Goal: Transaction & Acquisition: Book appointment/travel/reservation

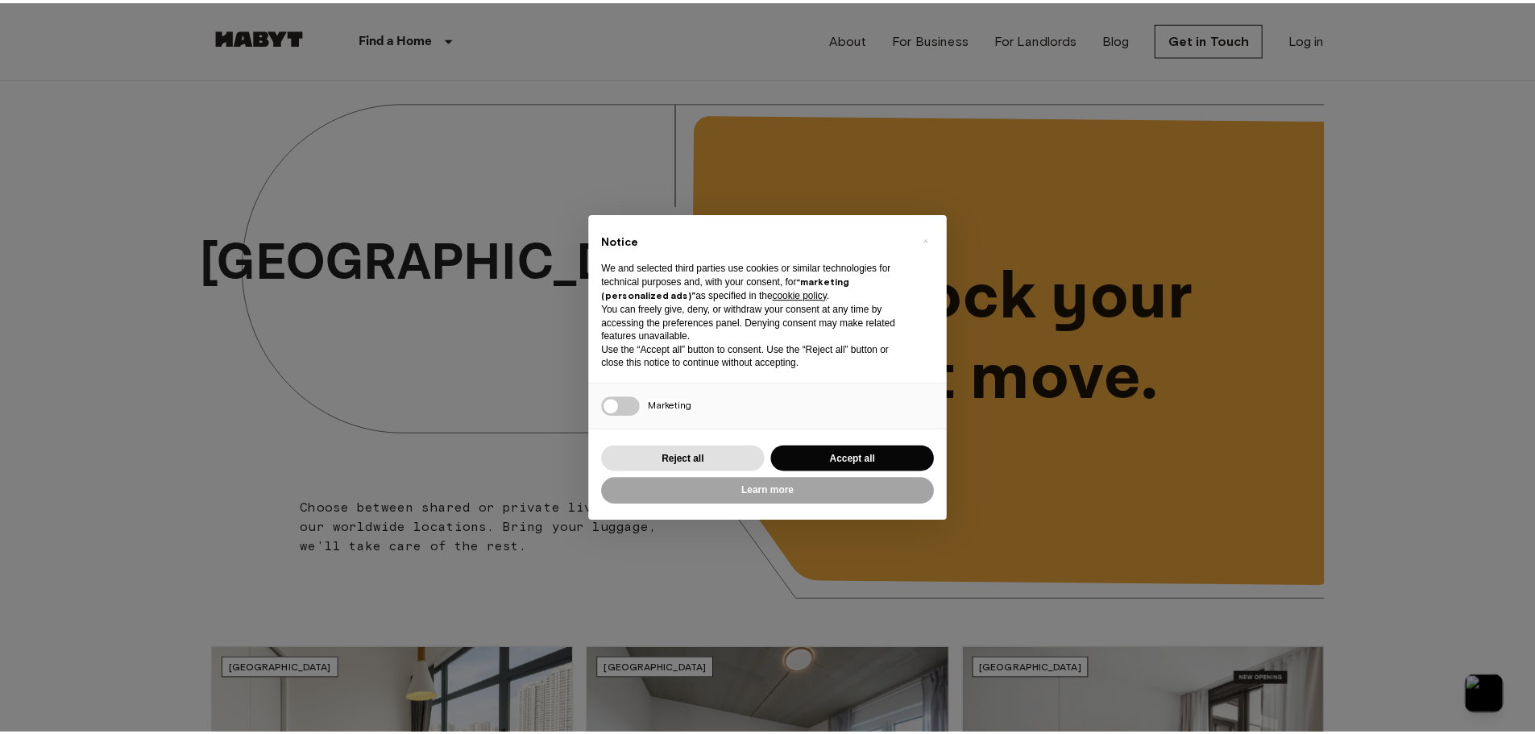
scroll to position [322, 0]
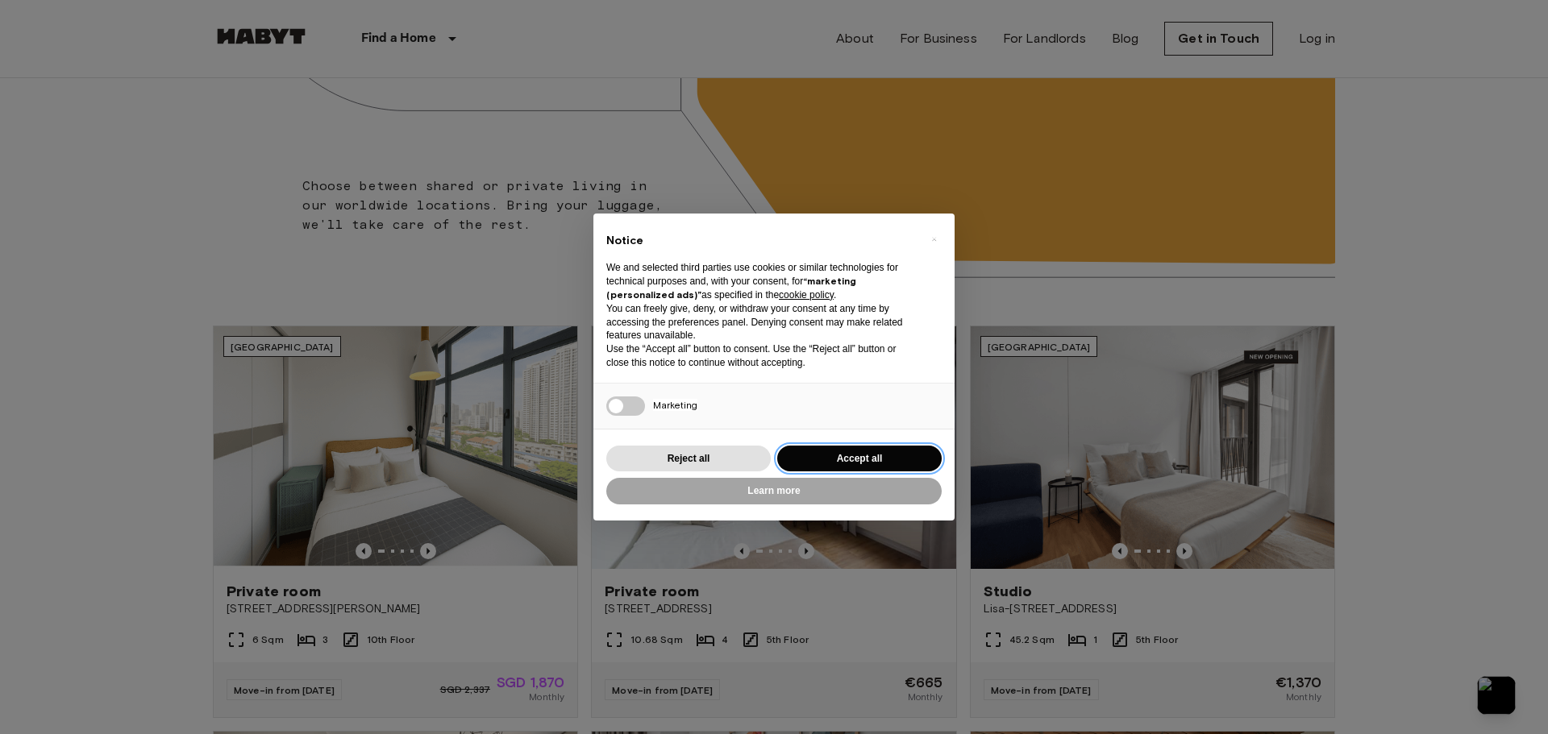
click at [833, 454] on button "Accept all" at bounding box center [859, 459] width 164 height 27
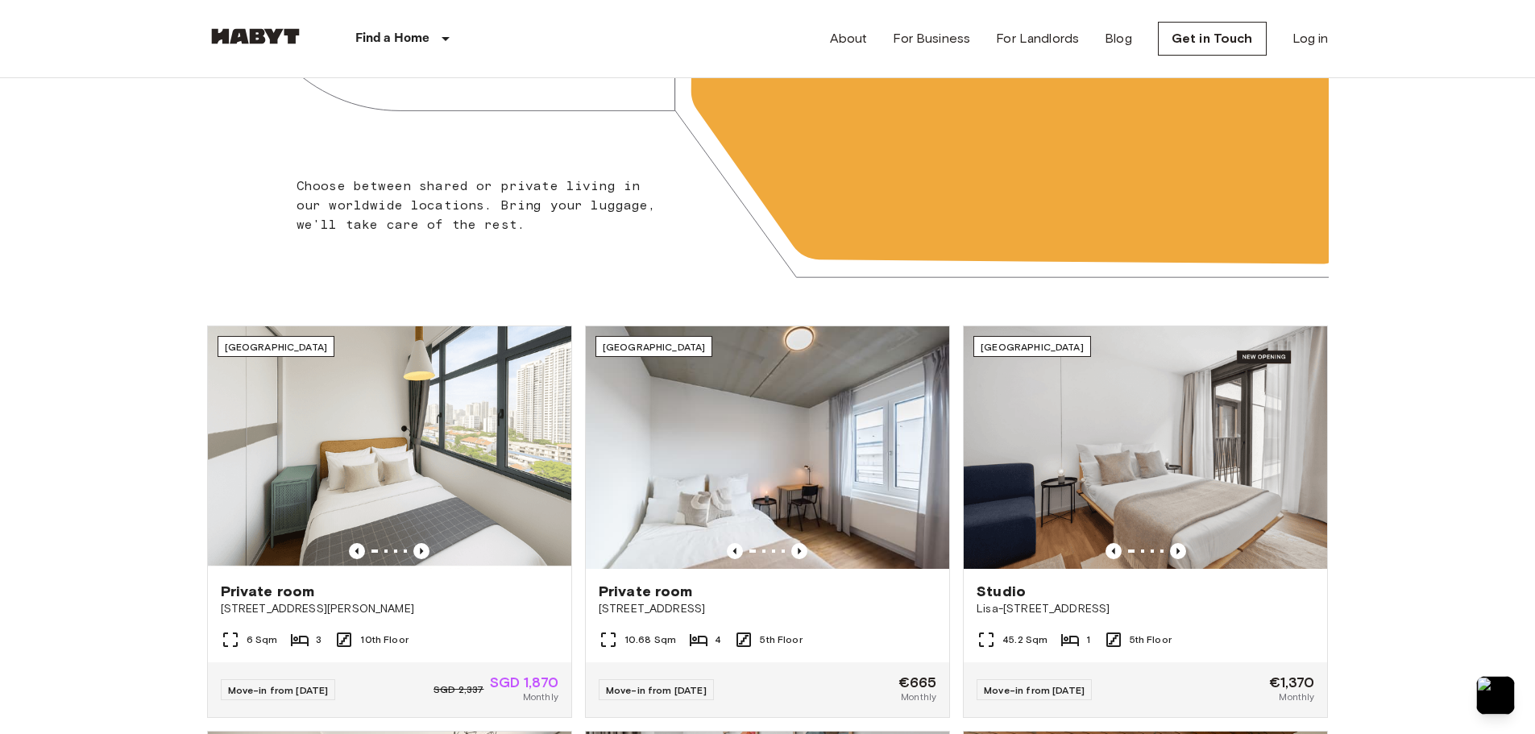
scroll to position [0, 0]
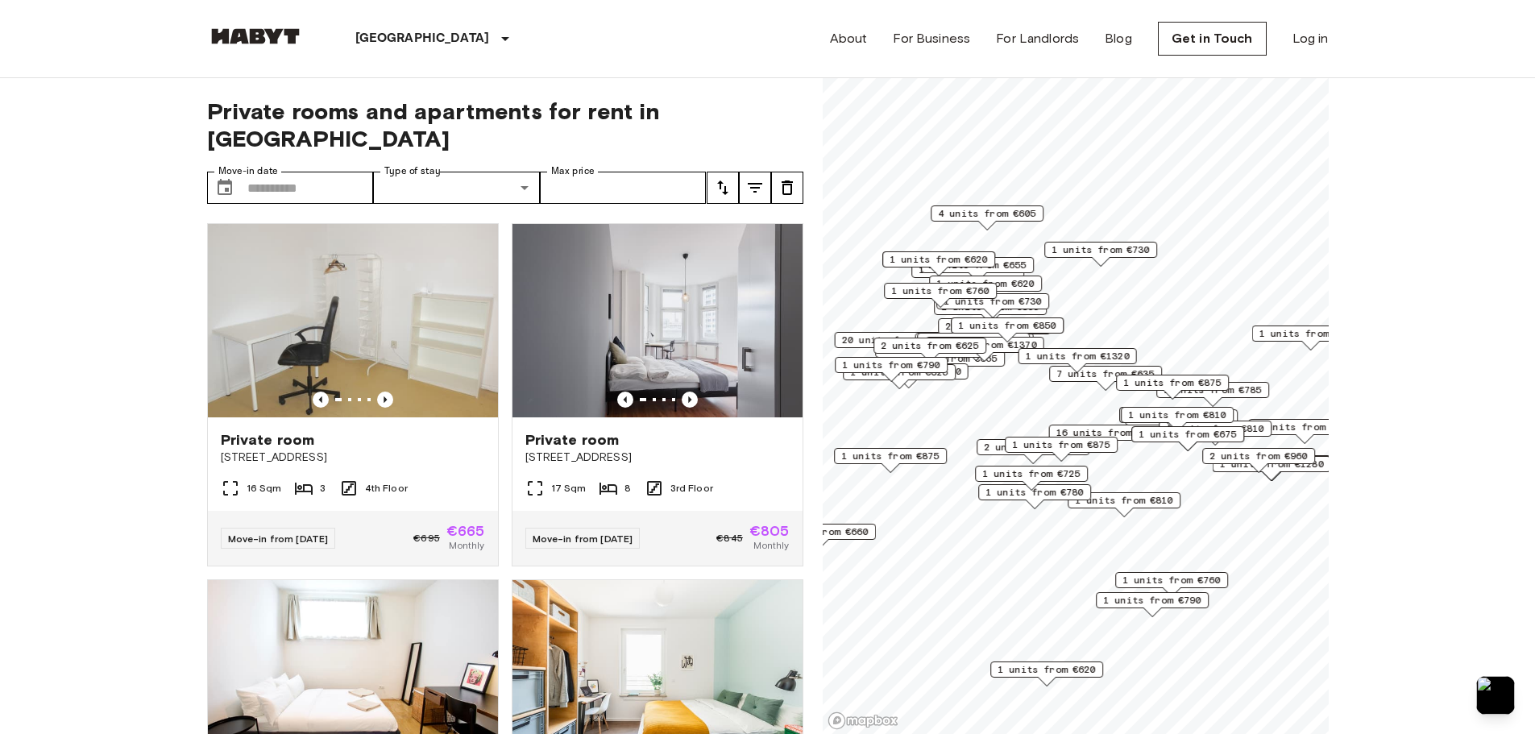
click at [326, 172] on input "Move-in date" at bounding box center [310, 188] width 127 height 32
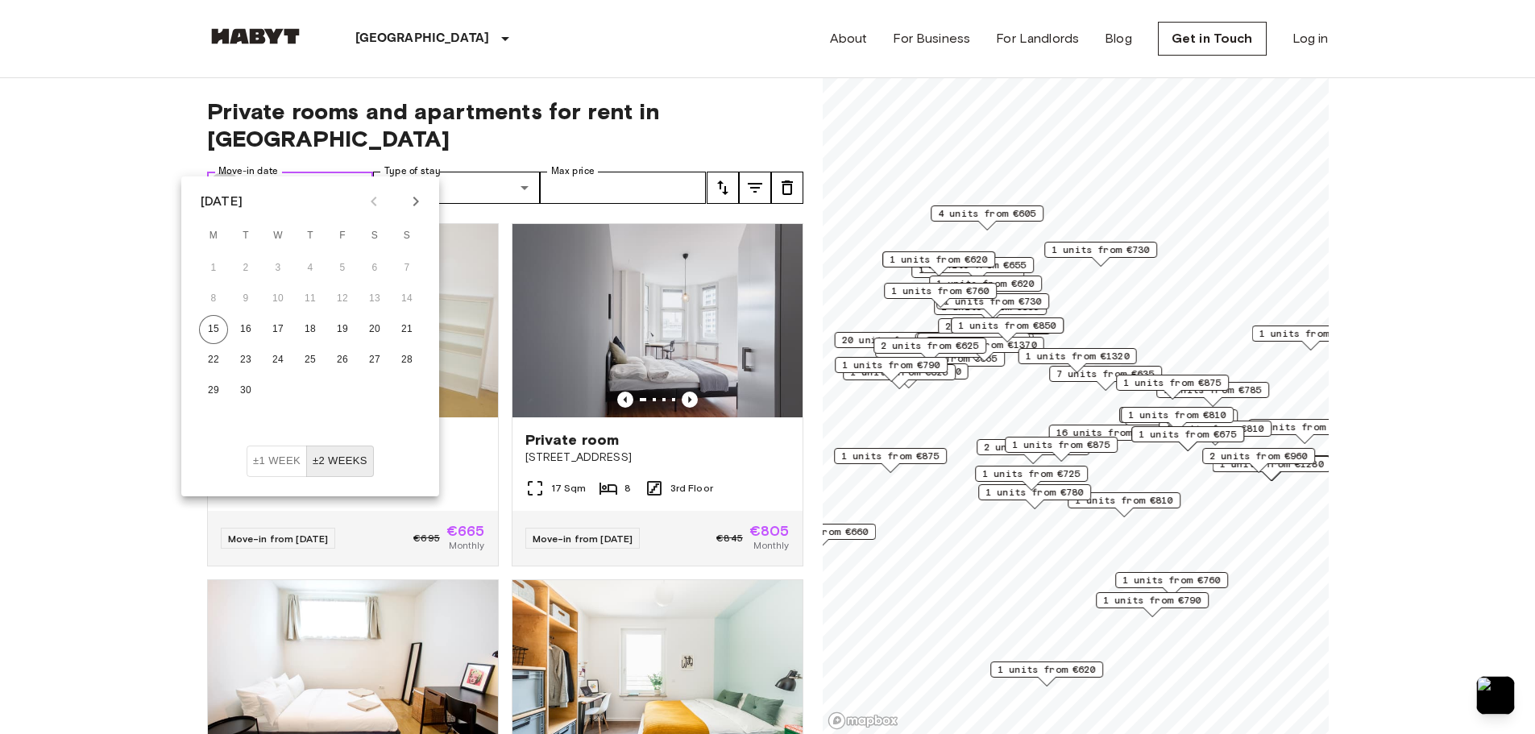
click at [236, 172] on button "Choose date" at bounding box center [225, 188] width 32 height 32
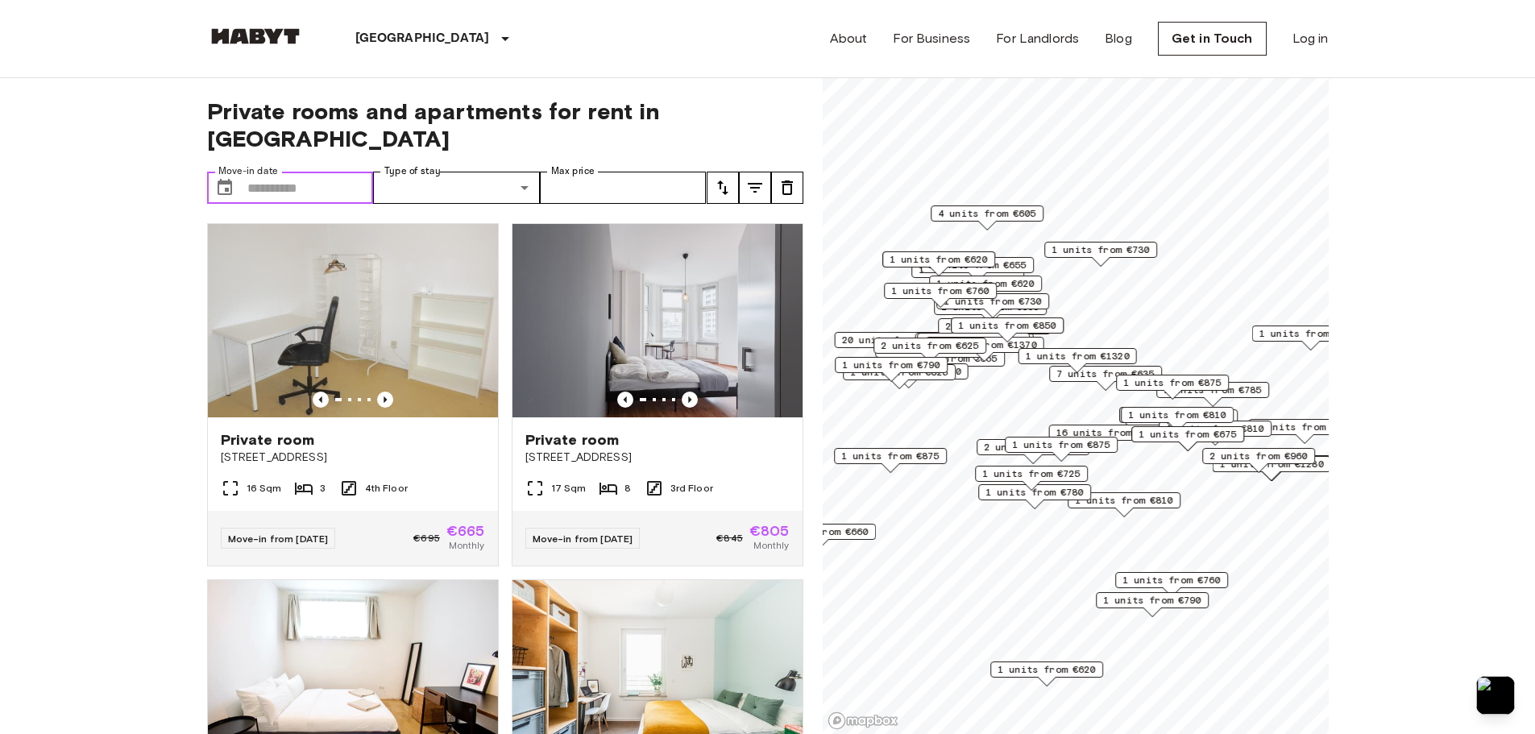
click at [221, 178] on icon "Choose date" at bounding box center [224, 187] width 19 height 19
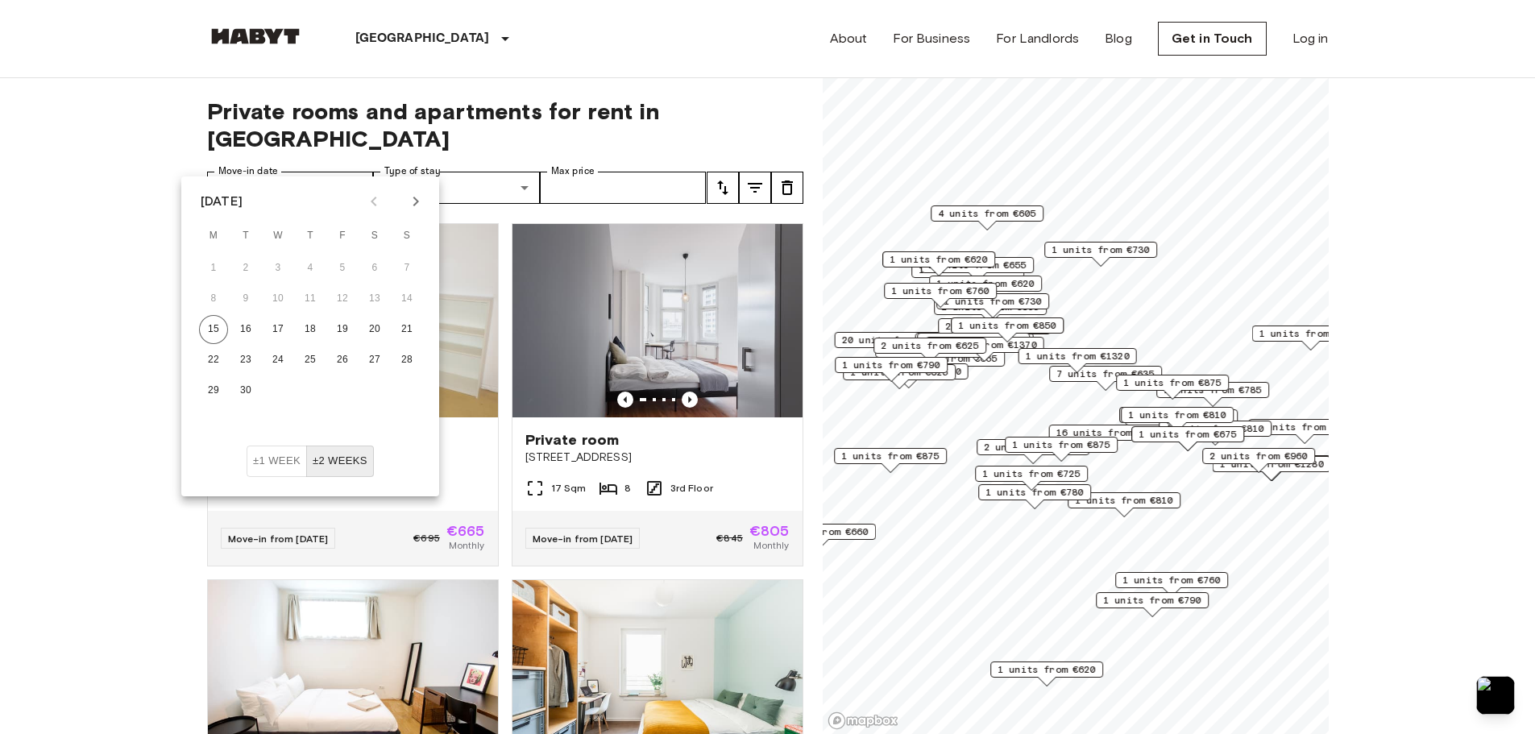
click at [415, 208] on icon "Next month" at bounding box center [415, 201] width 19 height 19
click at [414, 203] on icon "Next month" at bounding box center [415, 201] width 19 height 19
click at [310, 268] on button "1" at bounding box center [310, 268] width 29 height 29
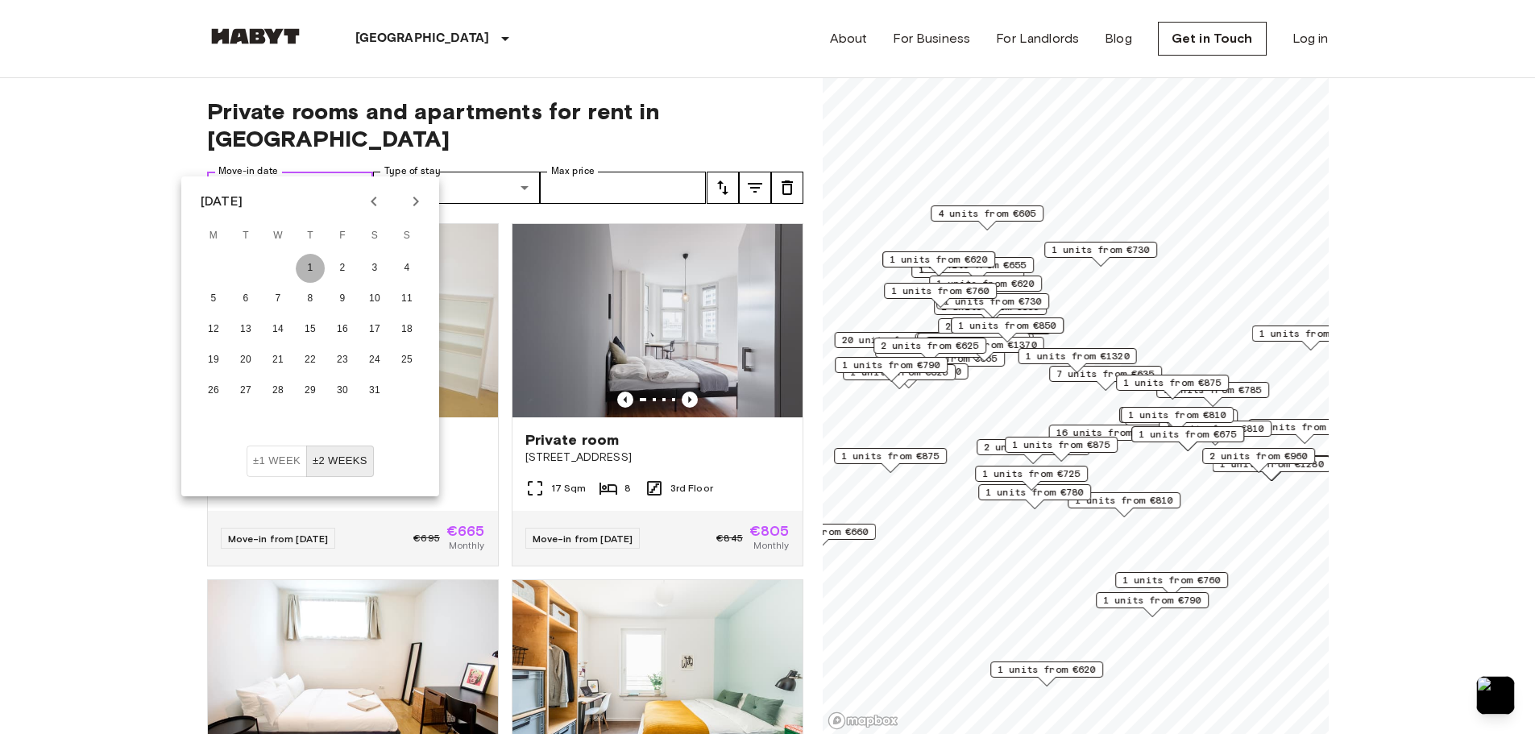
type input "**********"
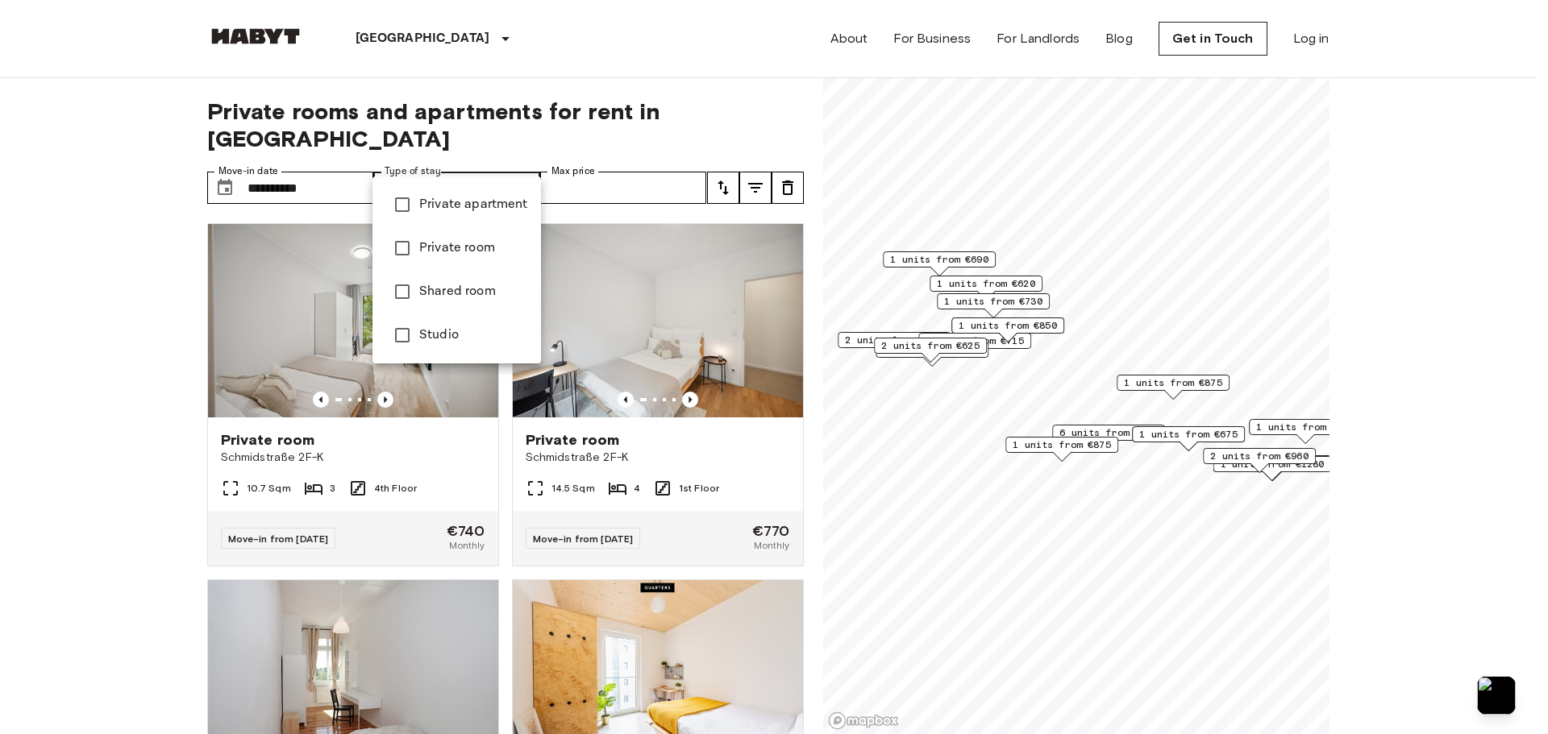
click at [505, 211] on span "Private apartment" at bounding box center [473, 204] width 109 height 19
type input "**********"
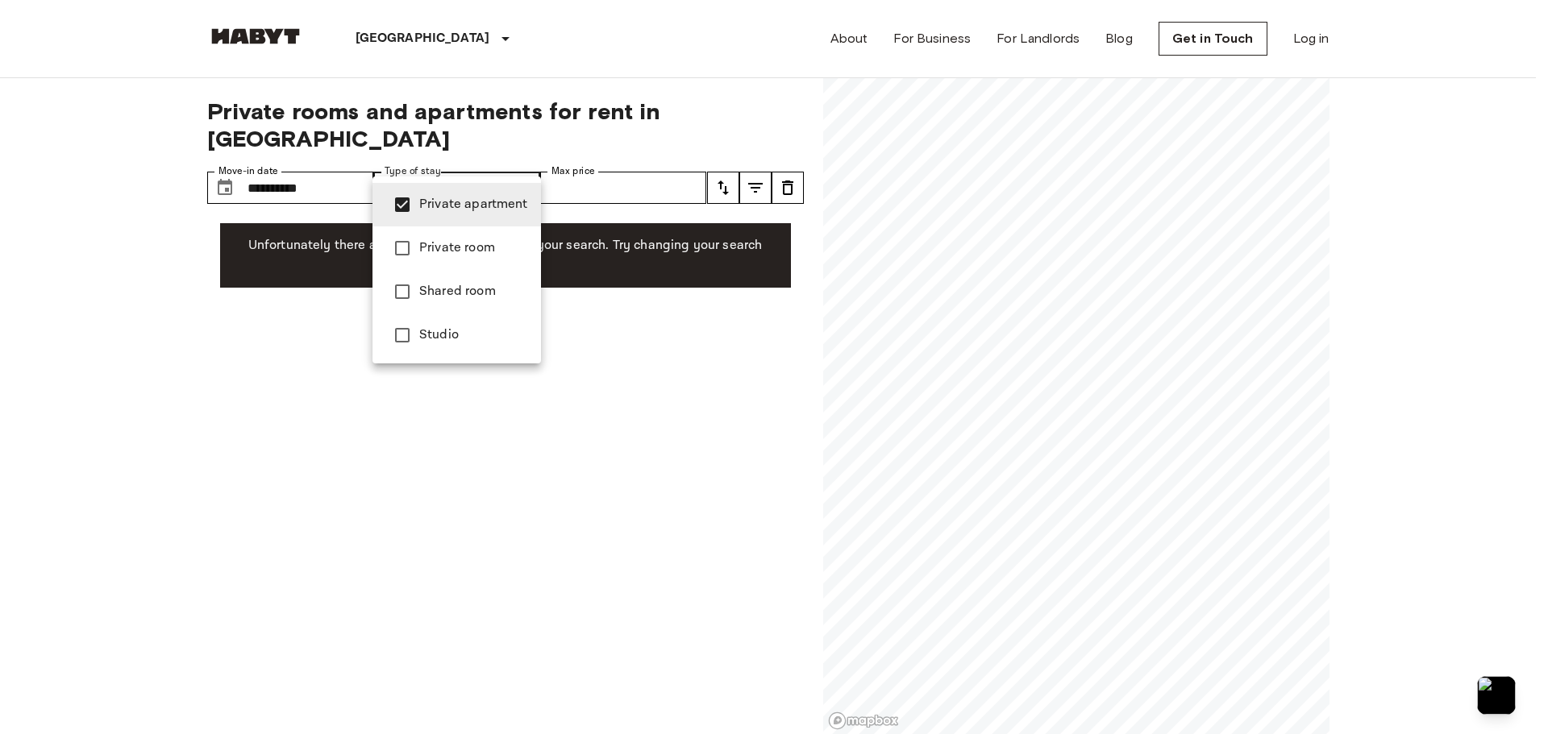
click at [648, 330] on div at bounding box center [774, 367] width 1548 height 734
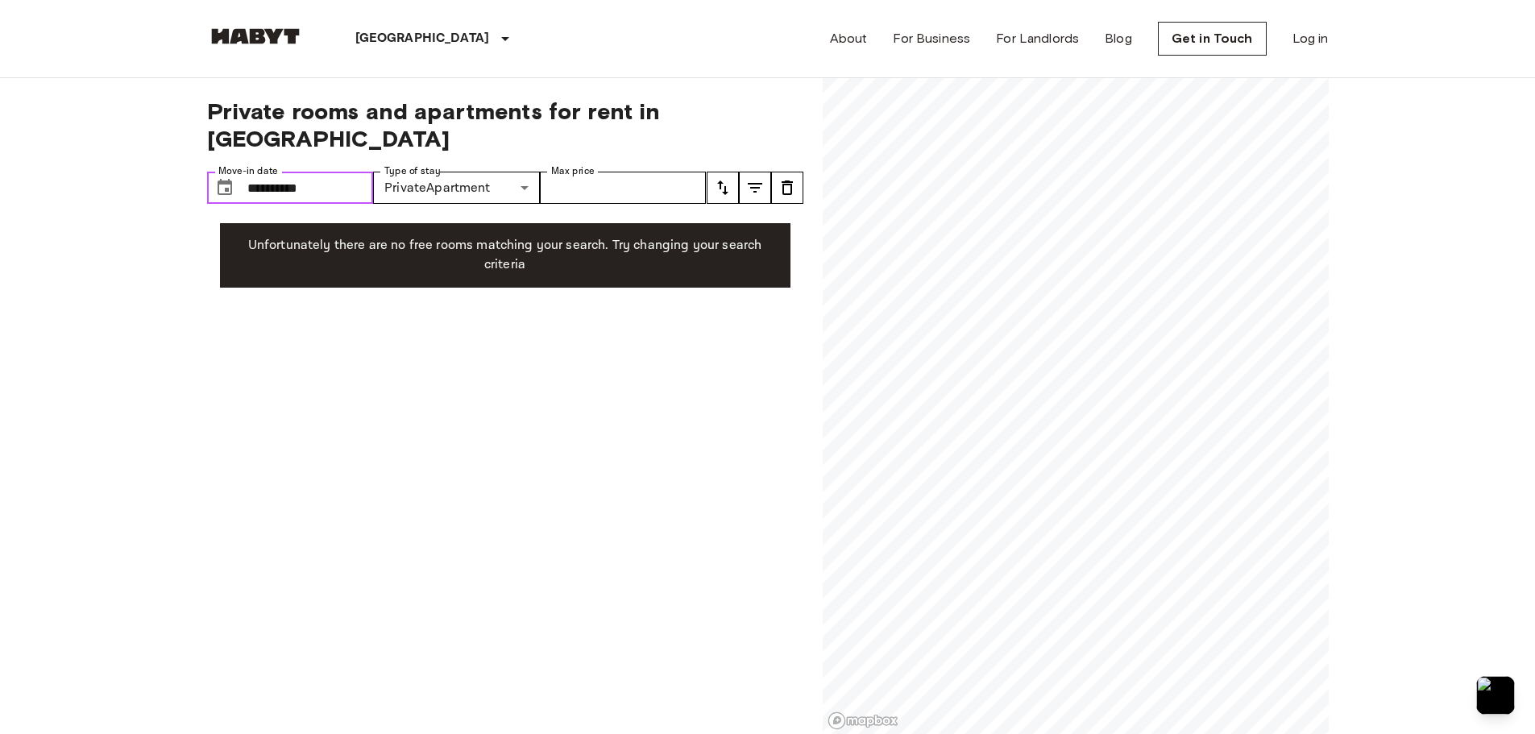
click at [289, 172] on input "**********" at bounding box center [310, 188] width 127 height 32
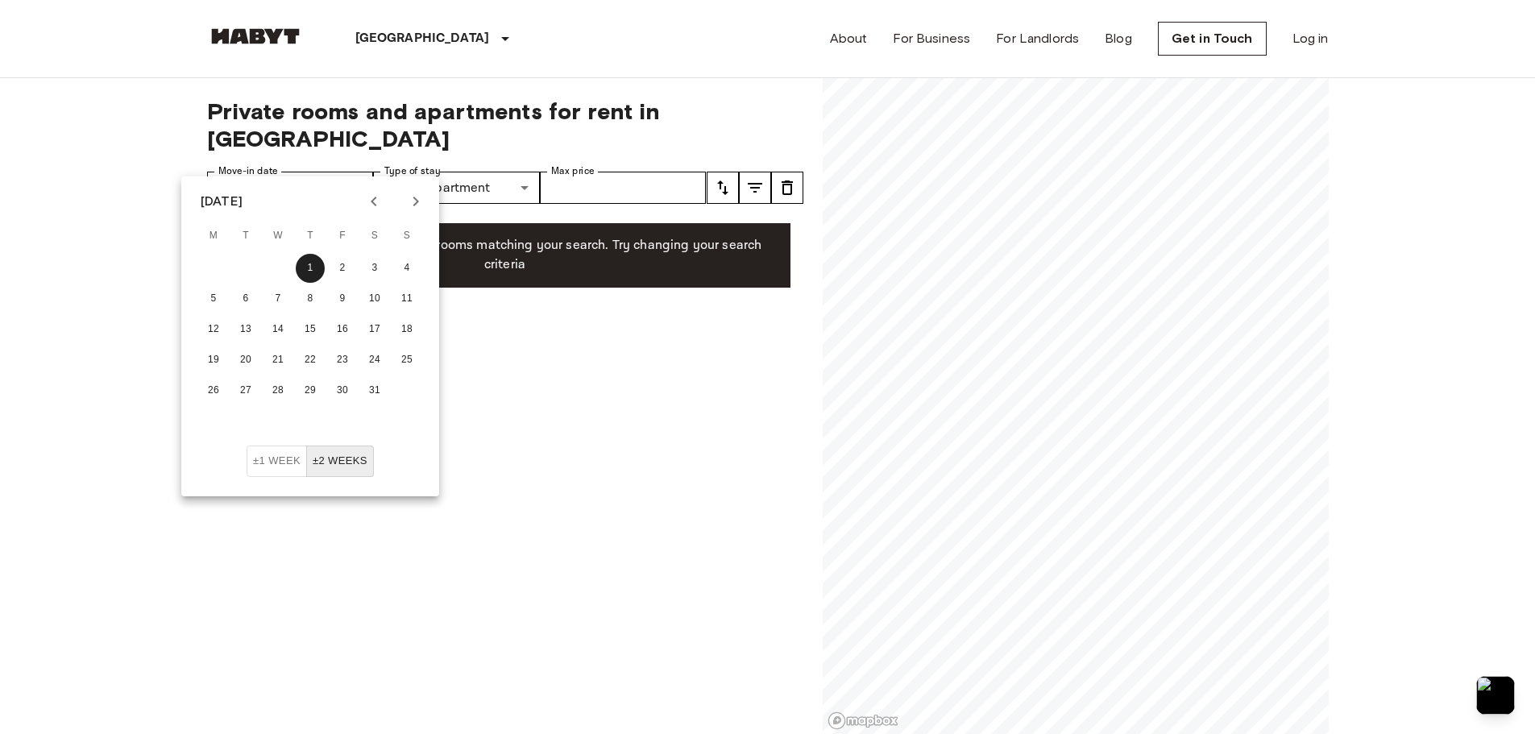
click at [371, 202] on icon "Previous month" at bounding box center [374, 202] width 6 height 10
click at [368, 215] on div "December 2025 M T W T F S S 1 2 3 4 5 6 7 8 9 10 11 12 13 14 15 16 17 18 19 20 …" at bounding box center [310, 311] width 258 height 269
click at [369, 208] on icon "Previous month" at bounding box center [373, 201] width 19 height 19
click at [365, 270] on button "1" at bounding box center [374, 268] width 29 height 29
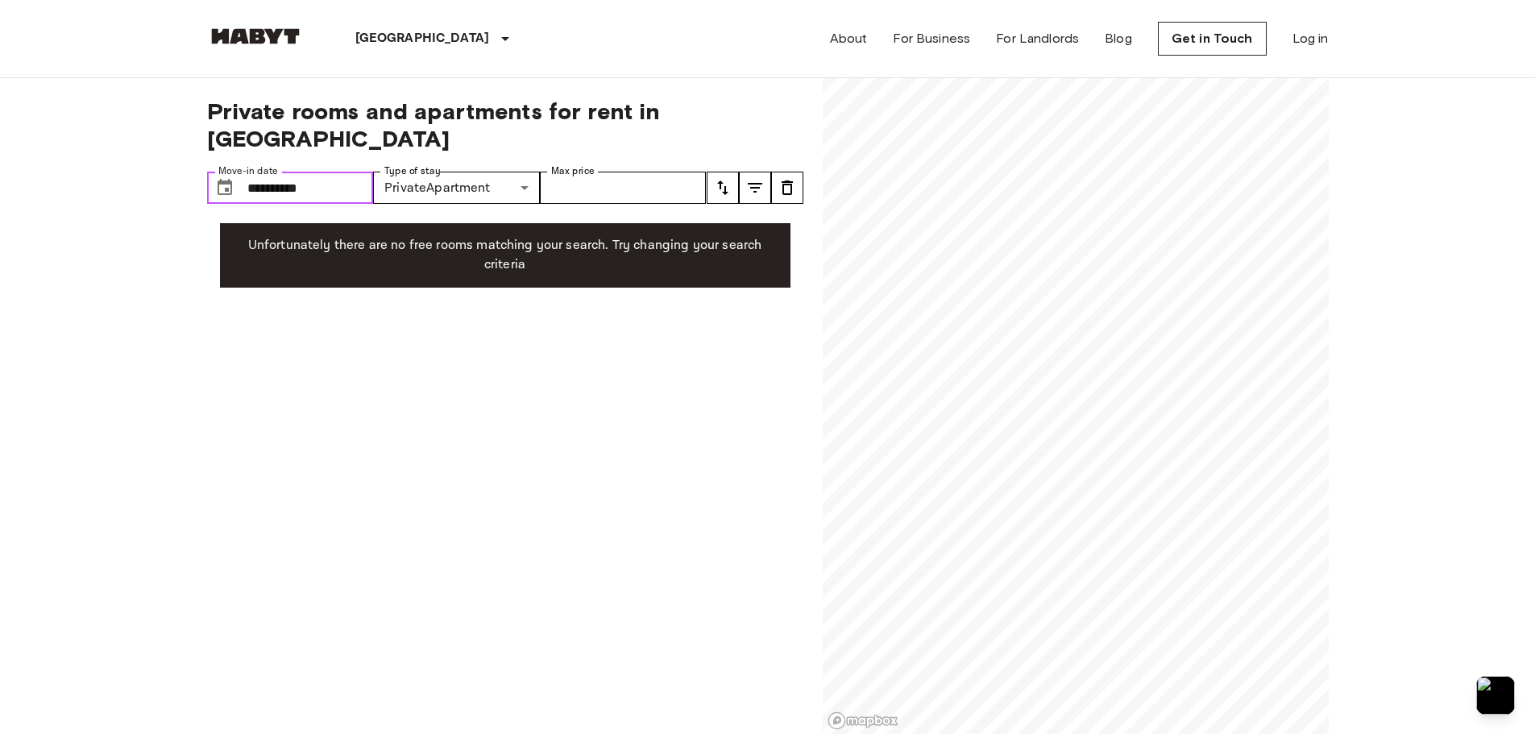
click at [351, 172] on input "**********" at bounding box center [310, 188] width 127 height 32
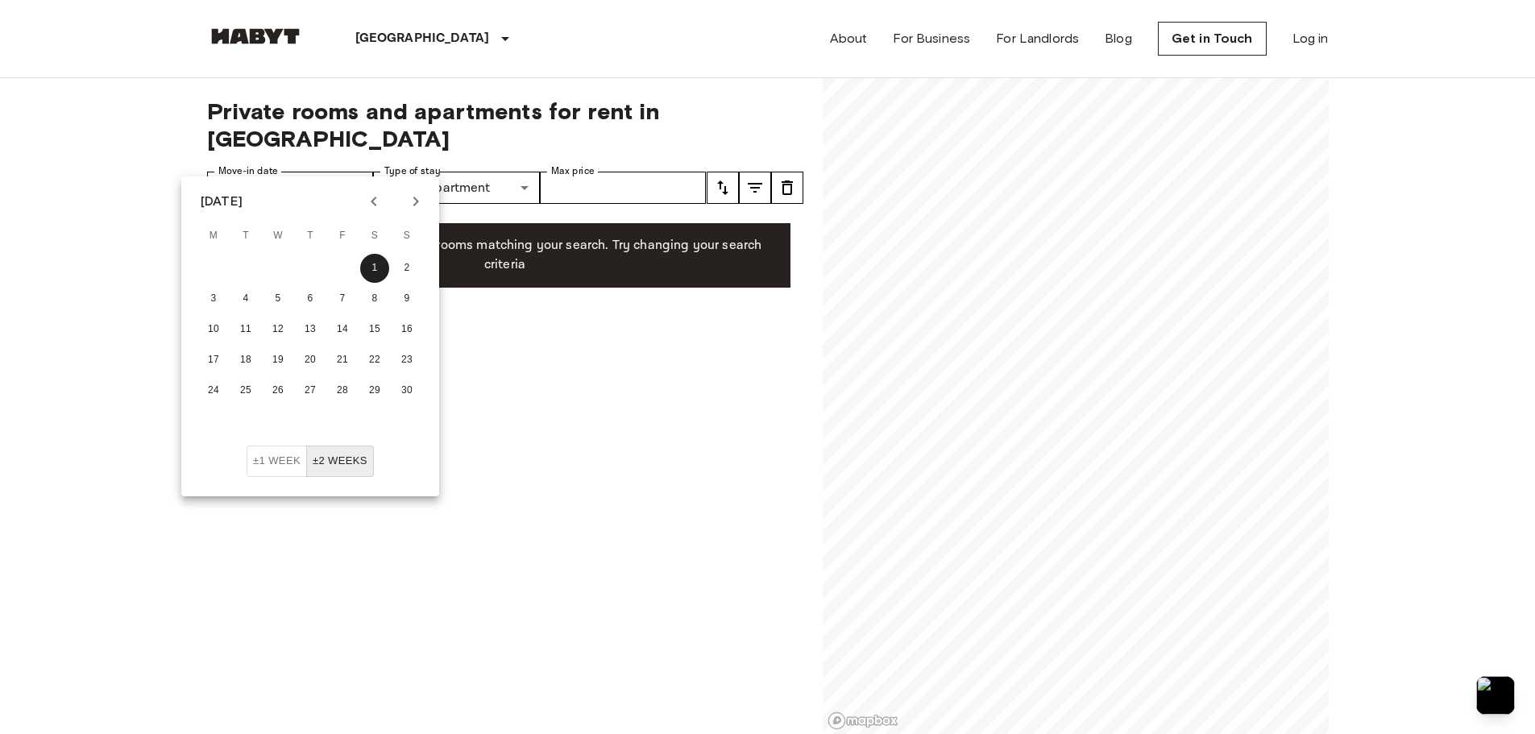
click at [373, 212] on button "Previous month" at bounding box center [373, 201] width 27 height 27
click at [288, 264] on button "1" at bounding box center [278, 268] width 29 height 29
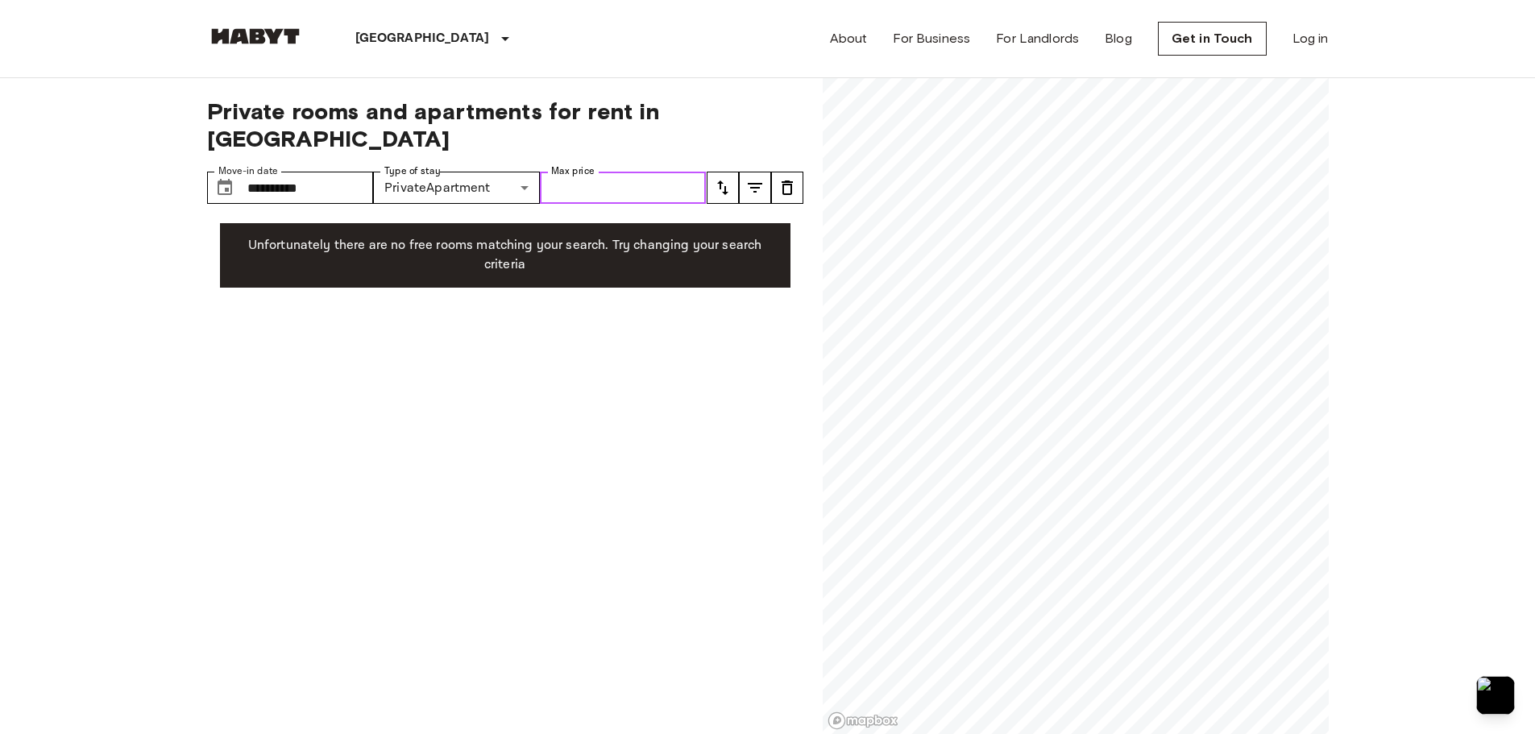
click at [654, 172] on input "Max price" at bounding box center [623, 188] width 167 height 32
click at [632, 315] on div "**********" at bounding box center [505, 406] width 596 height 657
click at [355, 172] on input "**********" at bounding box center [310, 188] width 127 height 32
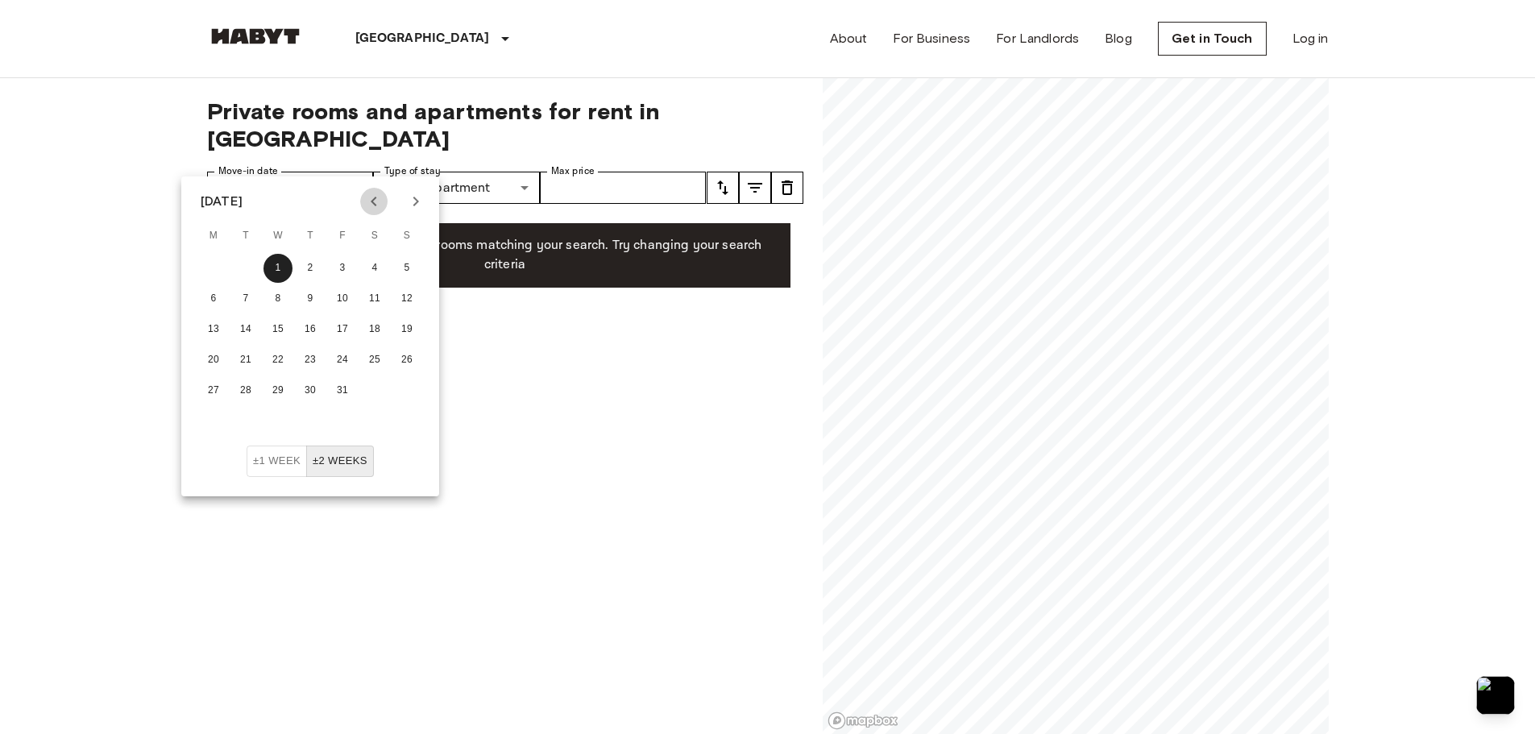
click at [373, 198] on icon "Previous month" at bounding box center [373, 201] width 19 height 19
click at [252, 327] on button "16" at bounding box center [245, 329] width 29 height 29
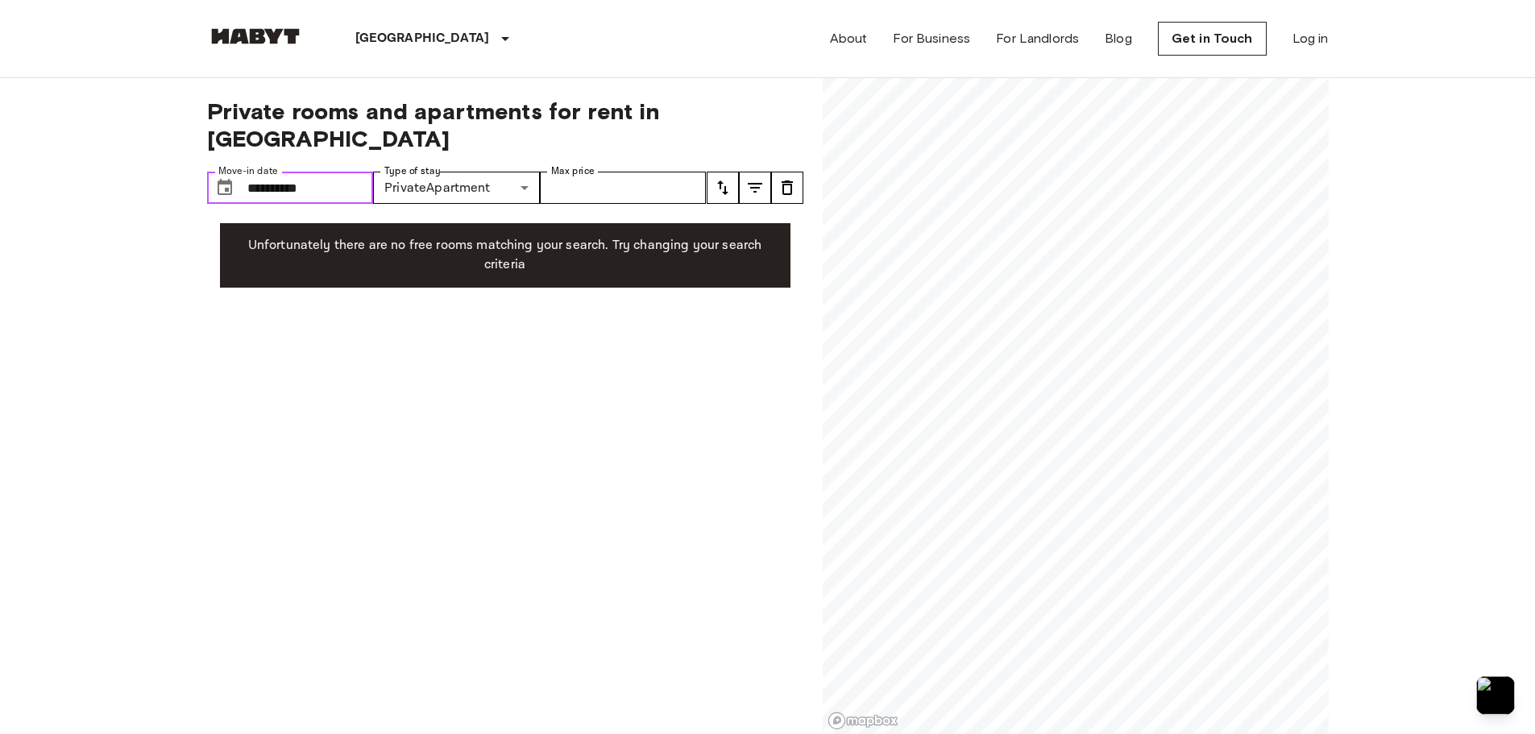
click at [355, 172] on input "**********" at bounding box center [310, 188] width 127 height 32
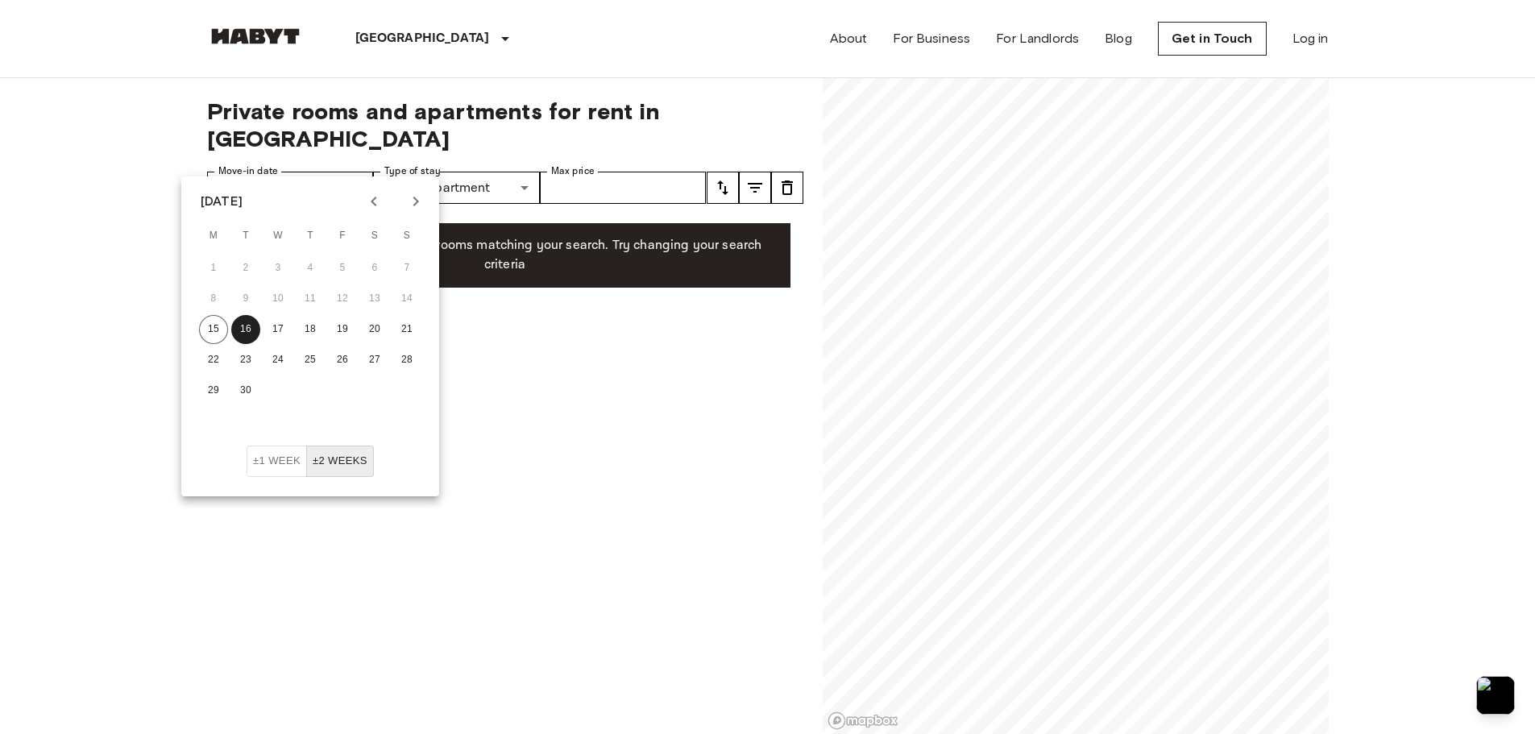
click at [418, 205] on icon "Next month" at bounding box center [415, 201] width 19 height 19
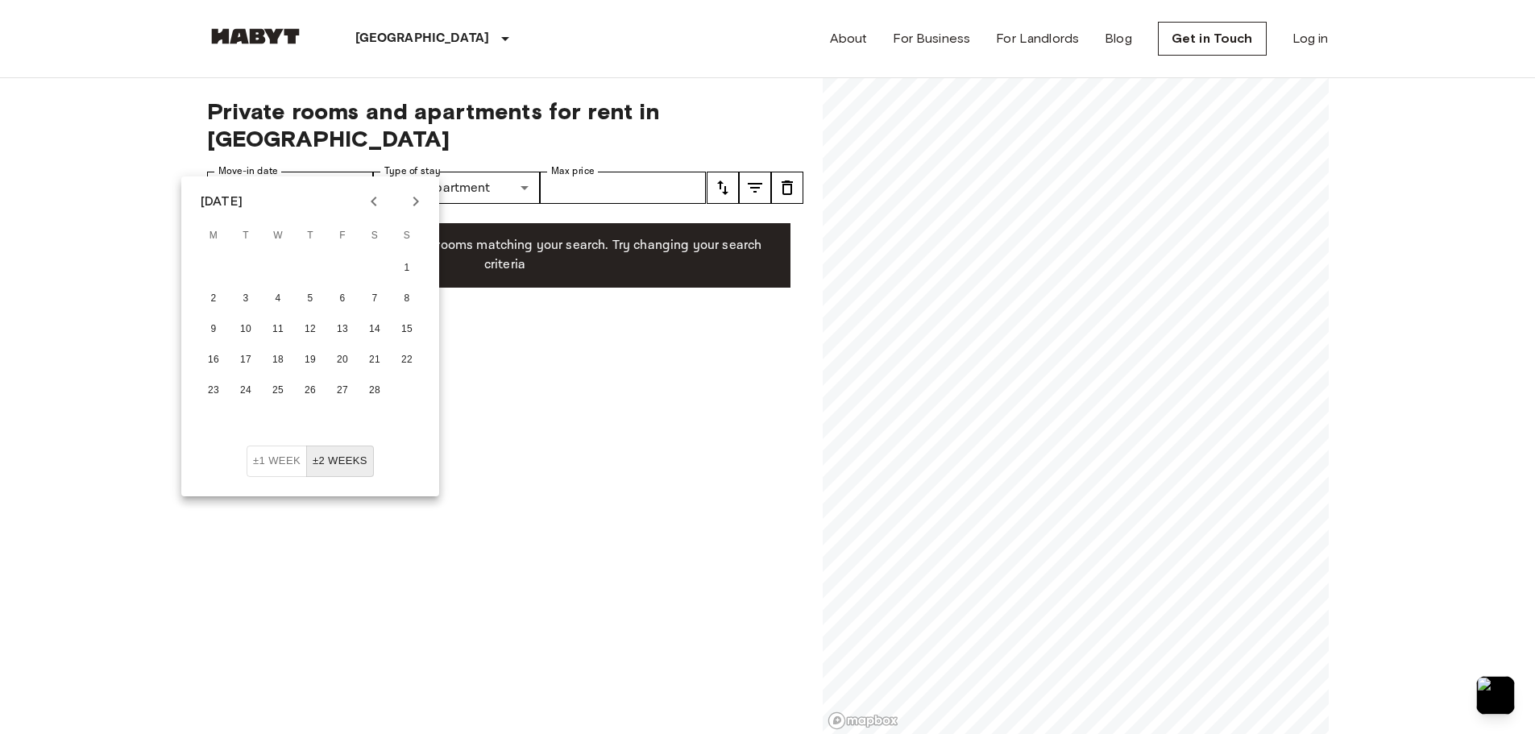
click at [418, 205] on icon "Next month" at bounding box center [415, 201] width 19 height 19
click at [316, 278] on div "1 2 3" at bounding box center [310, 268] width 258 height 29
click at [347, 263] on button "1" at bounding box center [342, 268] width 29 height 29
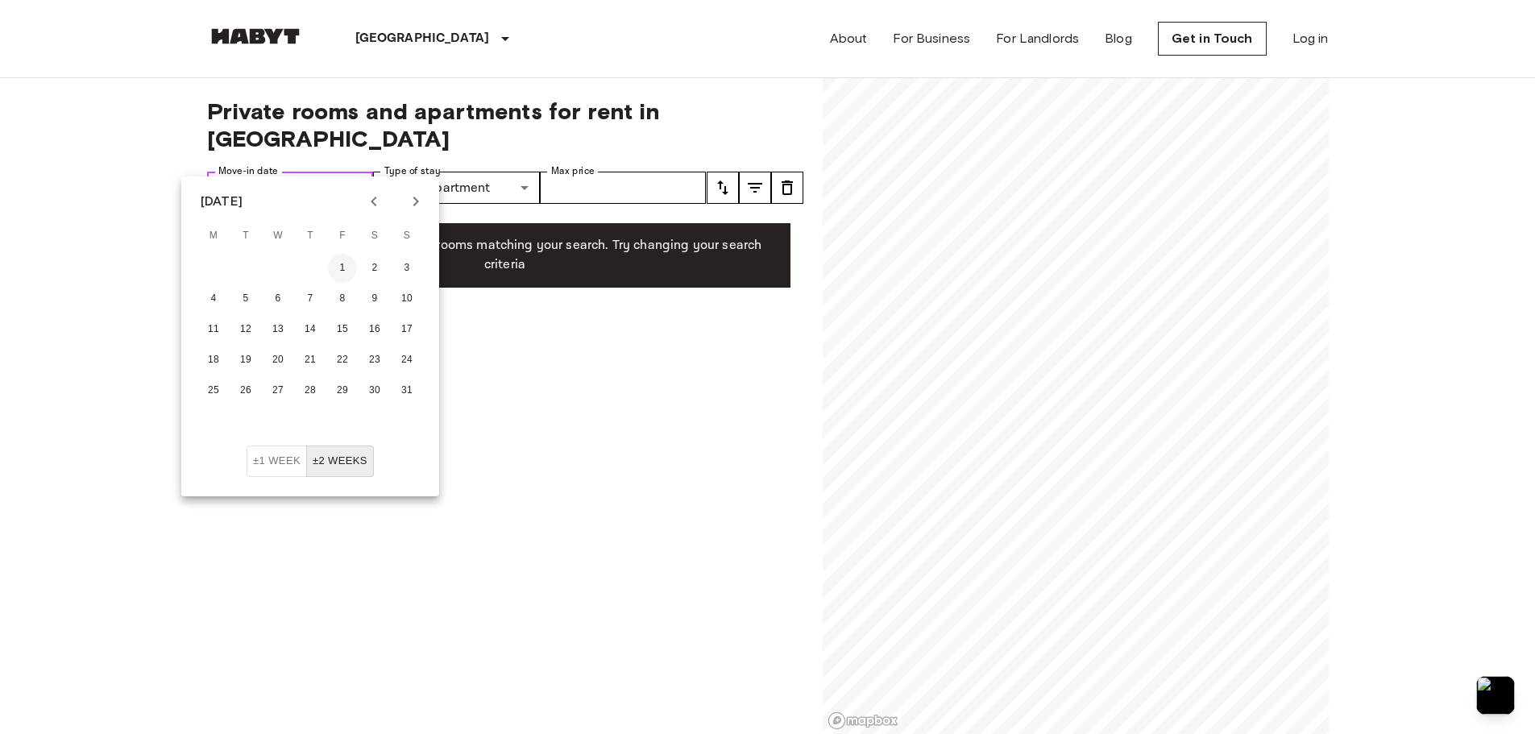
type input "**********"
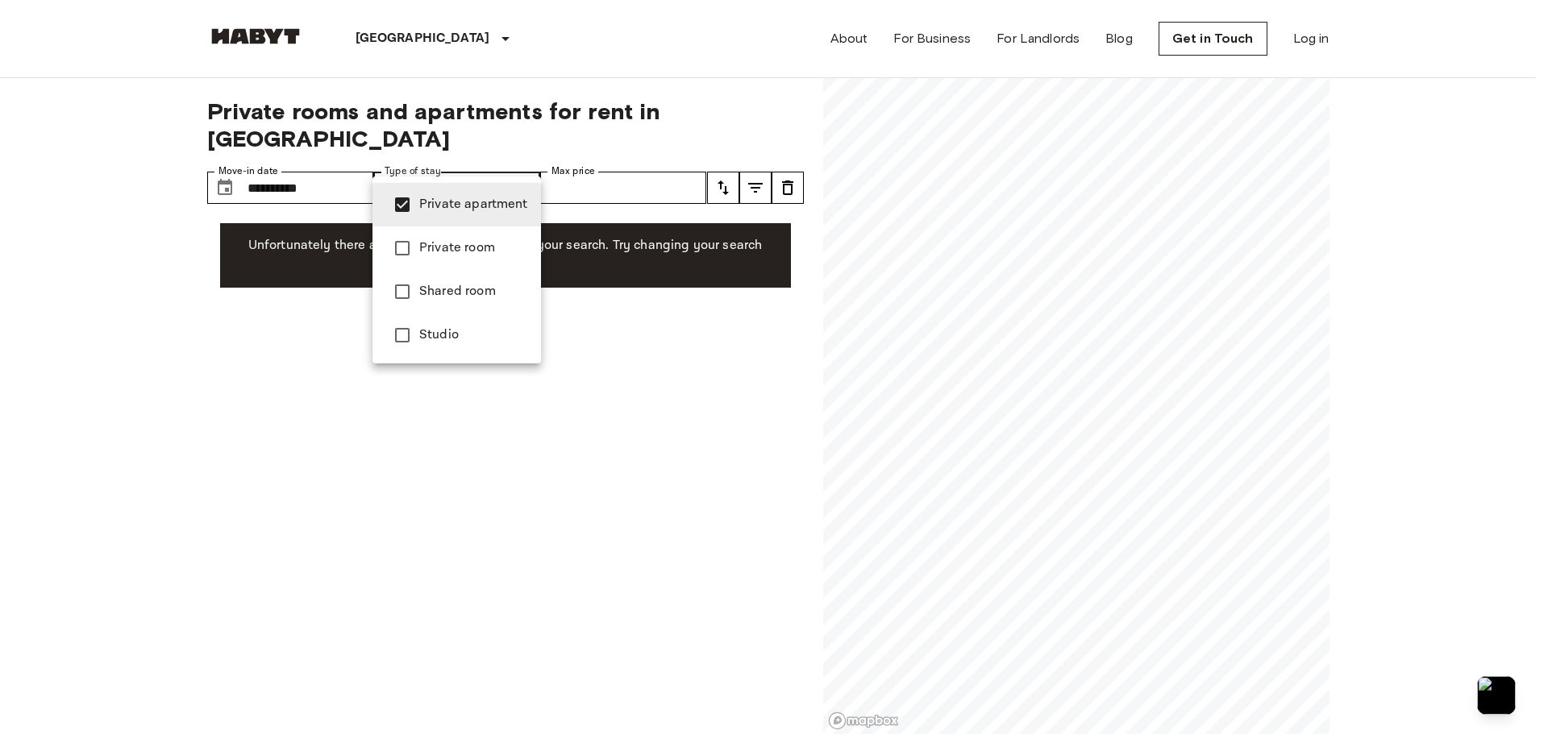
click at [344, 158] on div at bounding box center [774, 367] width 1548 height 734
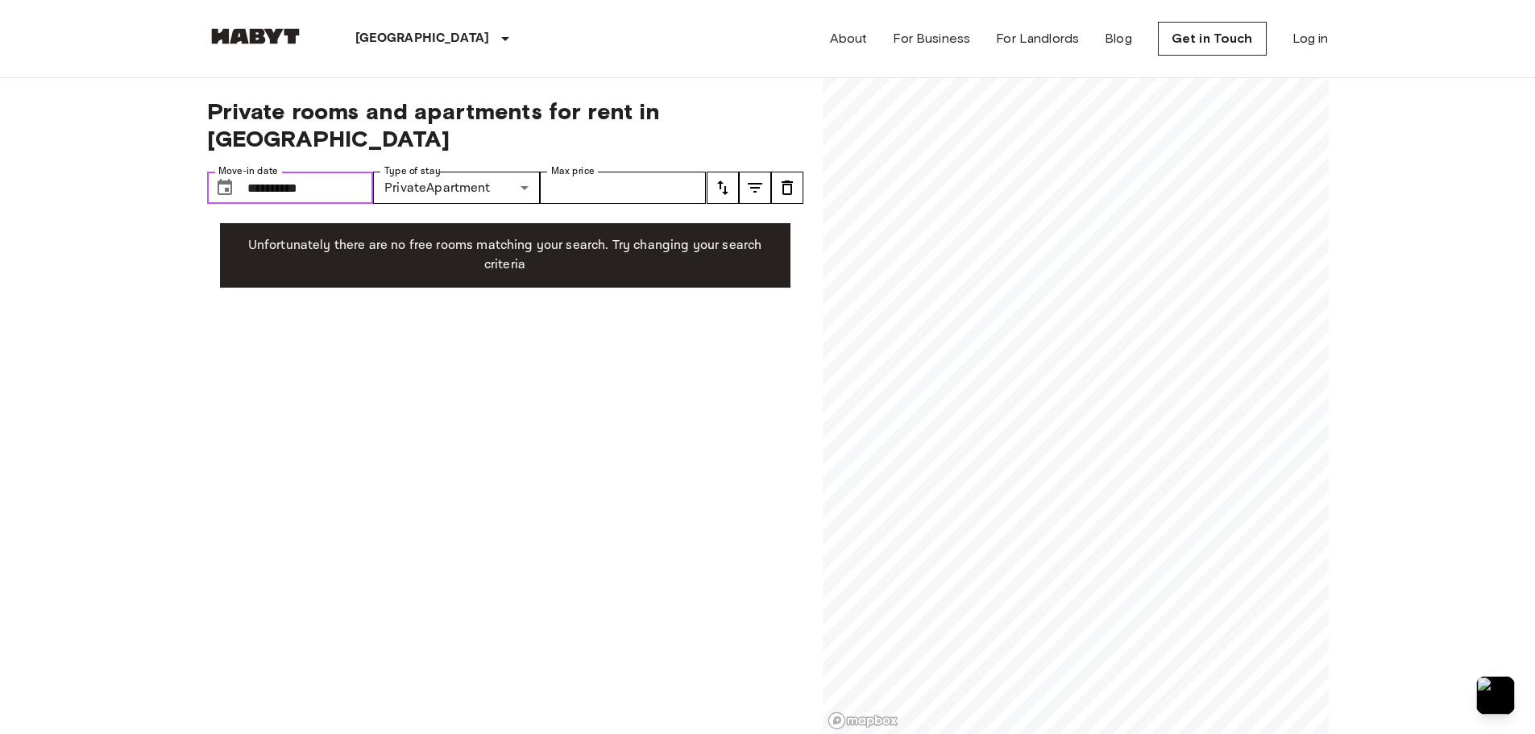
click at [307, 172] on input "**********" at bounding box center [310, 188] width 127 height 32
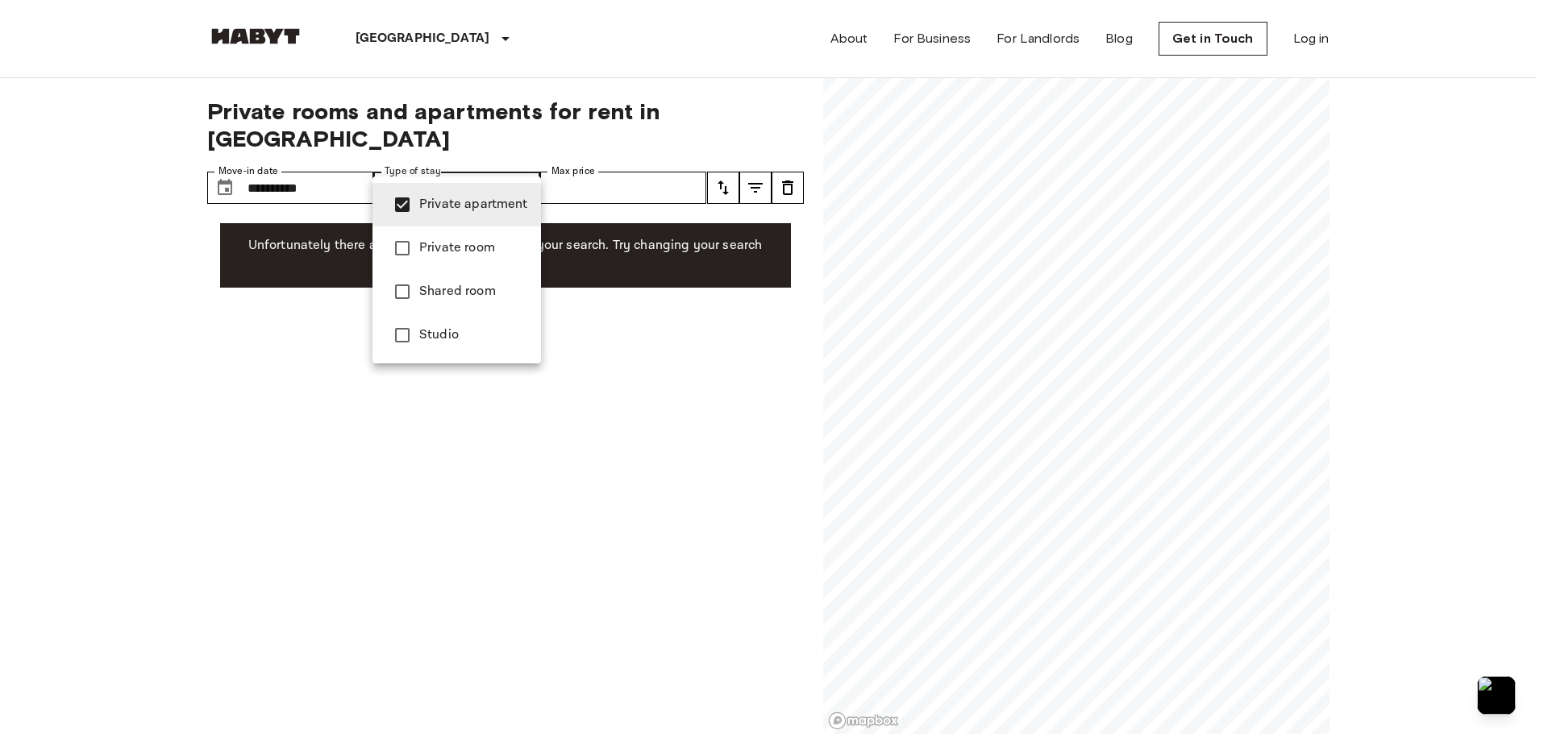
click at [488, 251] on span "Private room" at bounding box center [473, 248] width 109 height 19
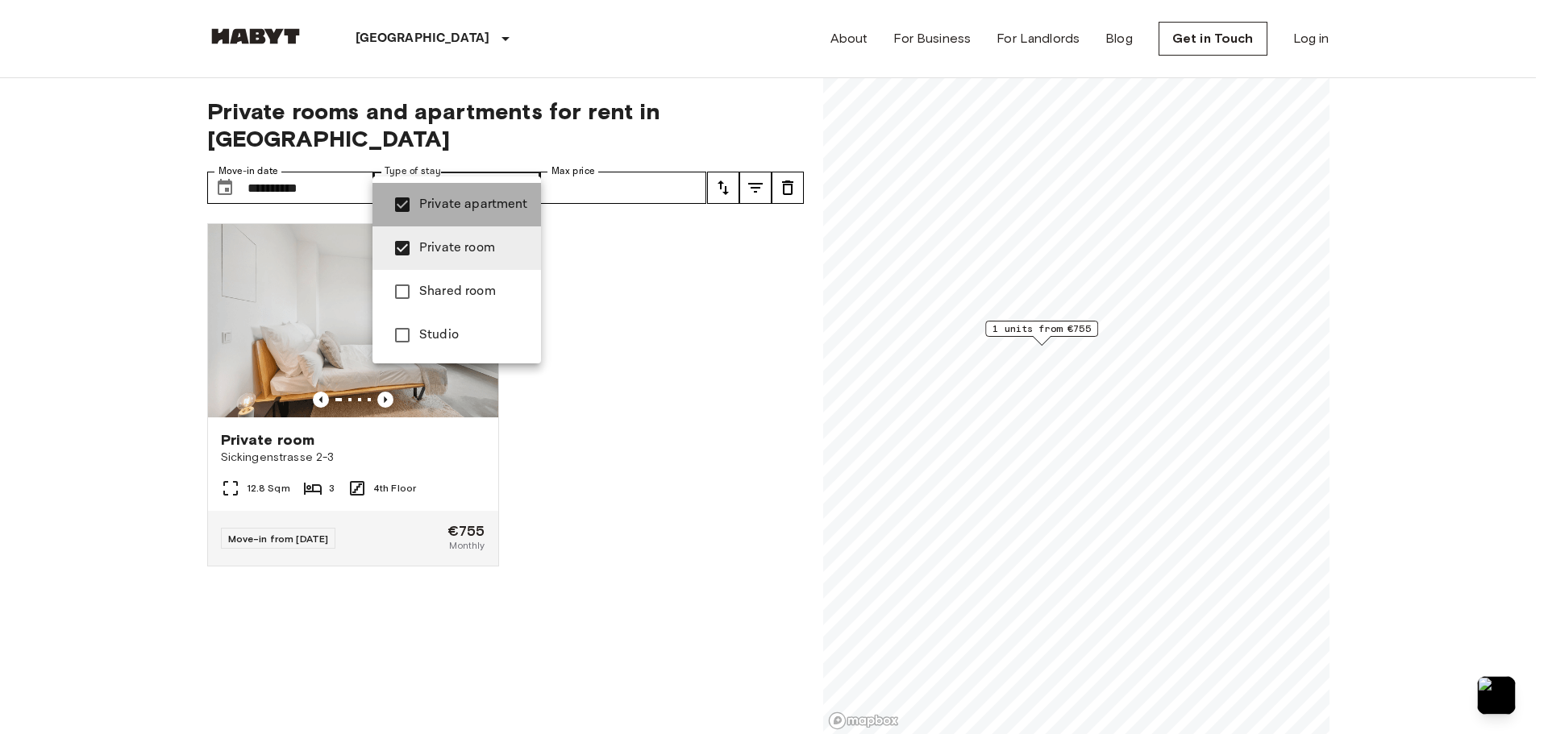
click at [462, 204] on span "Private apartment" at bounding box center [473, 204] width 109 height 19
type input "**********"
click at [347, 177] on div at bounding box center [774, 367] width 1548 height 734
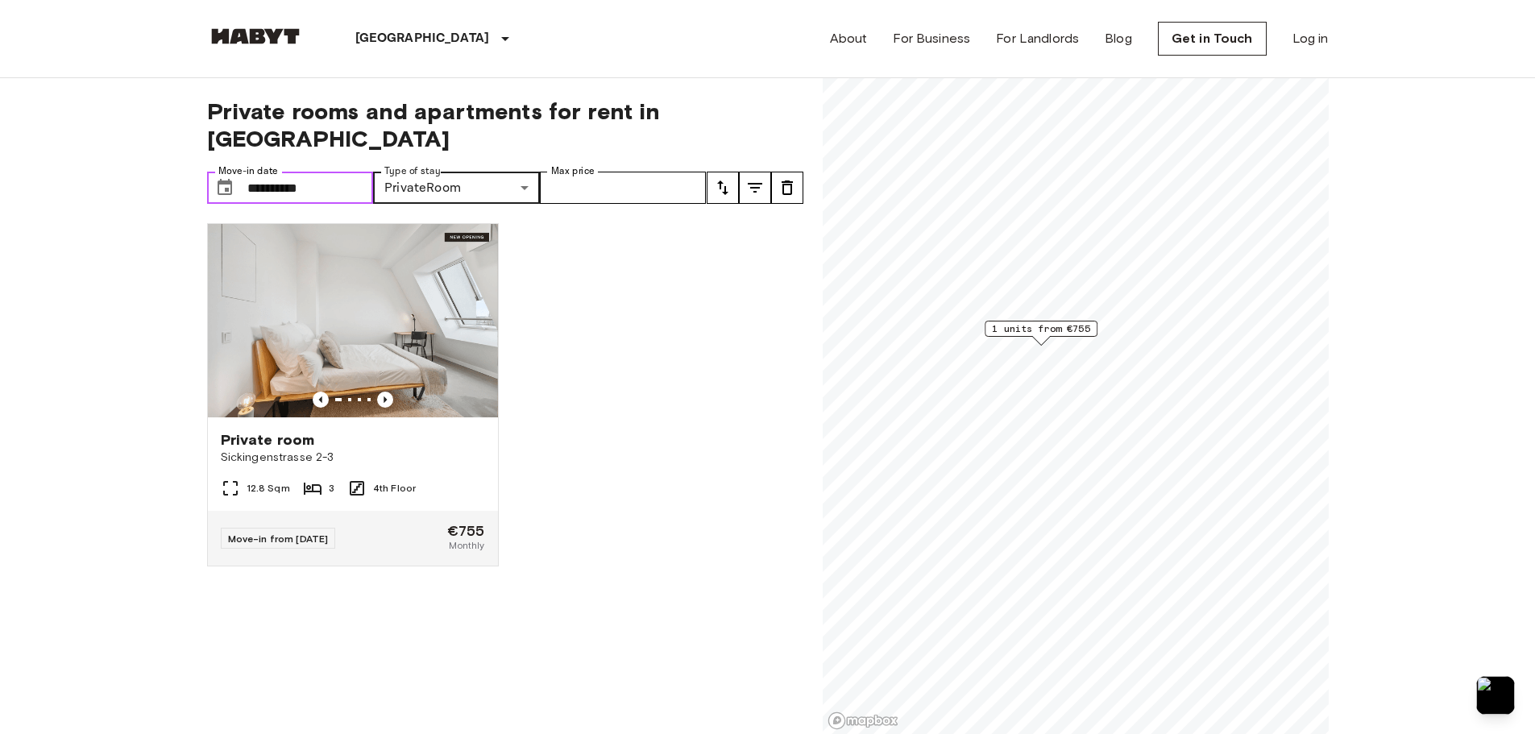
click at [337, 172] on input "**********" at bounding box center [310, 188] width 127 height 32
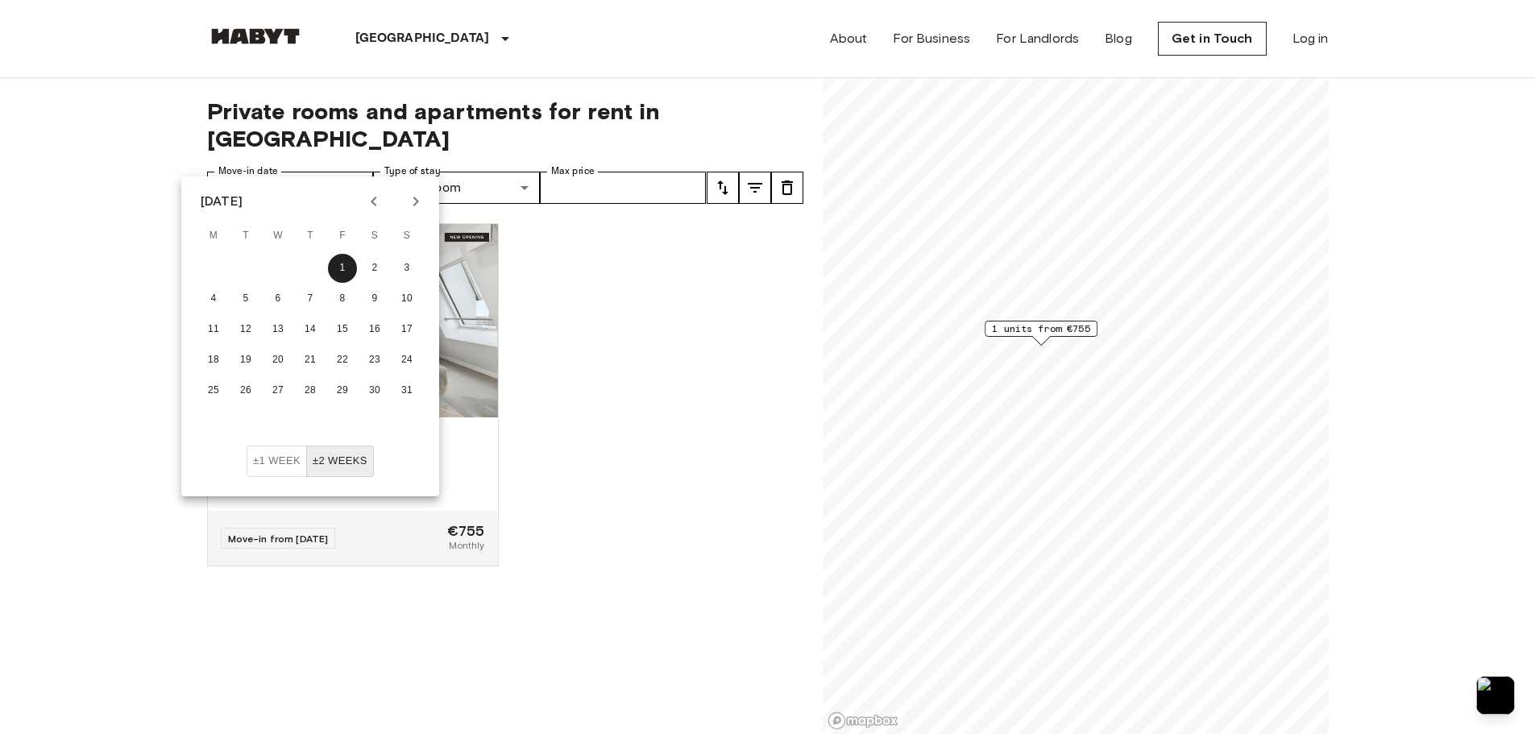
click at [359, 197] on div "May 2026" at bounding box center [310, 201] width 258 height 24
click at [364, 198] on icon "Previous month" at bounding box center [373, 201] width 19 height 19
click at [366, 199] on icon "Previous month" at bounding box center [373, 201] width 19 height 19
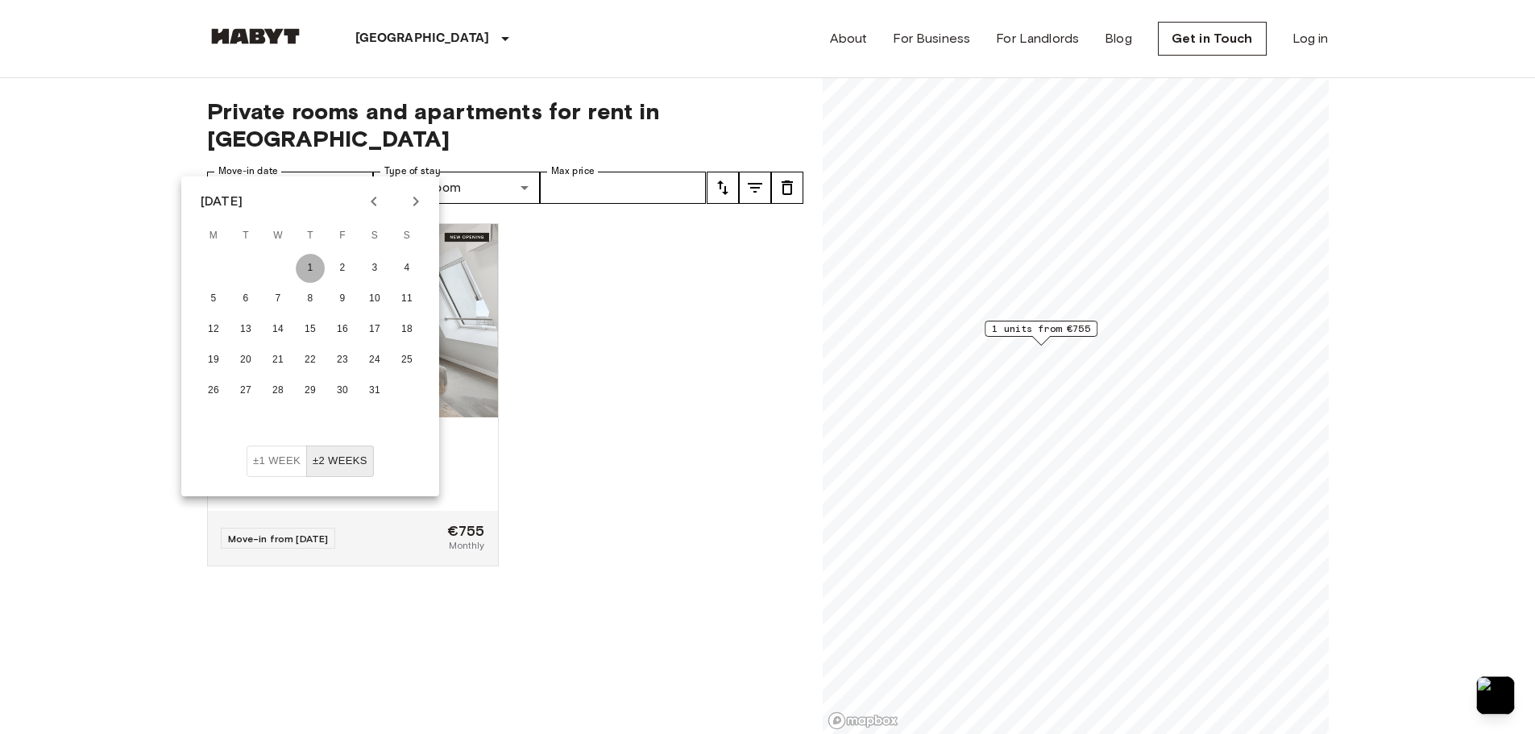
click at [316, 268] on button "1" at bounding box center [310, 268] width 29 height 29
type input "**********"
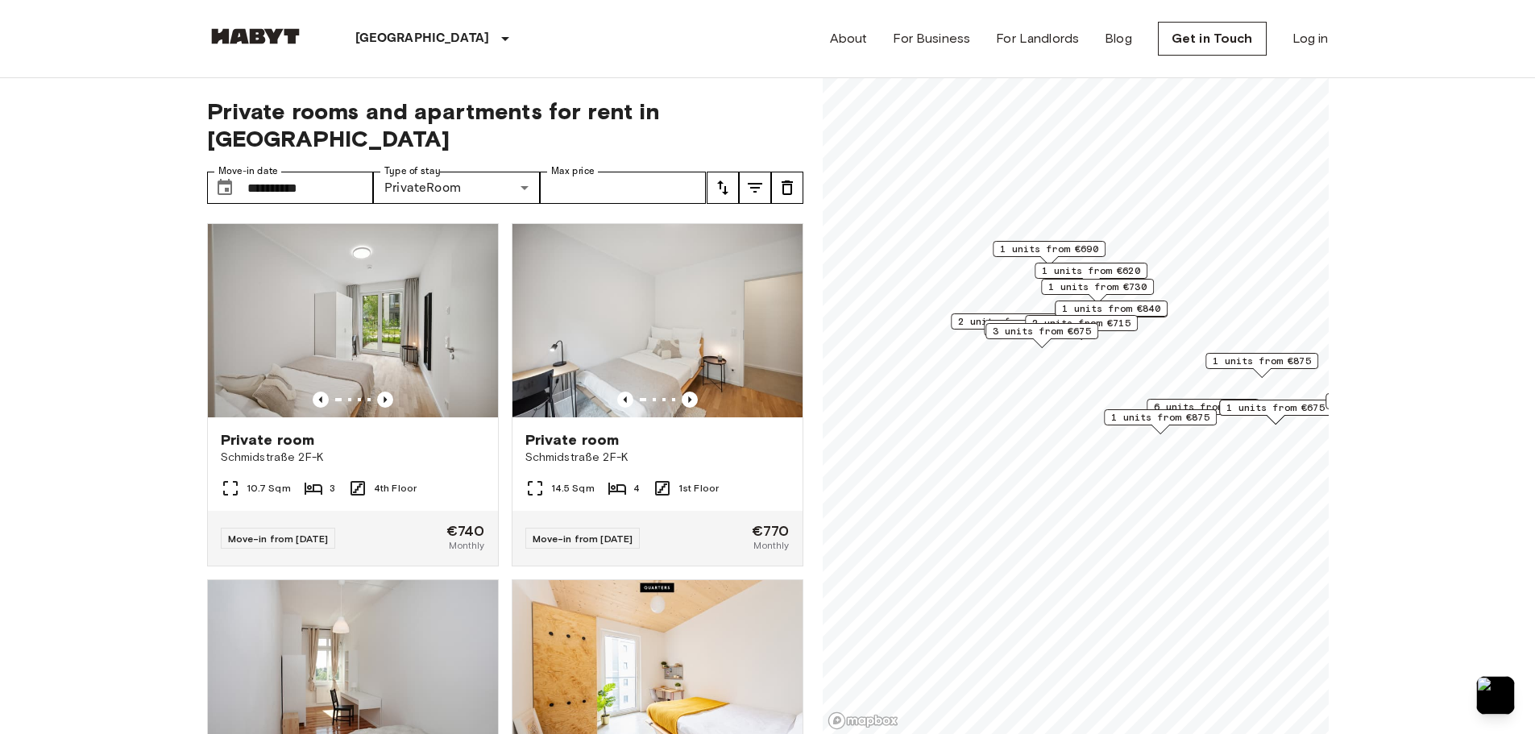
drag, startPoint x: 975, startPoint y: 322, endPoint x: 1053, endPoint y: 334, distance: 79.2
click at [1053, 334] on span "3 units from €675" at bounding box center [1042, 331] width 98 height 15
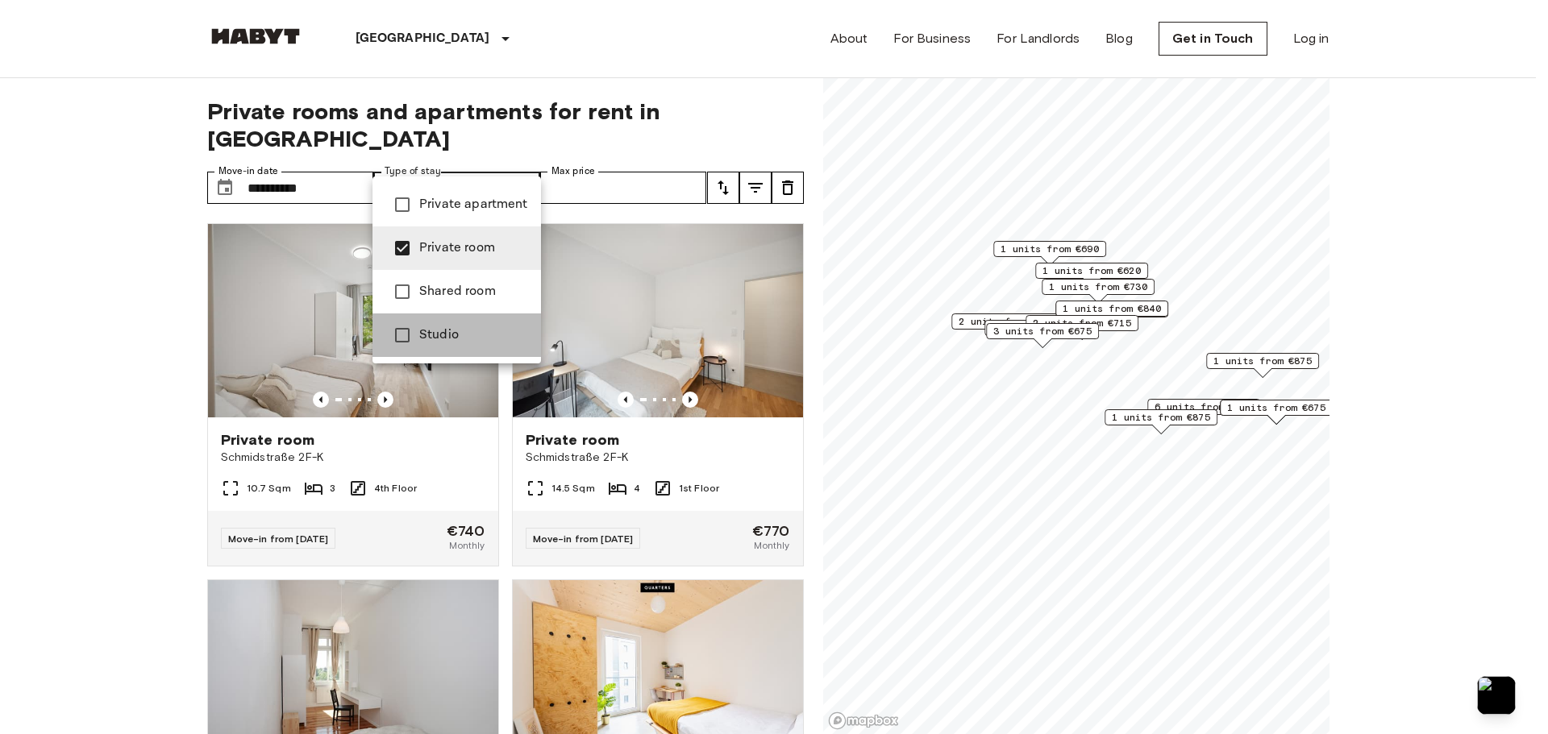
click at [441, 328] on span "Studio" at bounding box center [473, 335] width 109 height 19
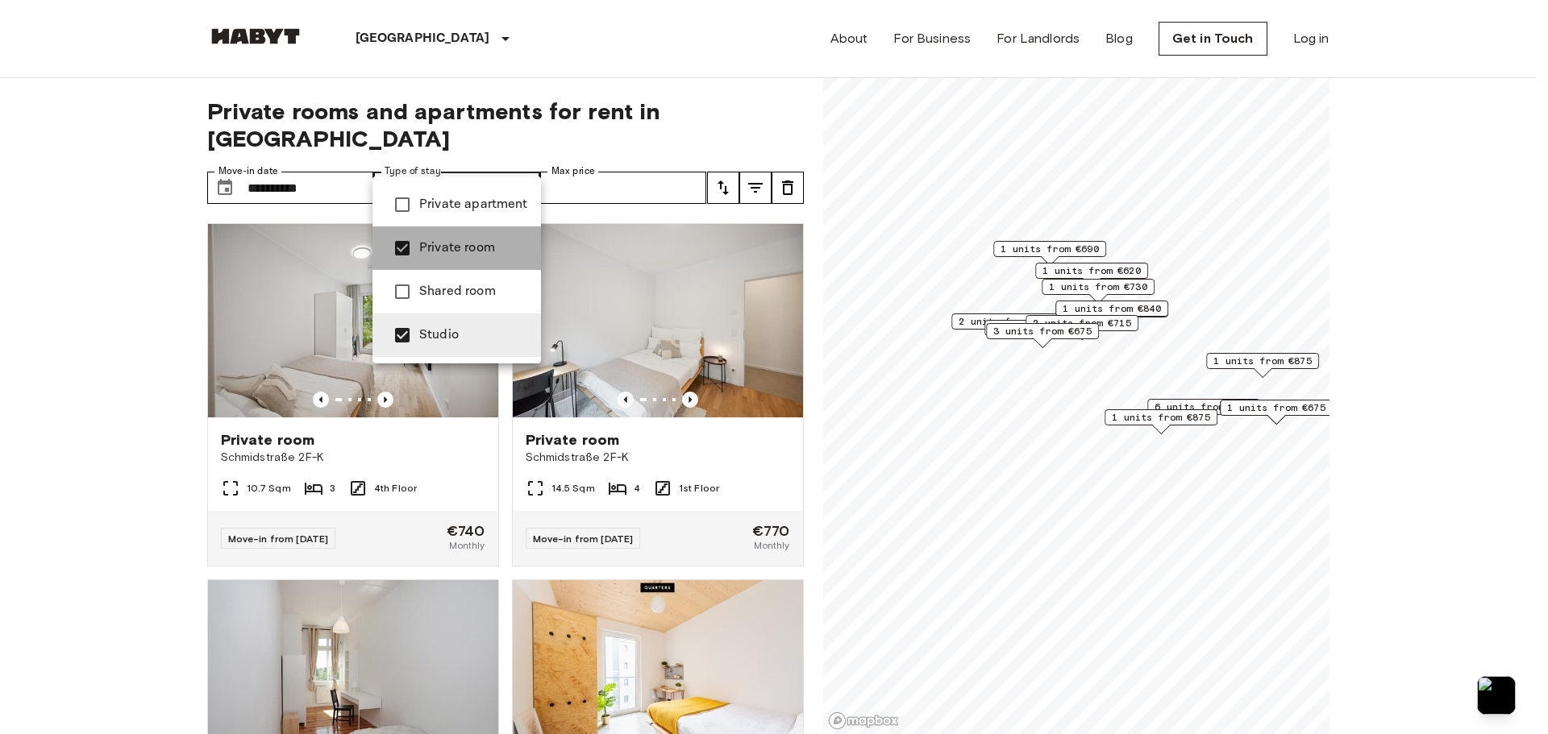
click at [462, 247] on span "Private room" at bounding box center [473, 248] width 109 height 19
type input "******"
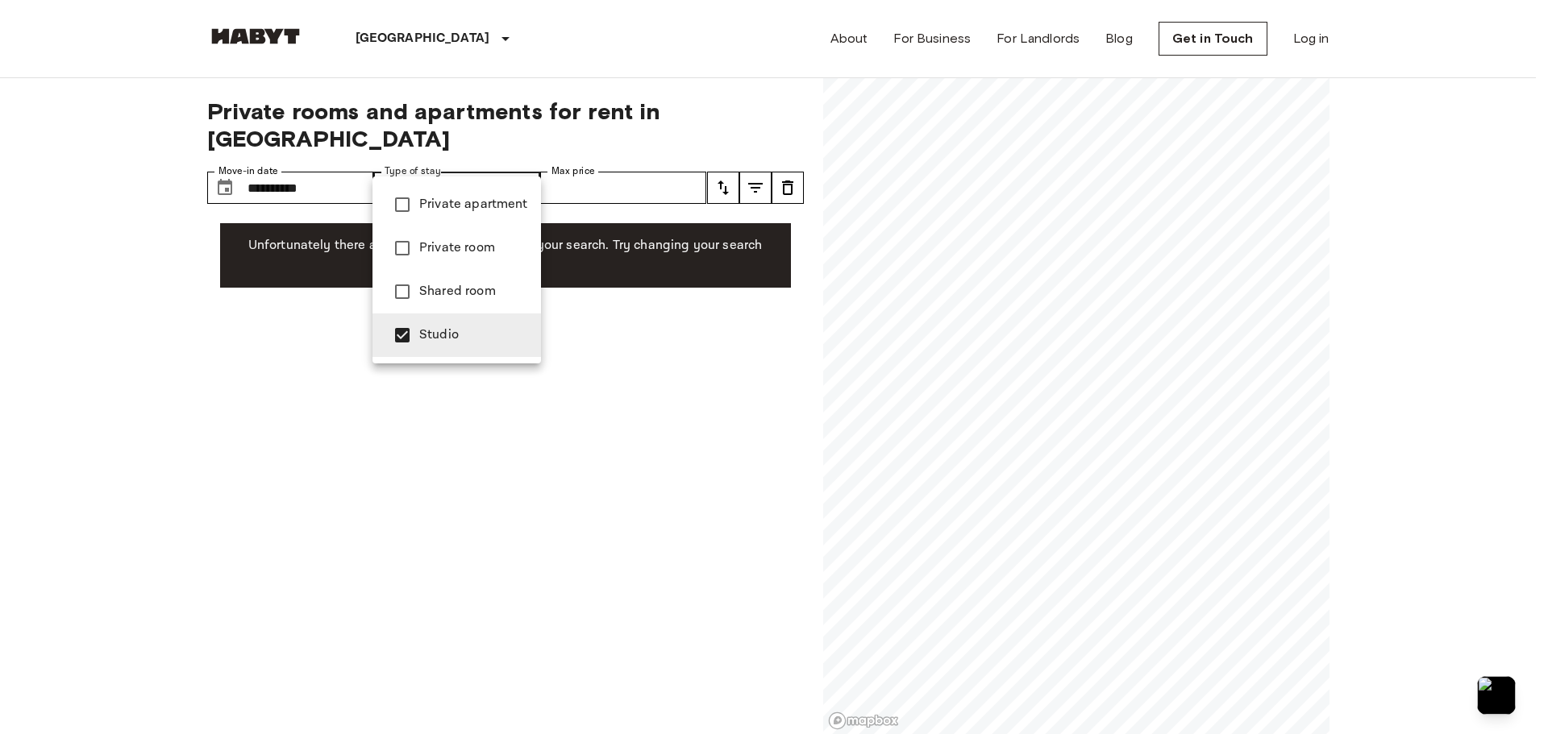
click at [309, 156] on div at bounding box center [774, 367] width 1548 height 734
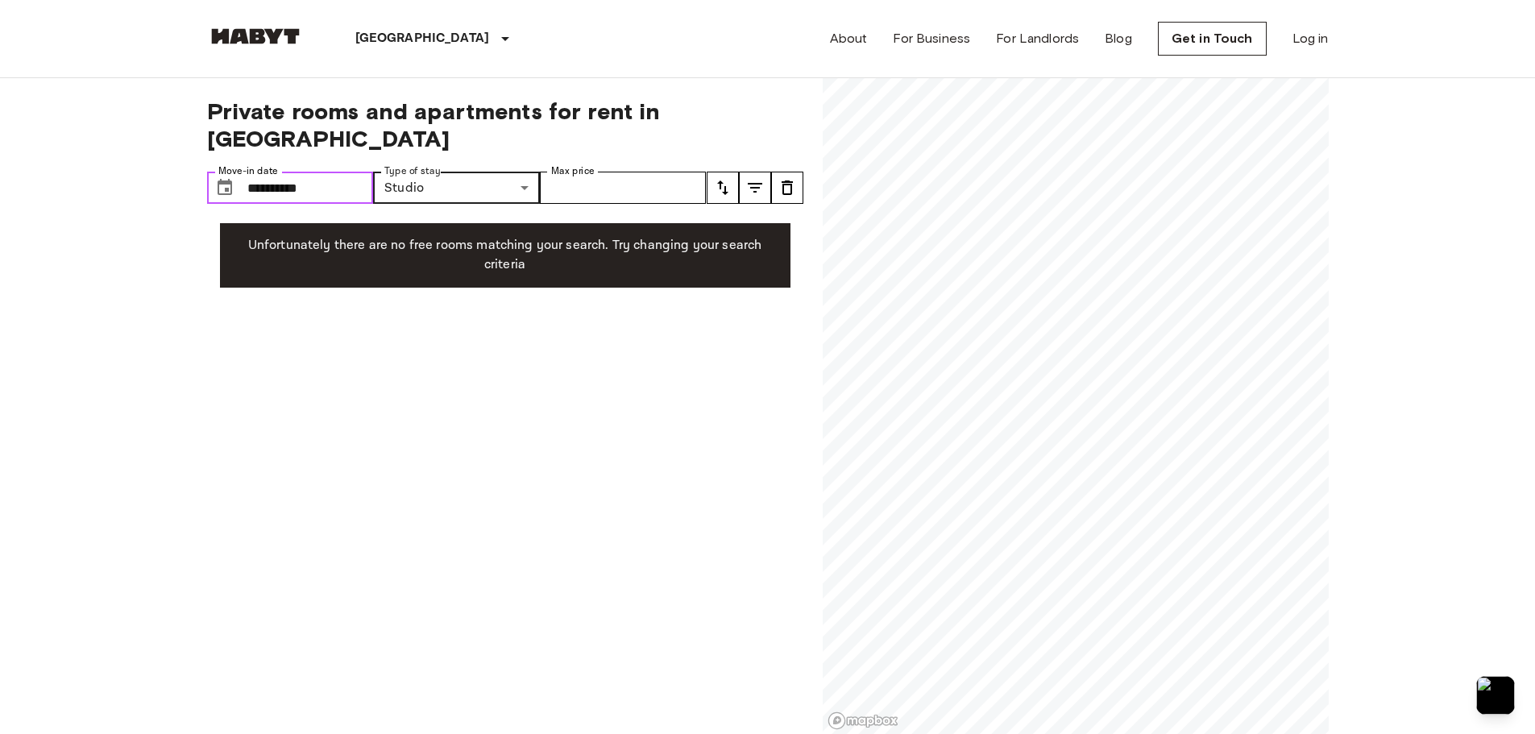
click at [304, 172] on input "**********" at bounding box center [310, 188] width 127 height 32
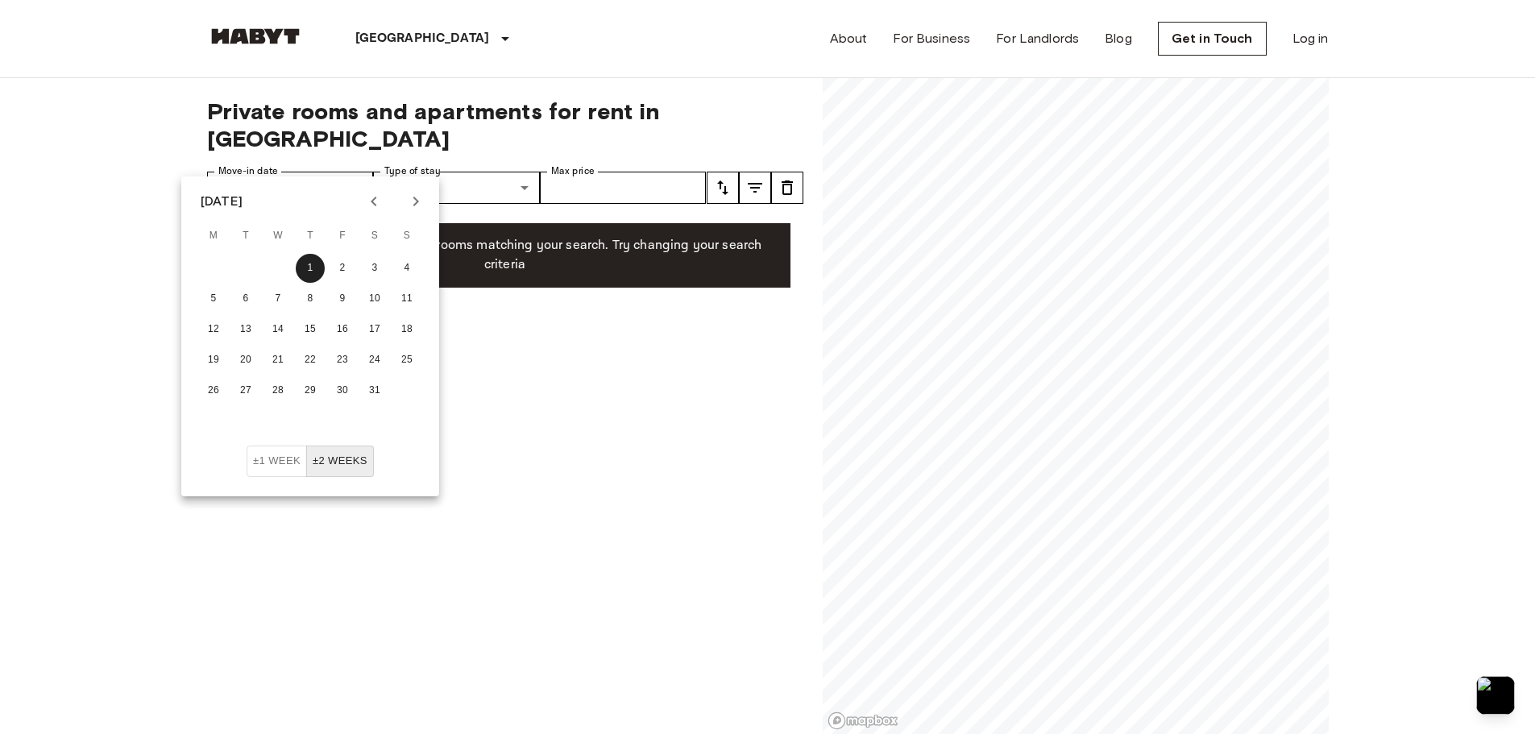
click at [379, 204] on icon "Previous month" at bounding box center [373, 201] width 19 height 19
click at [220, 263] on button "1" at bounding box center [213, 268] width 29 height 29
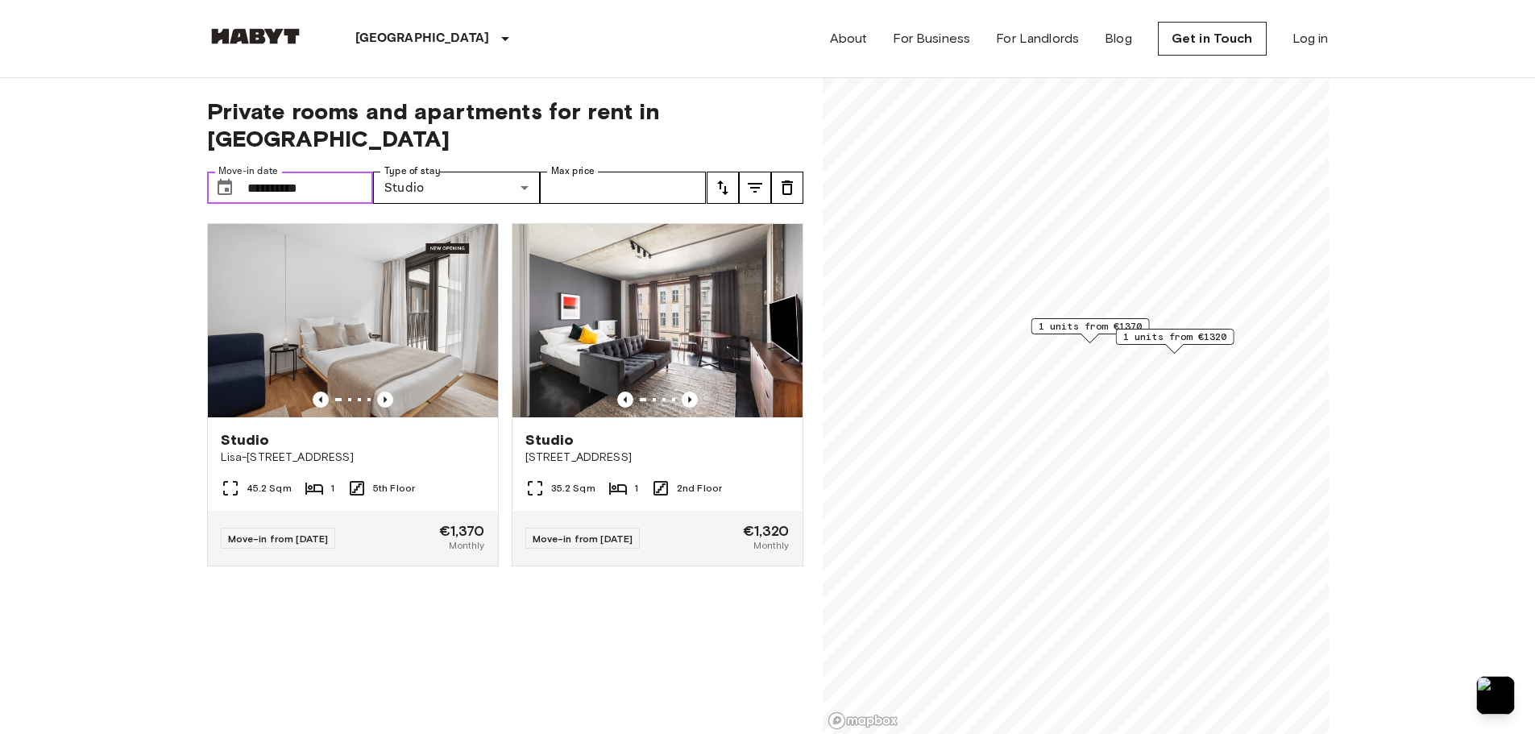
click at [343, 172] on input "**********" at bounding box center [310, 188] width 127 height 32
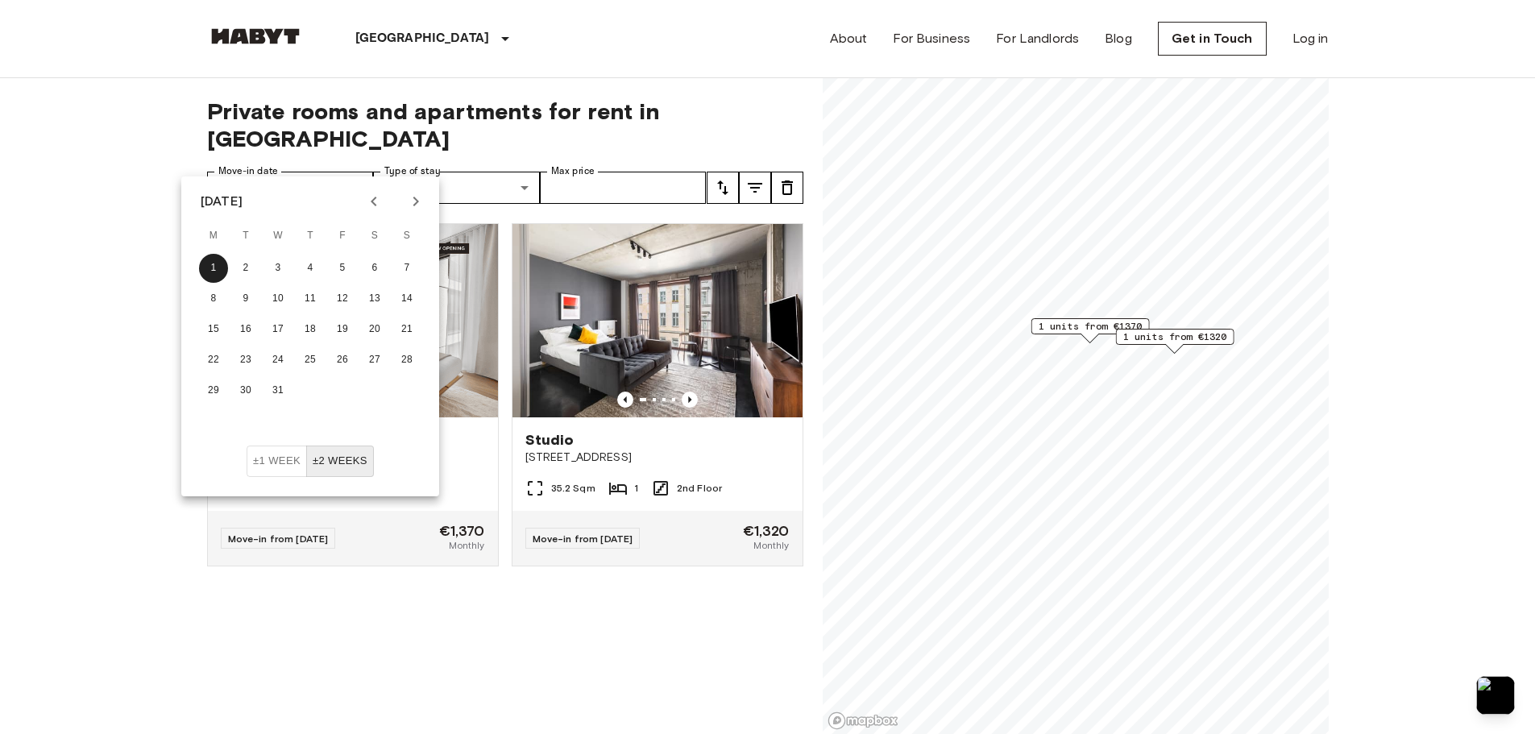
click at [370, 202] on icon "Previous month" at bounding box center [373, 201] width 19 height 19
click at [372, 269] on button "1" at bounding box center [374, 268] width 29 height 29
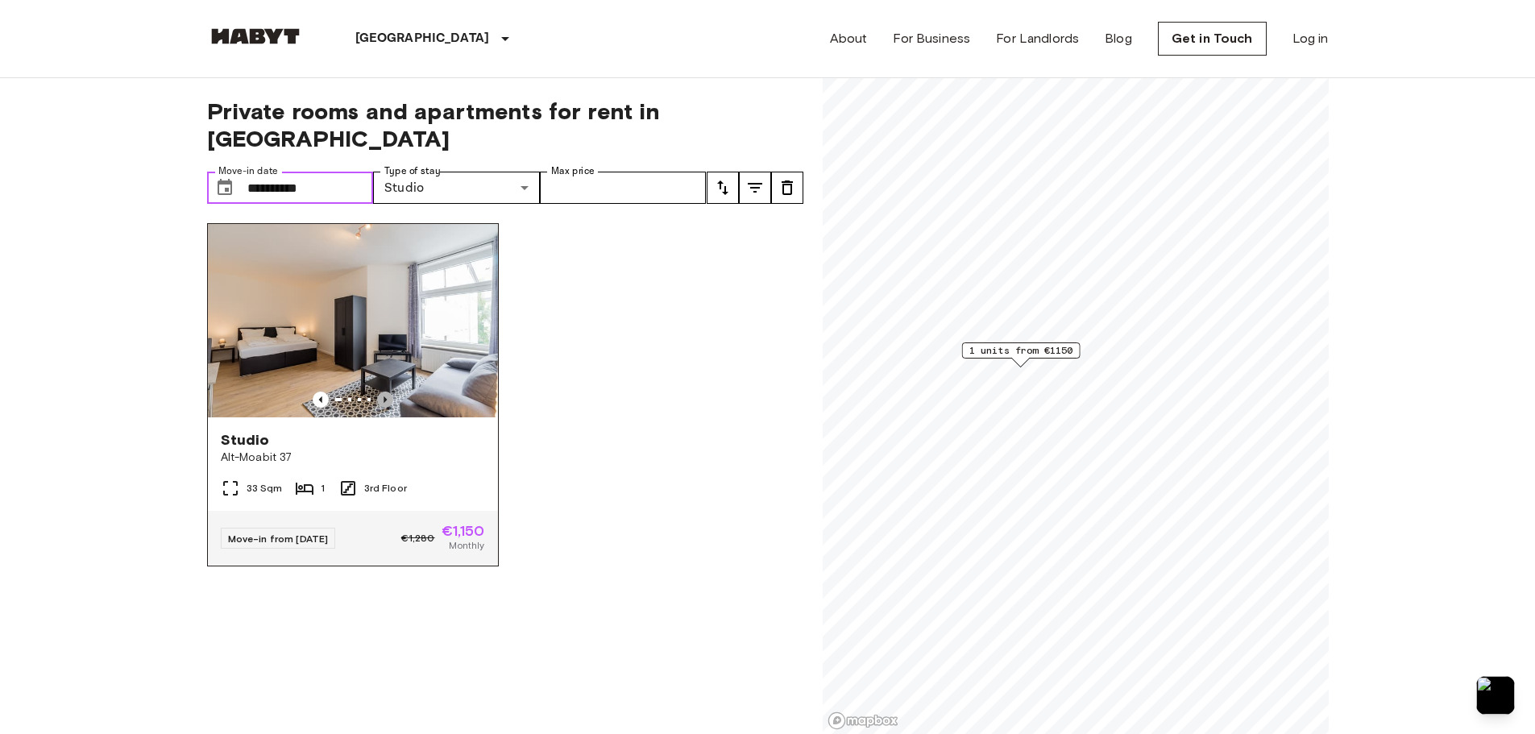
click at [386, 392] on icon "Previous image" at bounding box center [385, 400] width 16 height 16
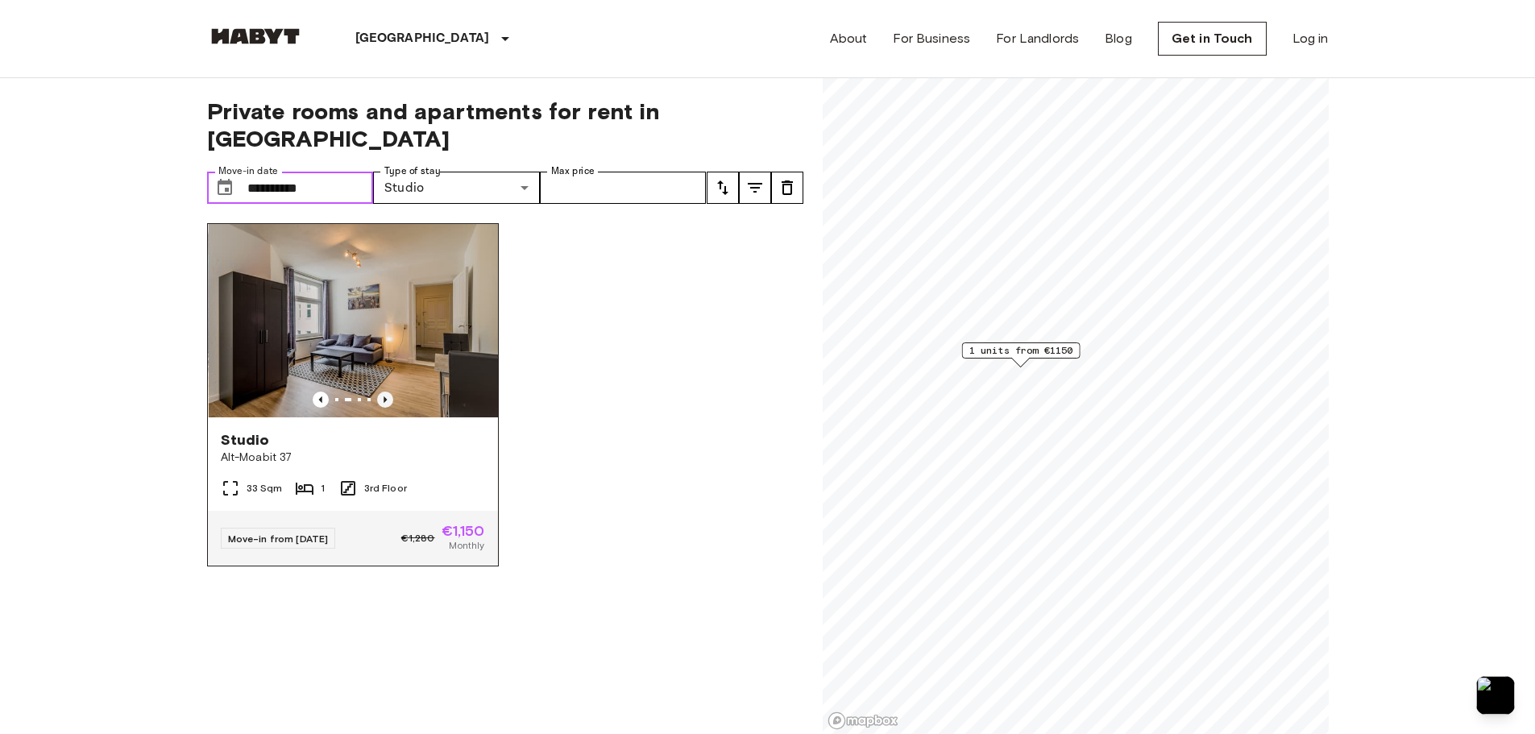
click at [386, 392] on icon "Previous image" at bounding box center [385, 400] width 16 height 16
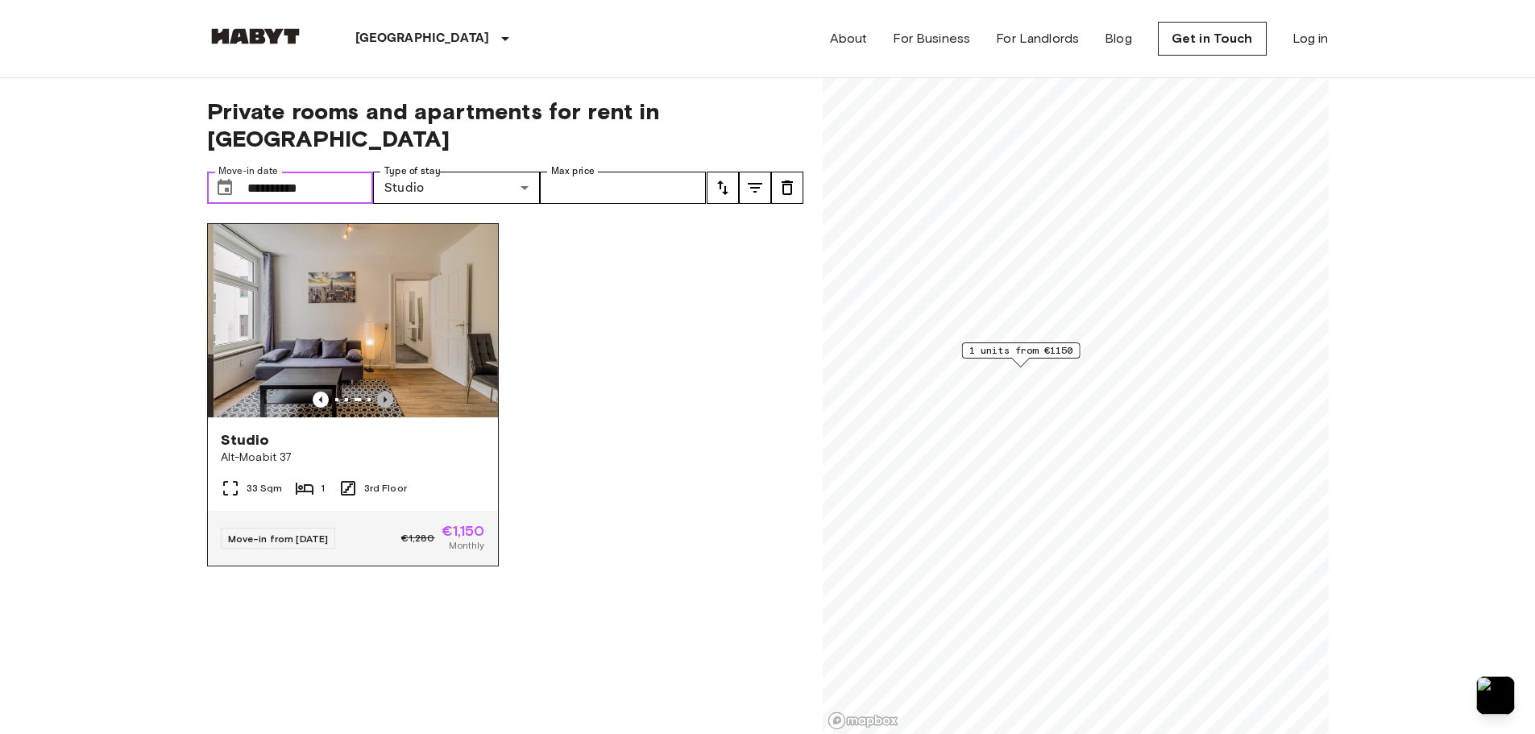
click at [386, 392] on icon "Previous image" at bounding box center [385, 400] width 16 height 16
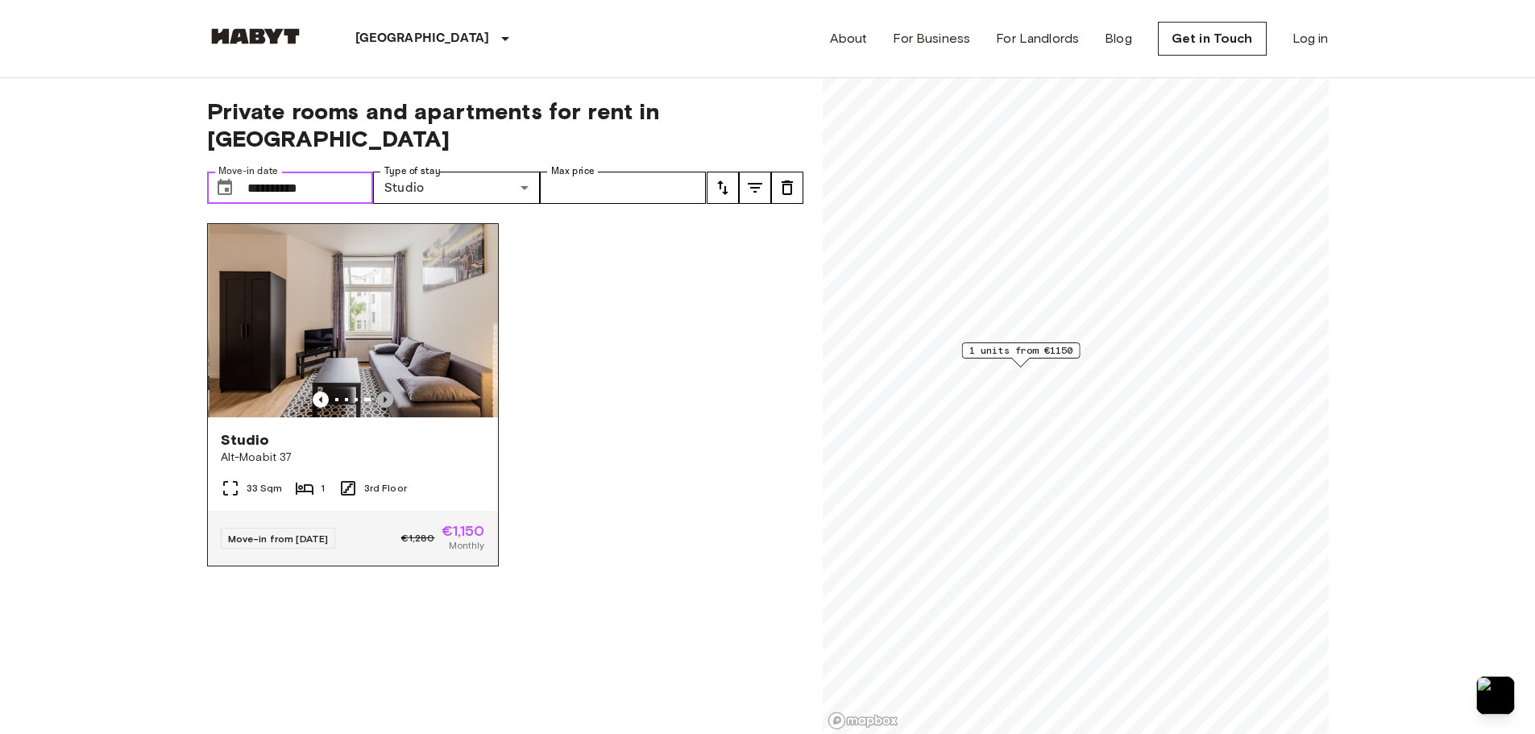
click at [386, 392] on icon "Previous image" at bounding box center [385, 400] width 16 height 16
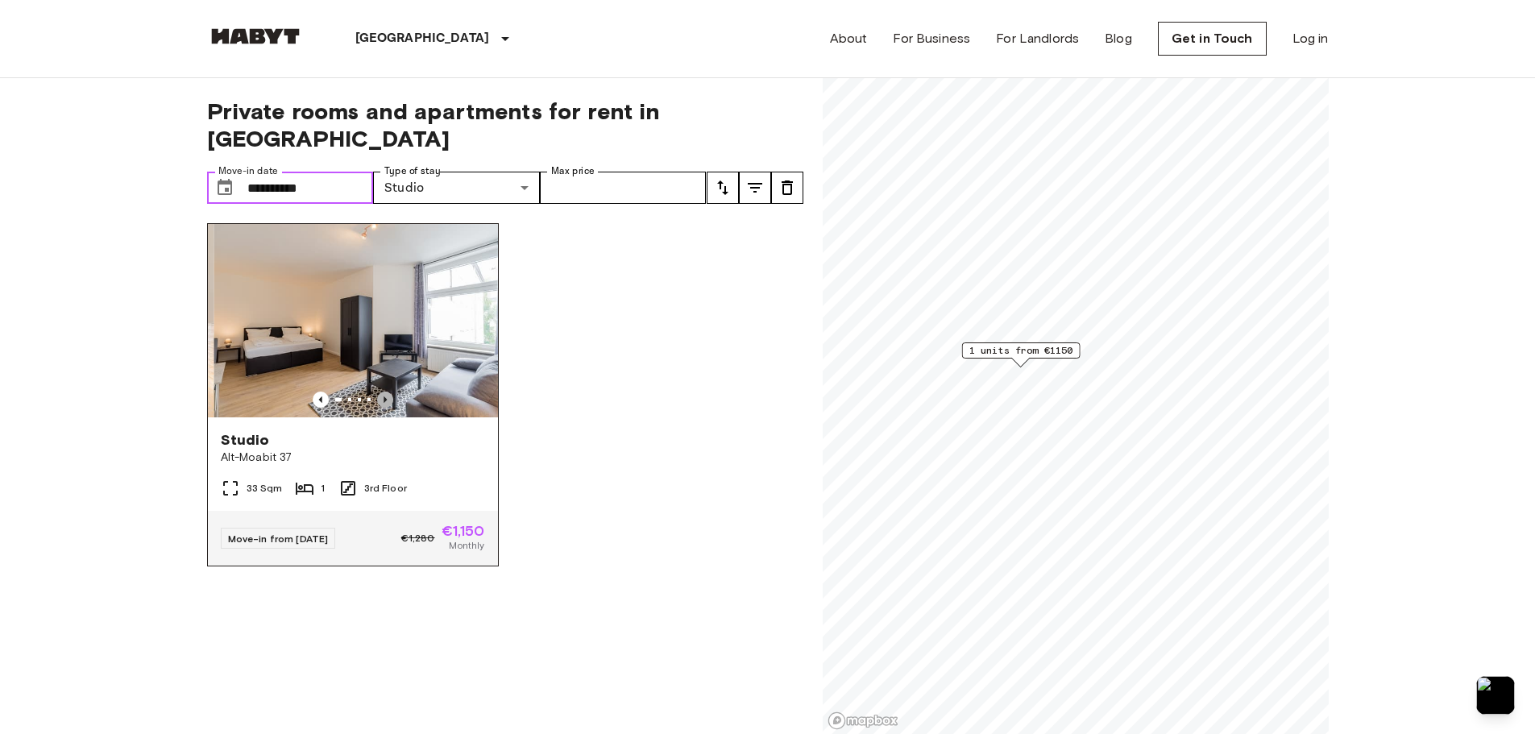
click at [386, 392] on icon "Previous image" at bounding box center [385, 400] width 16 height 16
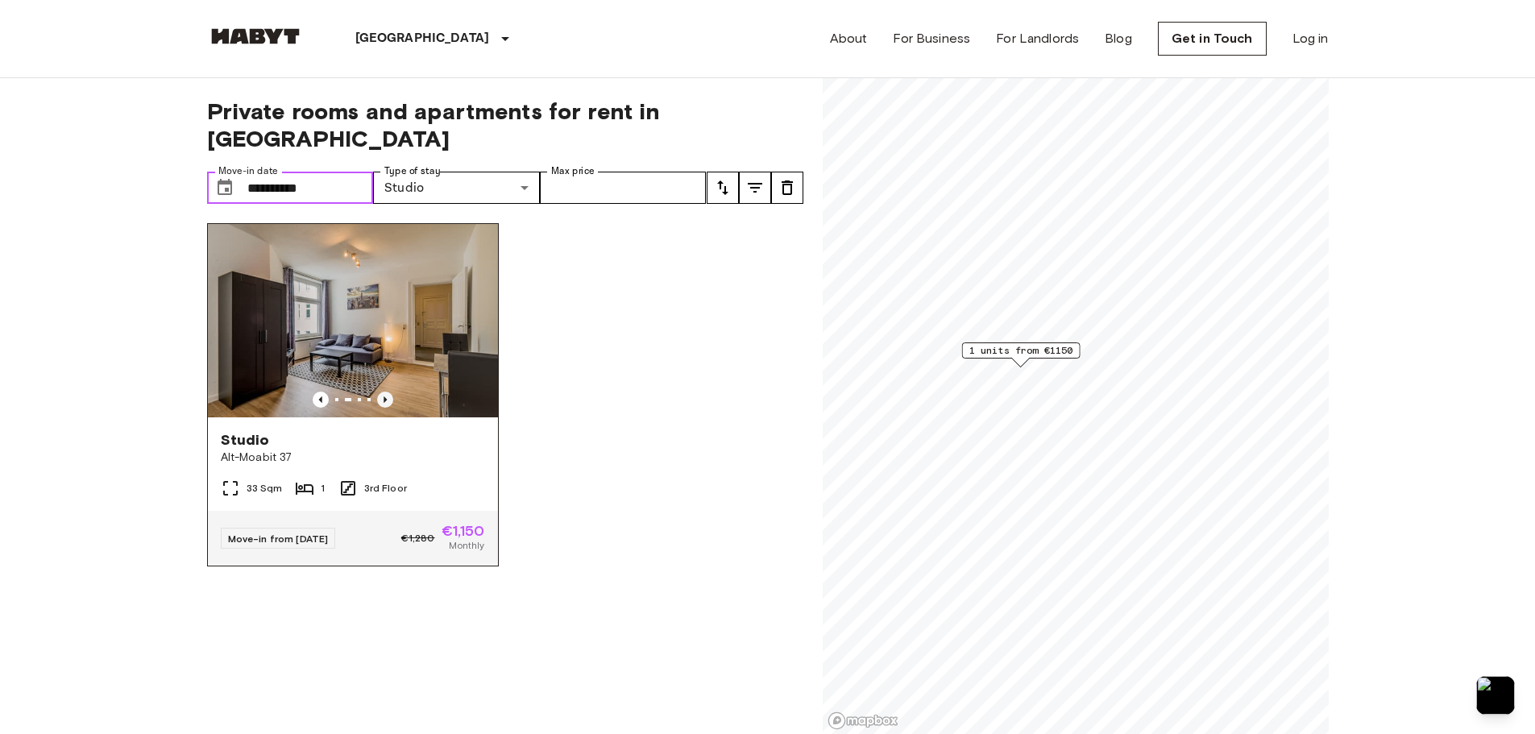
click at [385, 392] on icon "Previous image" at bounding box center [385, 400] width 16 height 16
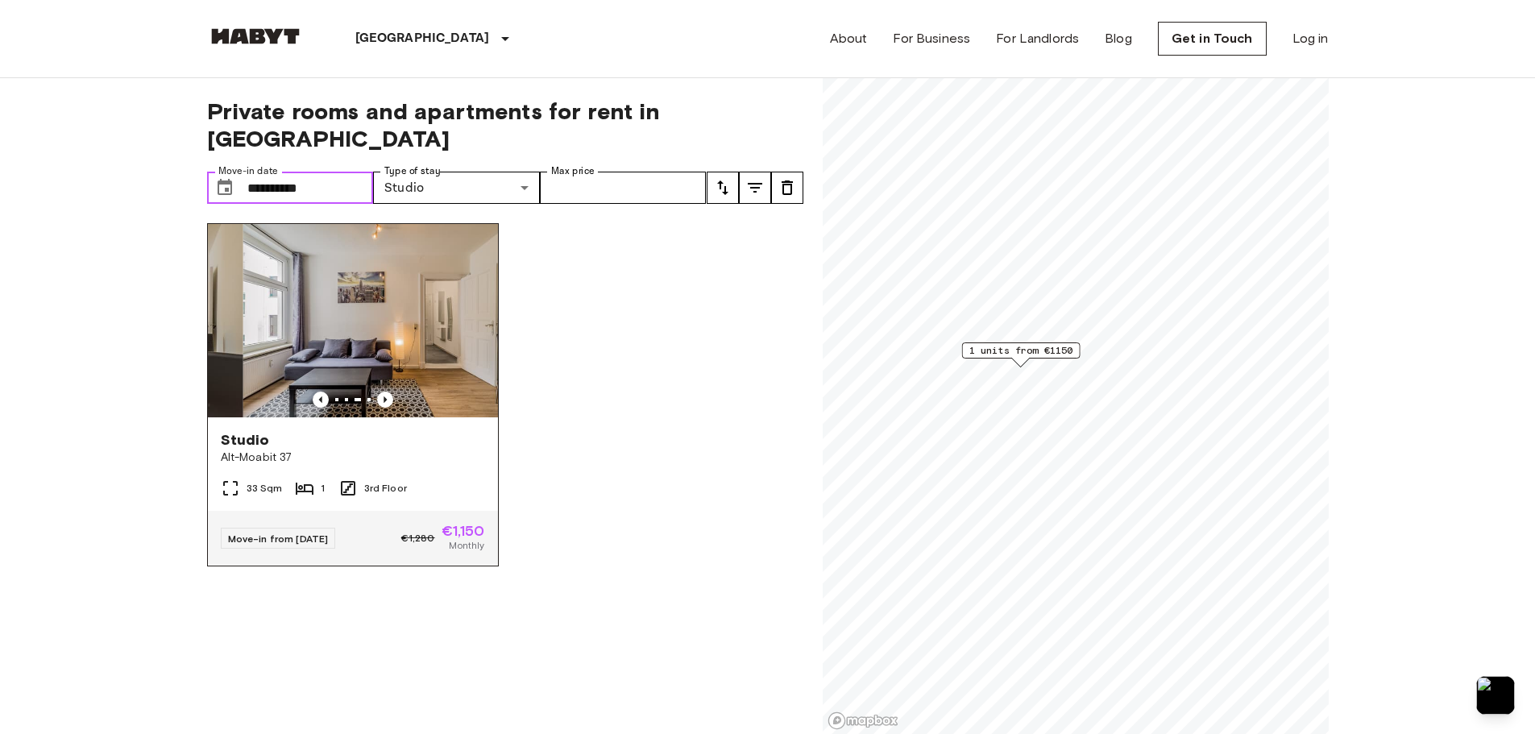
click at [408, 264] on img at bounding box center [388, 320] width 290 height 193
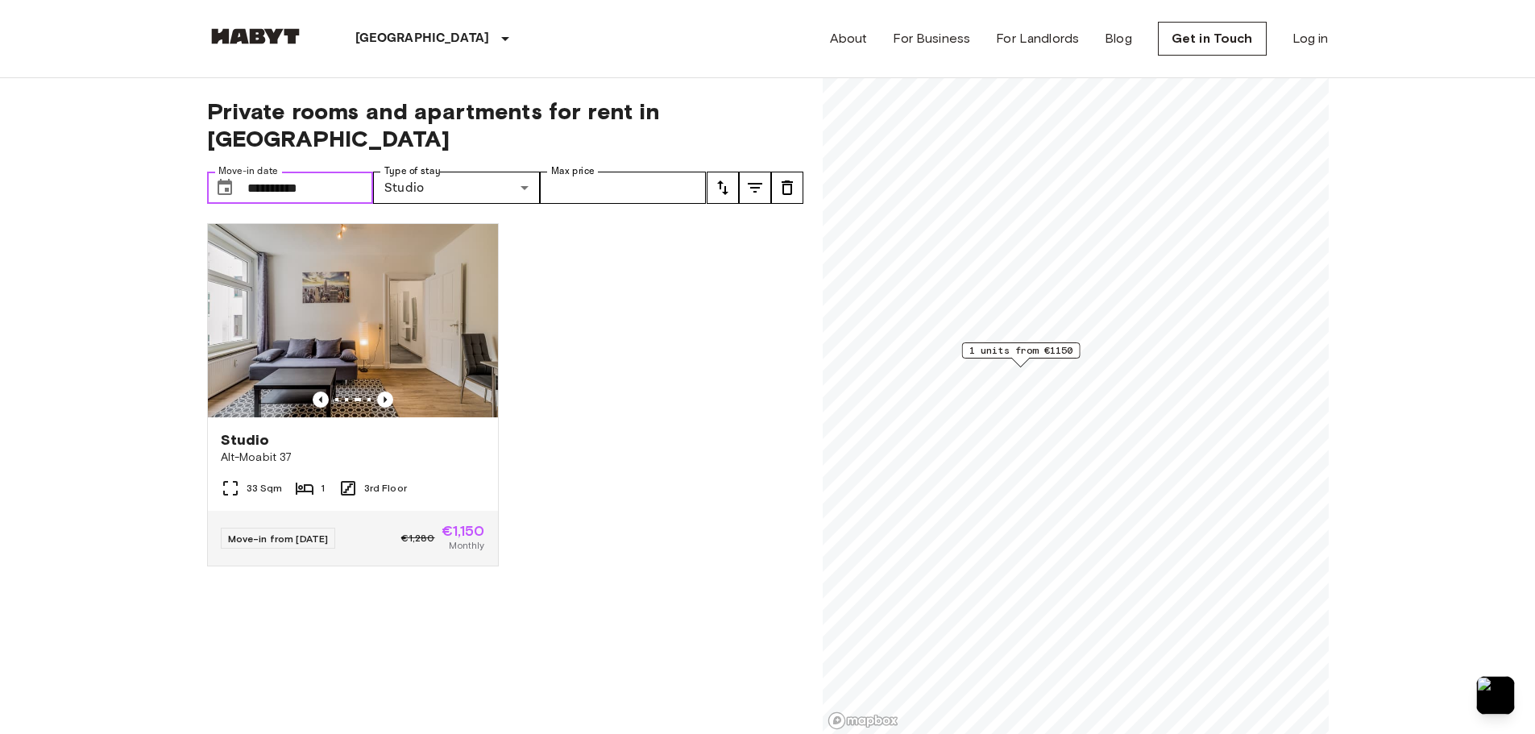
drag, startPoint x: 289, startPoint y: 153, endPoint x: 287, endPoint y: 143, distance: 10.0
click at [289, 172] on input "**********" at bounding box center [310, 188] width 127 height 32
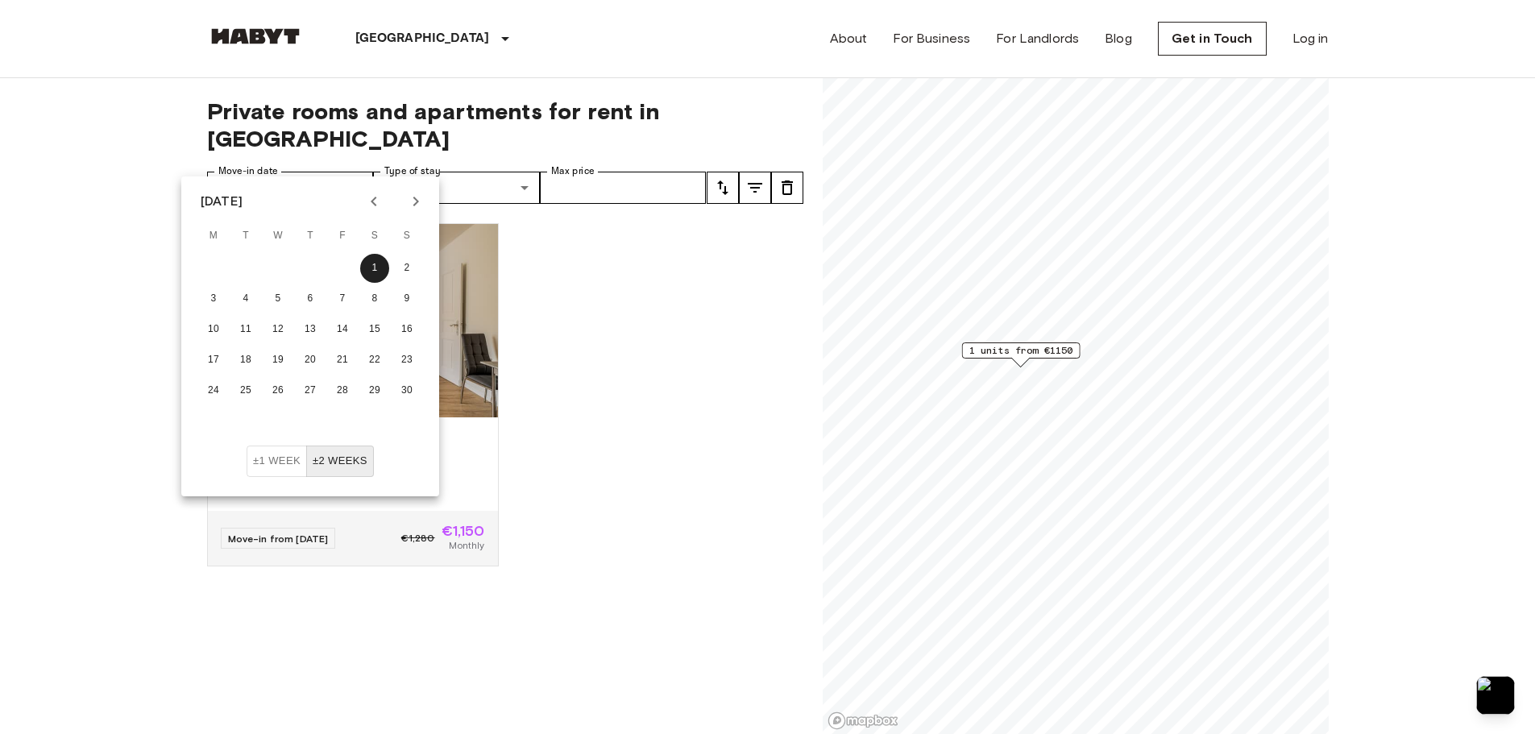
click at [380, 209] on icon "Previous month" at bounding box center [373, 201] width 19 height 19
click at [284, 260] on button "1" at bounding box center [278, 268] width 29 height 29
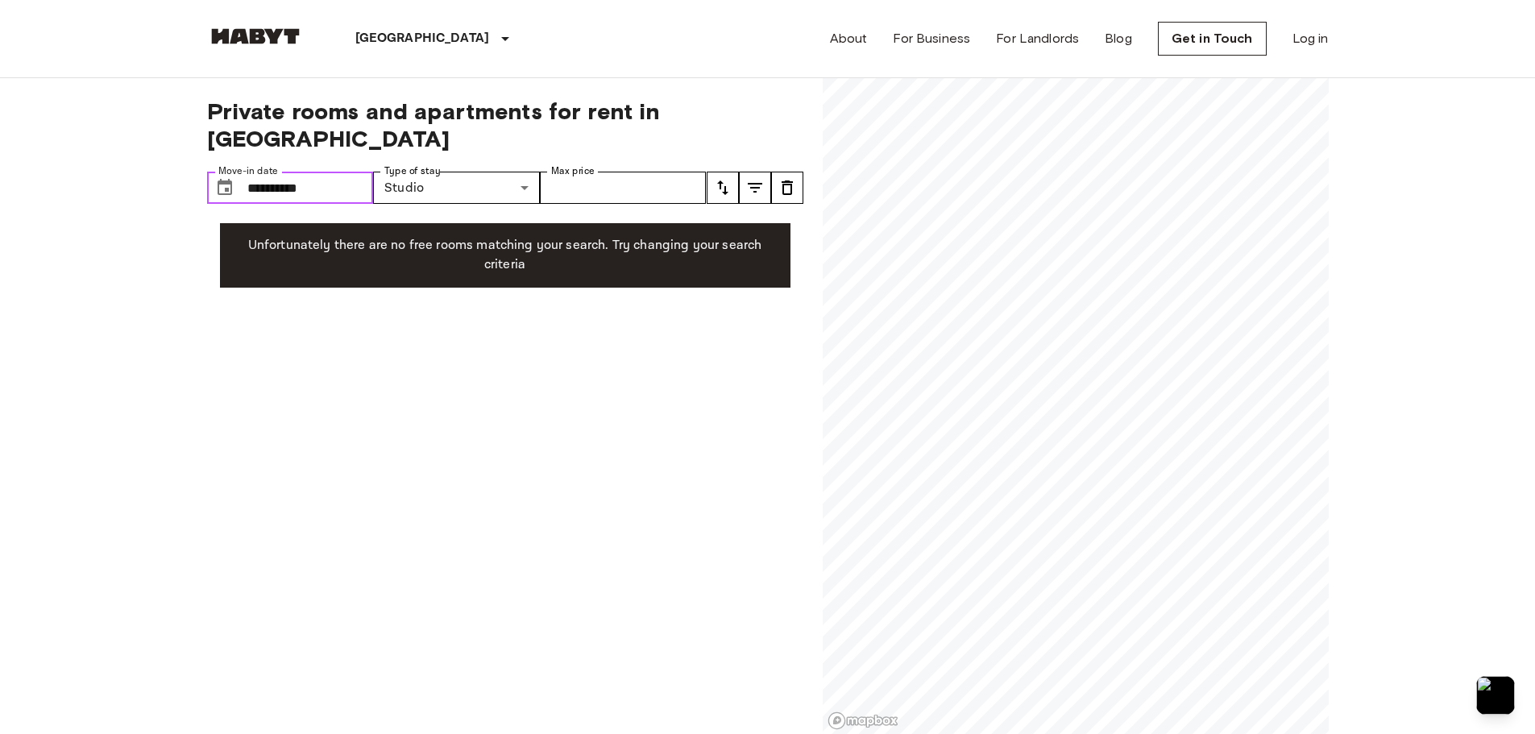
click at [339, 172] on input "**********" at bounding box center [310, 188] width 127 height 32
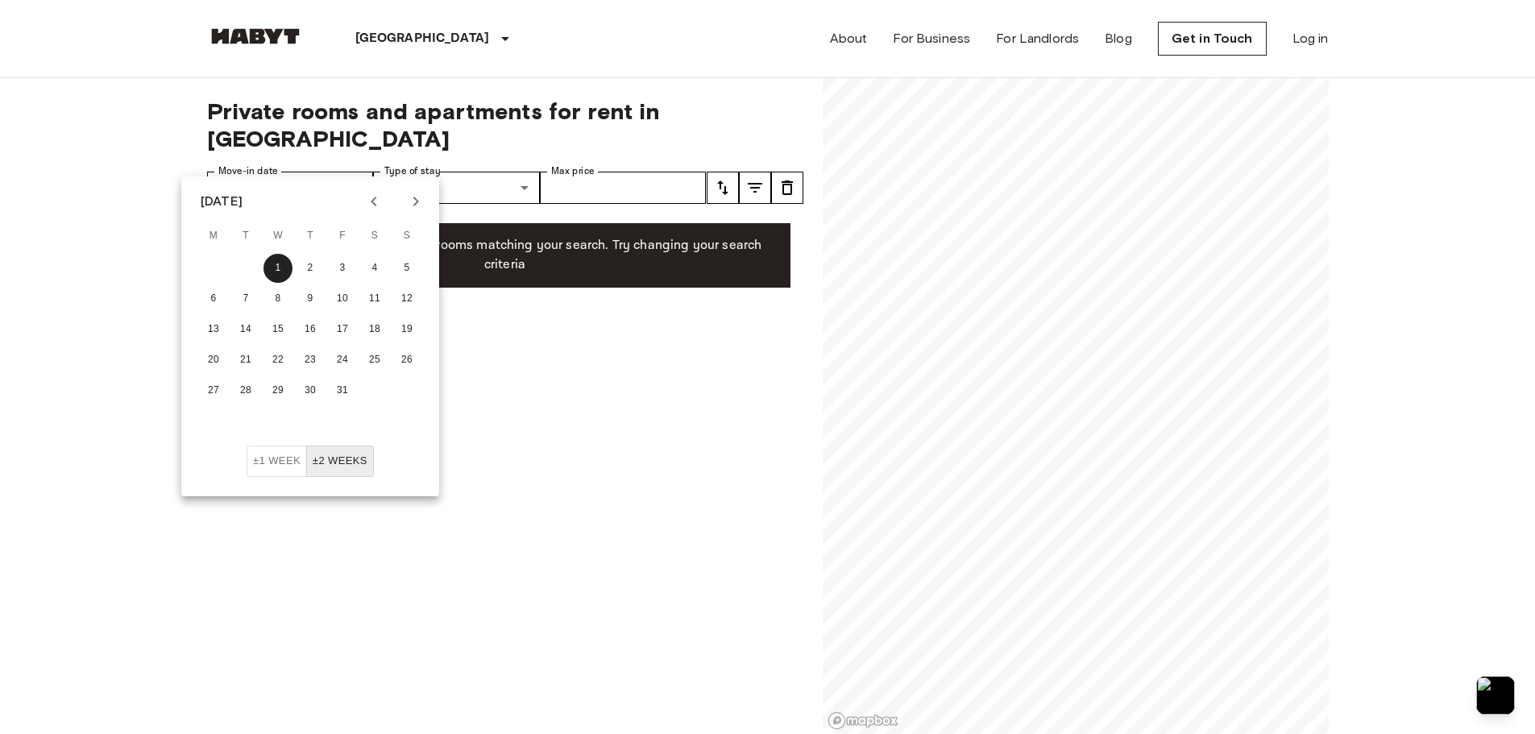
click at [410, 208] on icon "Next month" at bounding box center [415, 201] width 19 height 19
click at [411, 206] on icon "Next month" at bounding box center [415, 201] width 19 height 19
click at [223, 264] on button "1" at bounding box center [213, 268] width 29 height 29
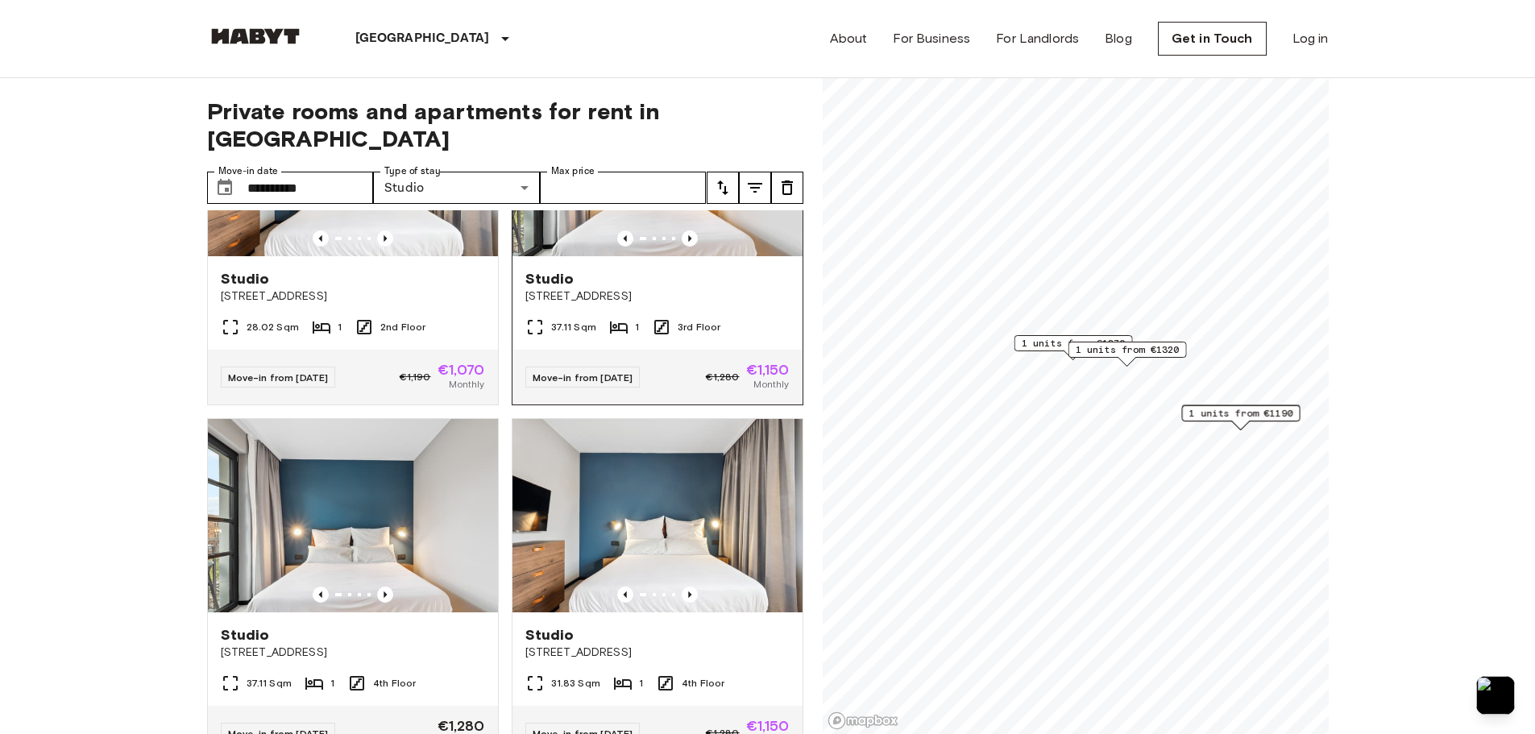
scroll to position [322, 0]
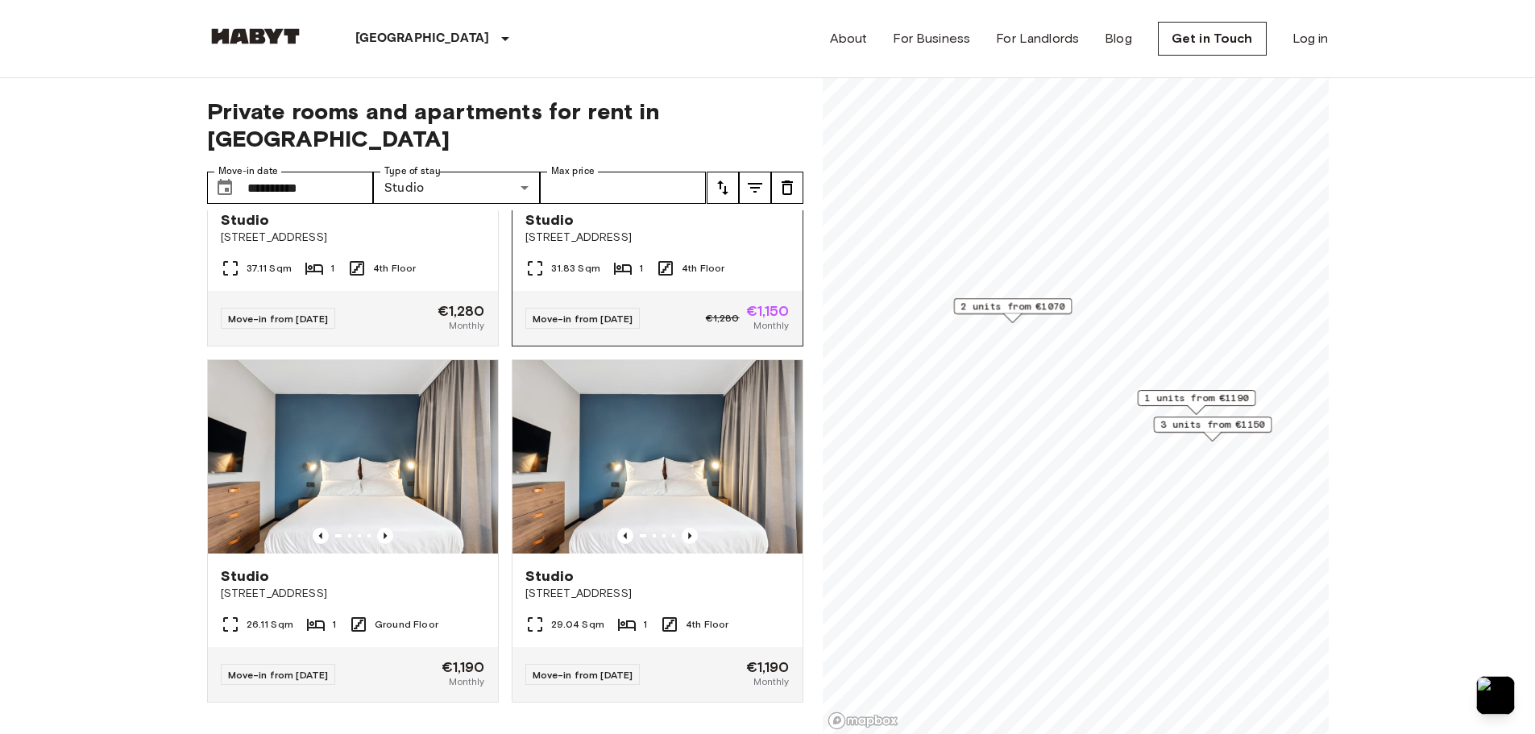
scroll to position [263, 0]
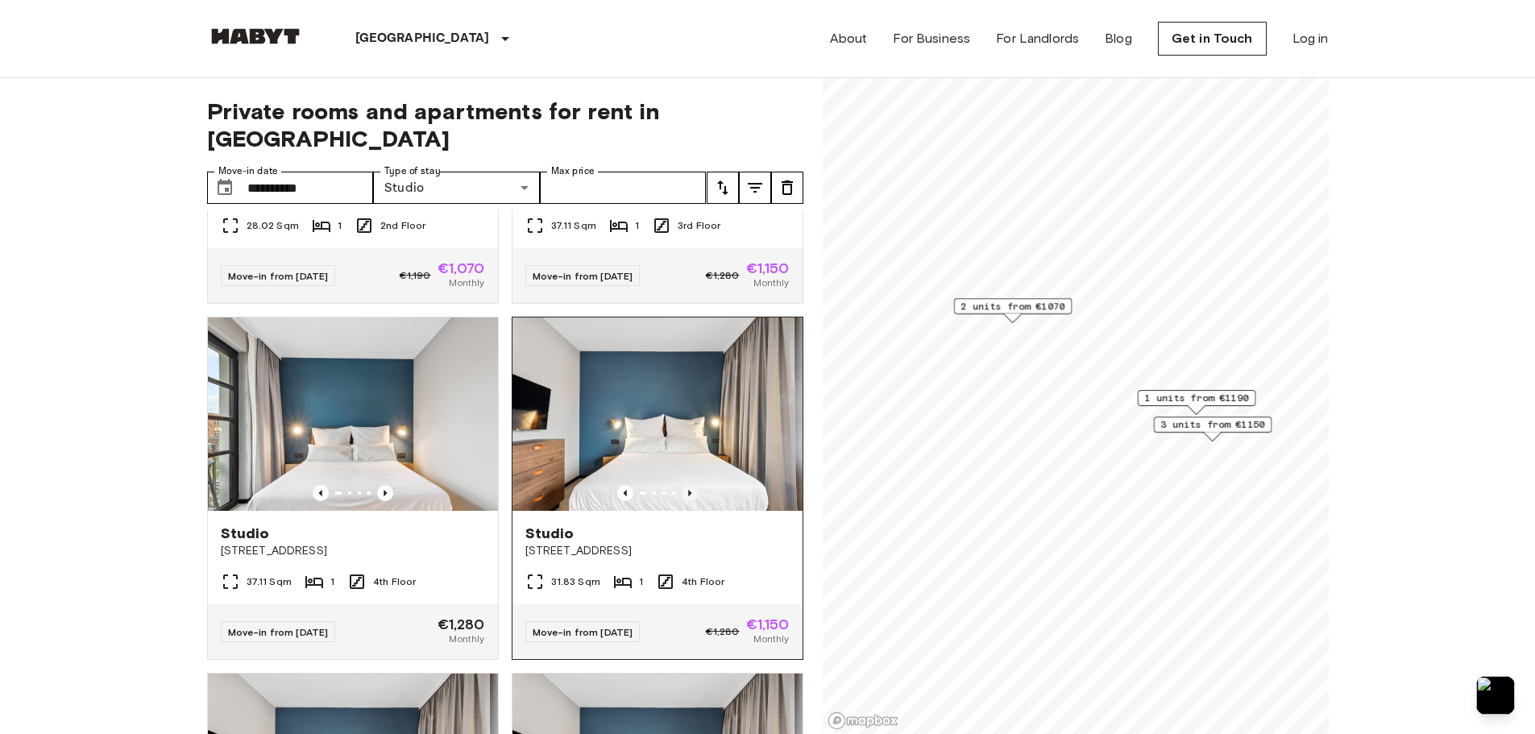
click at [682, 485] on icon "Previous image" at bounding box center [690, 493] width 16 height 16
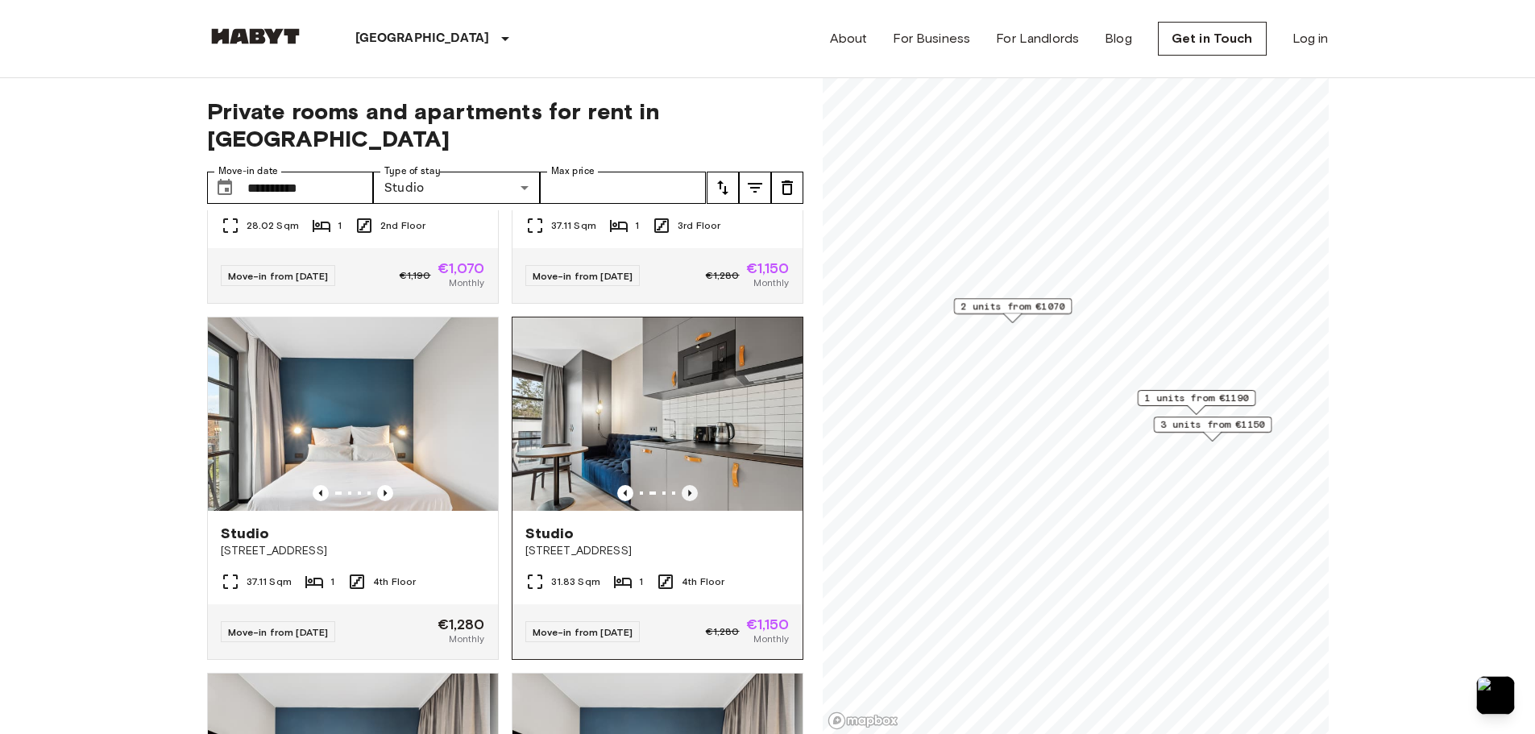
click at [682, 485] on icon "Previous image" at bounding box center [690, 493] width 16 height 16
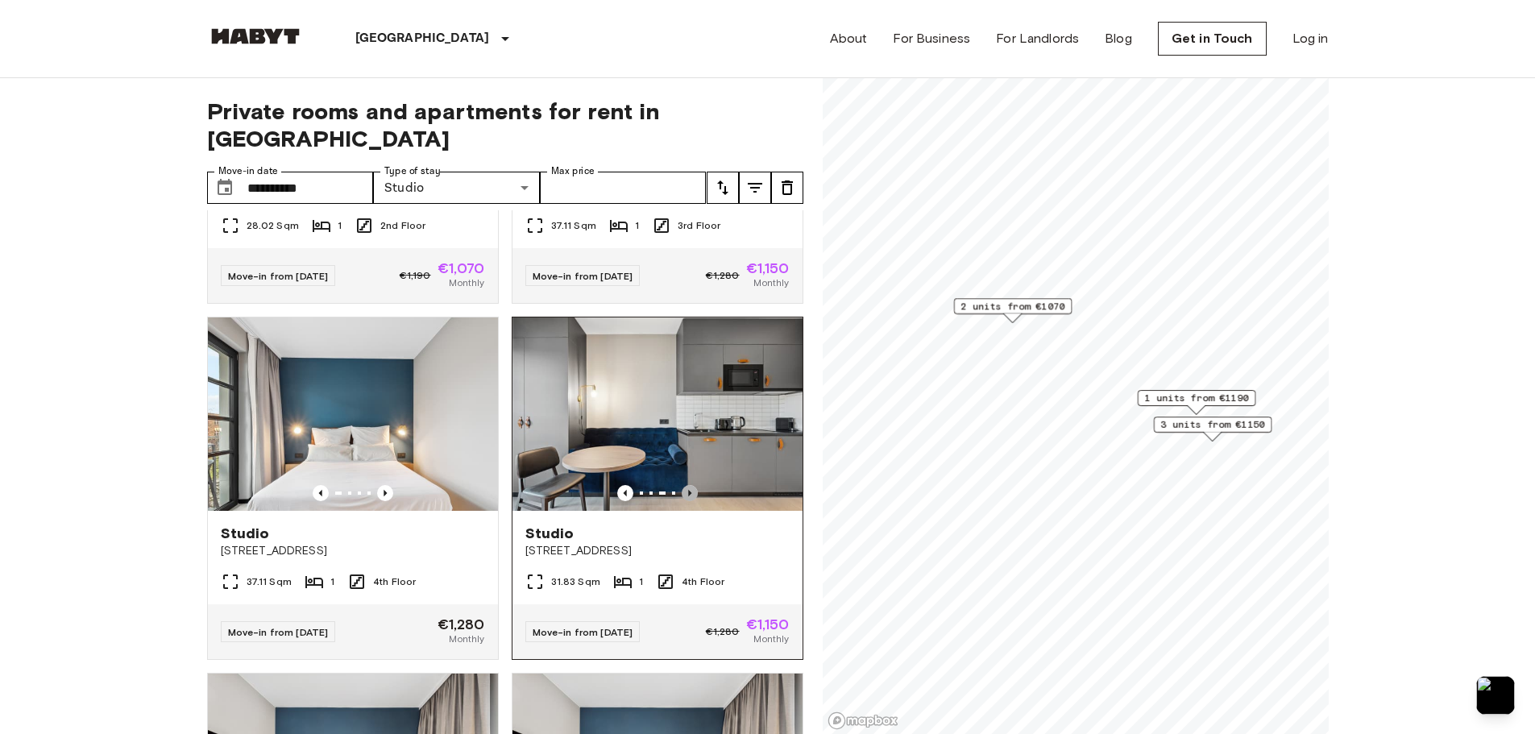
click at [682, 485] on icon "Previous image" at bounding box center [690, 493] width 16 height 16
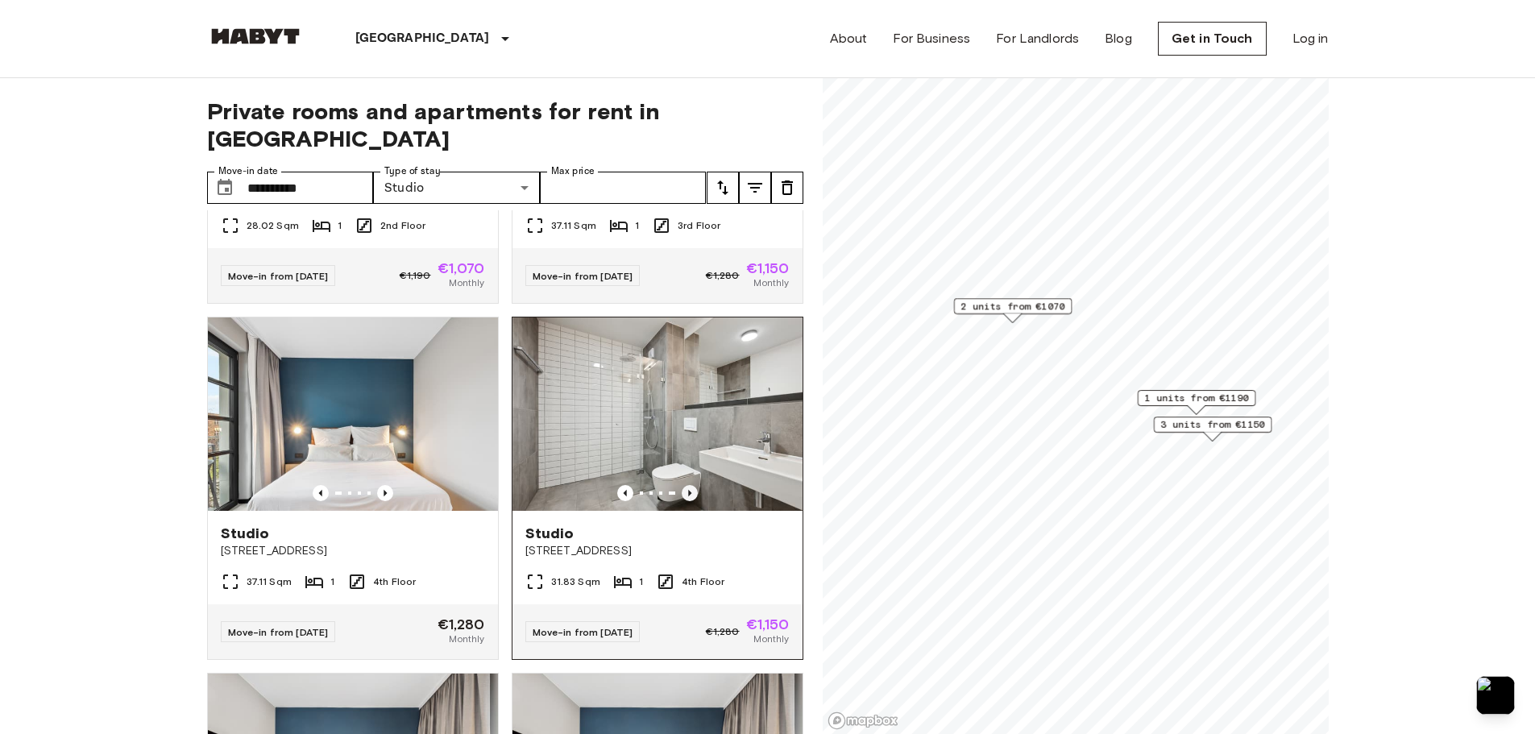
click at [682, 485] on icon "Previous image" at bounding box center [690, 493] width 16 height 16
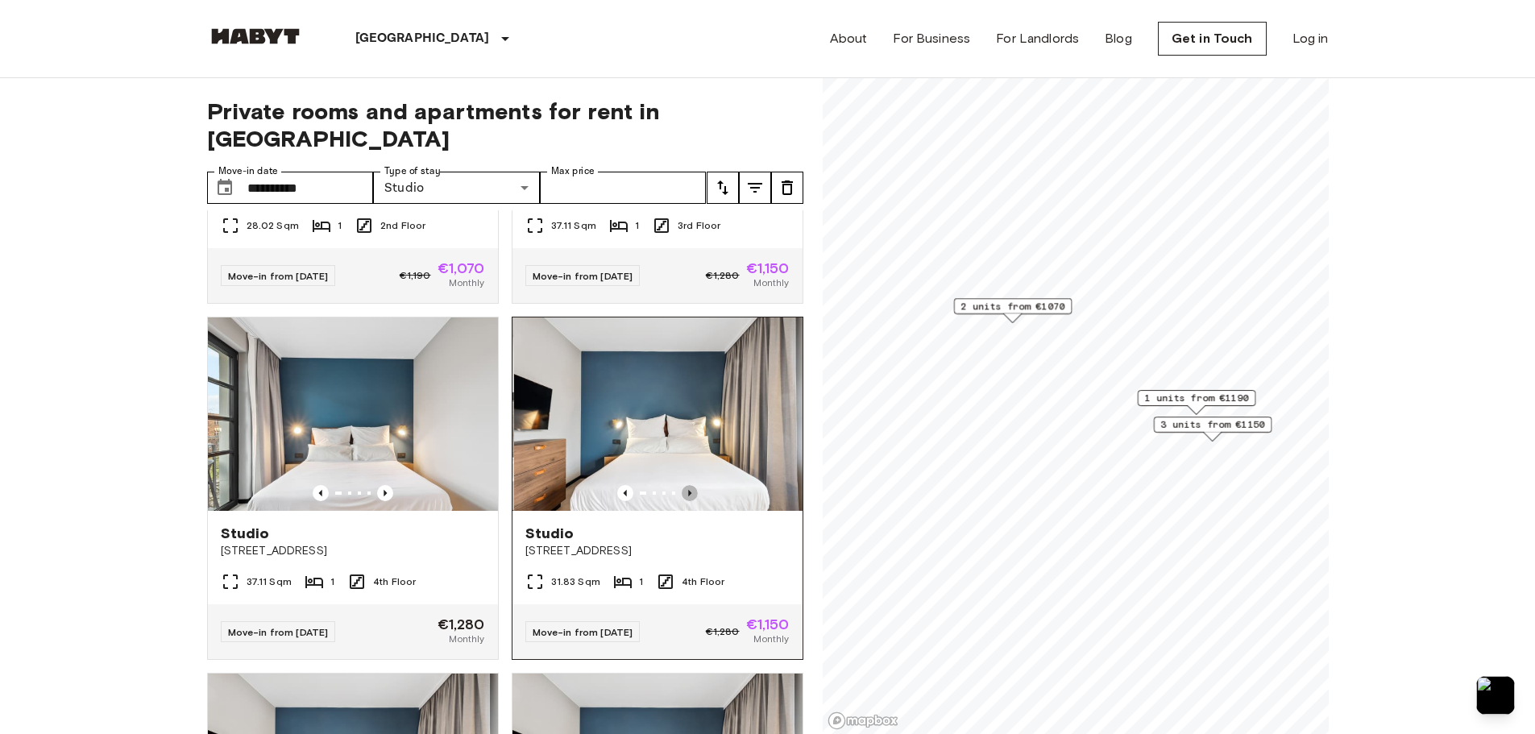
click at [682, 485] on icon "Previous image" at bounding box center [690, 493] width 16 height 16
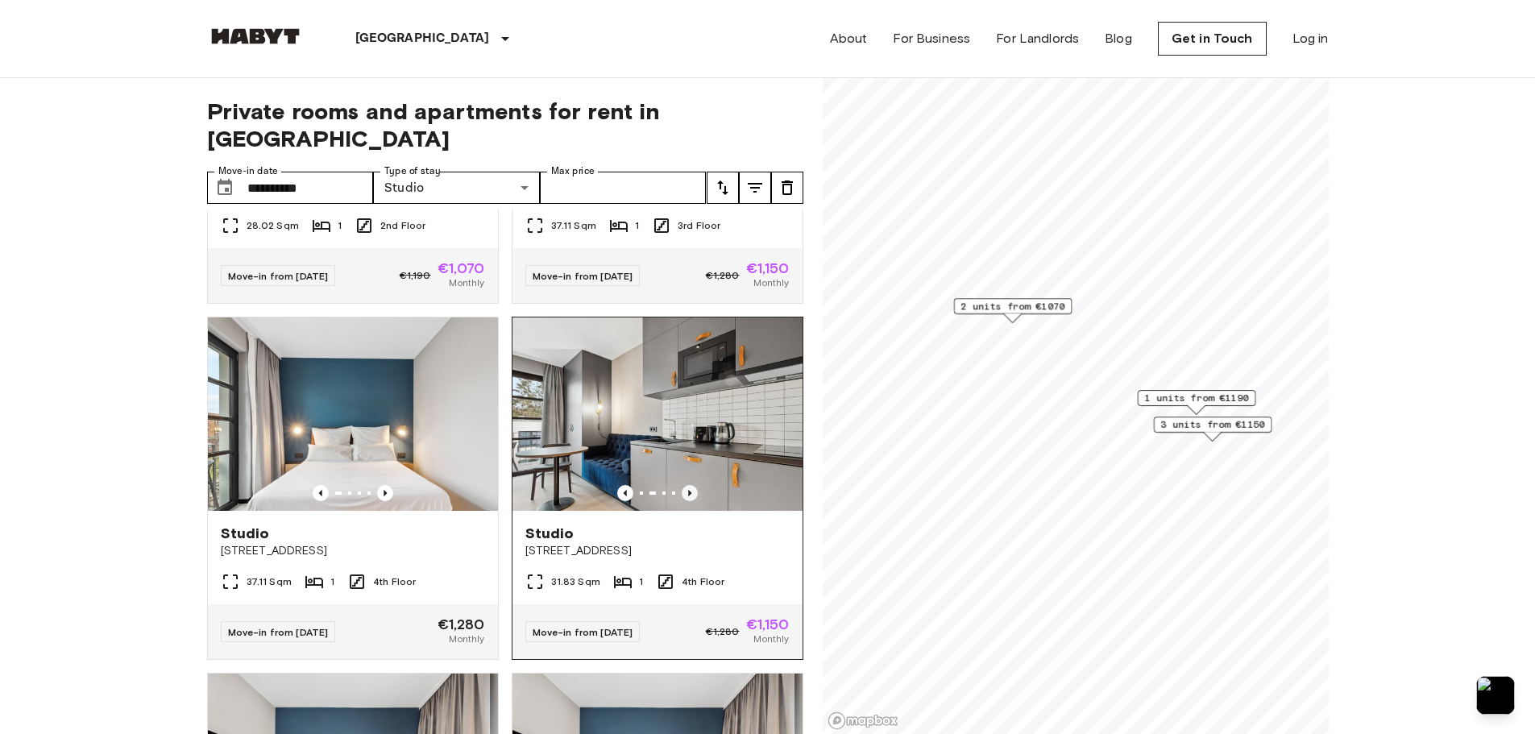
click at [682, 485] on icon "Previous image" at bounding box center [690, 493] width 16 height 16
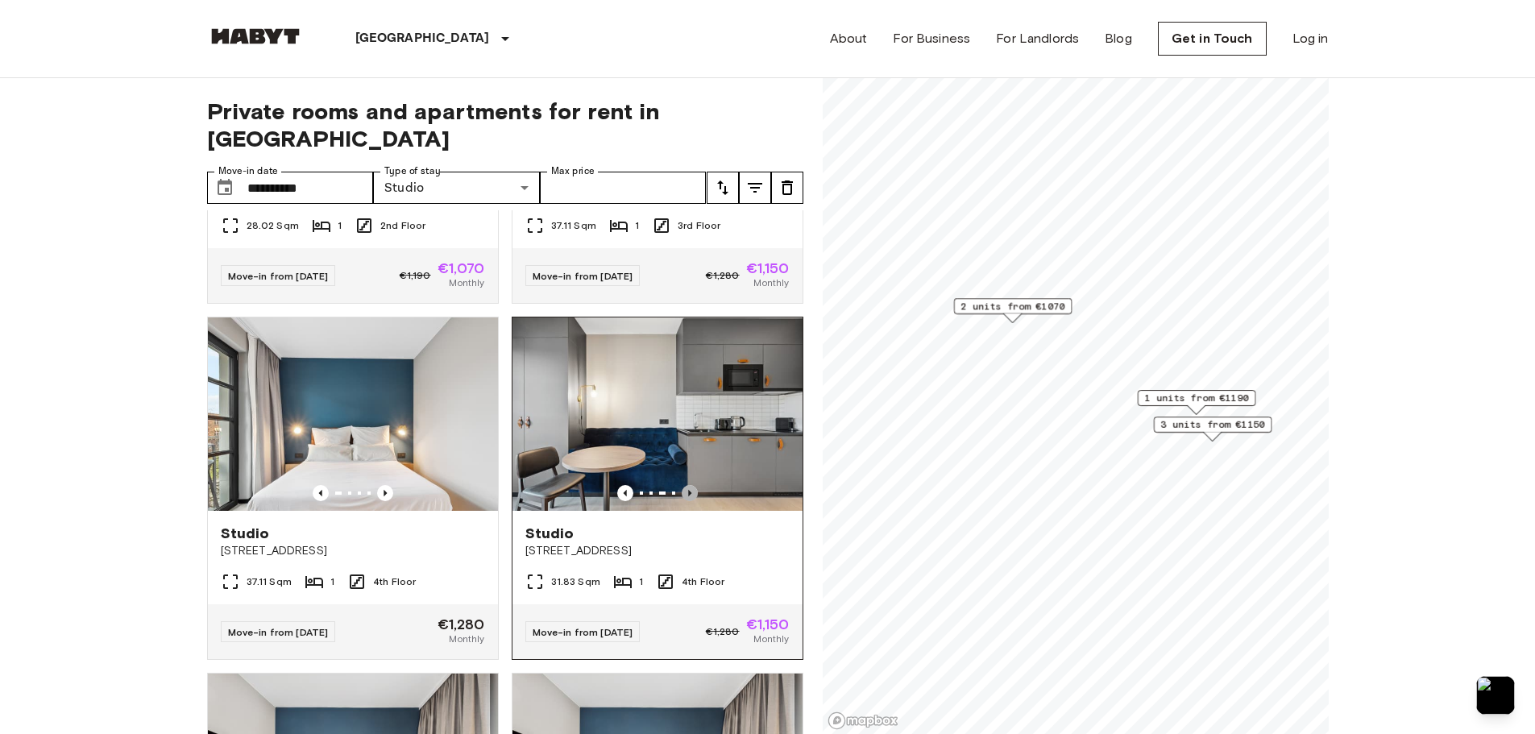
click at [682, 485] on icon "Previous image" at bounding box center [690, 493] width 16 height 16
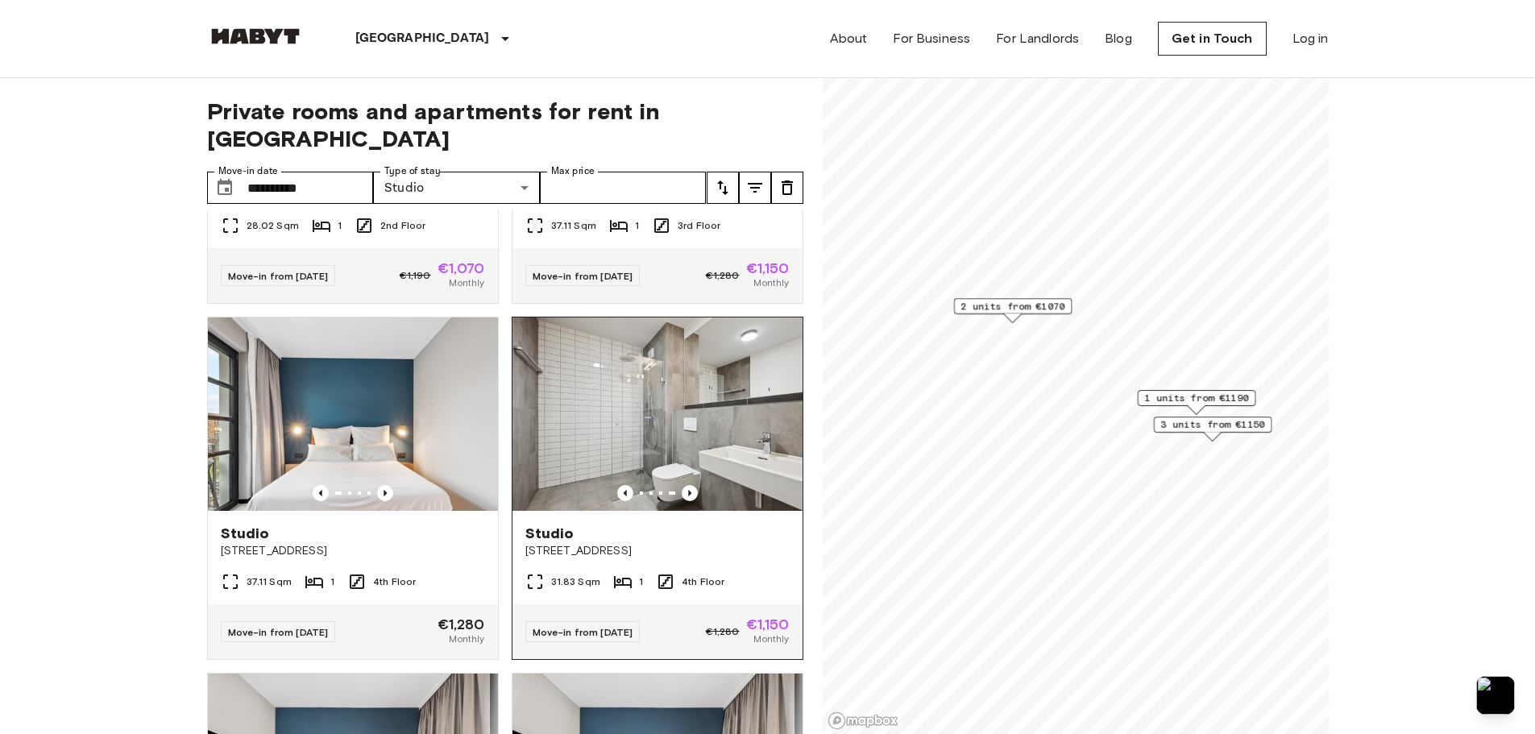
click at [660, 398] on img at bounding box center [658, 414] width 290 height 193
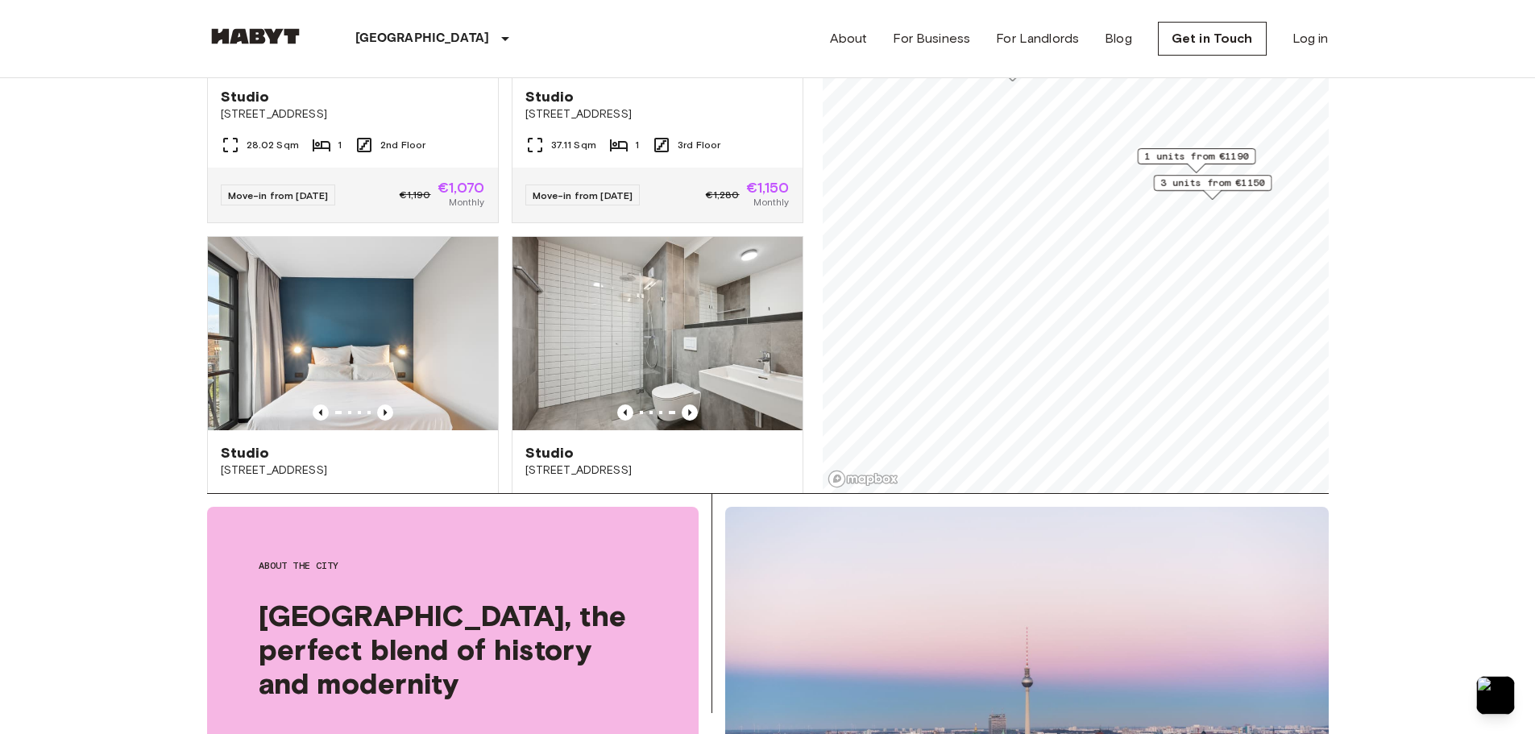
scroll to position [0, 0]
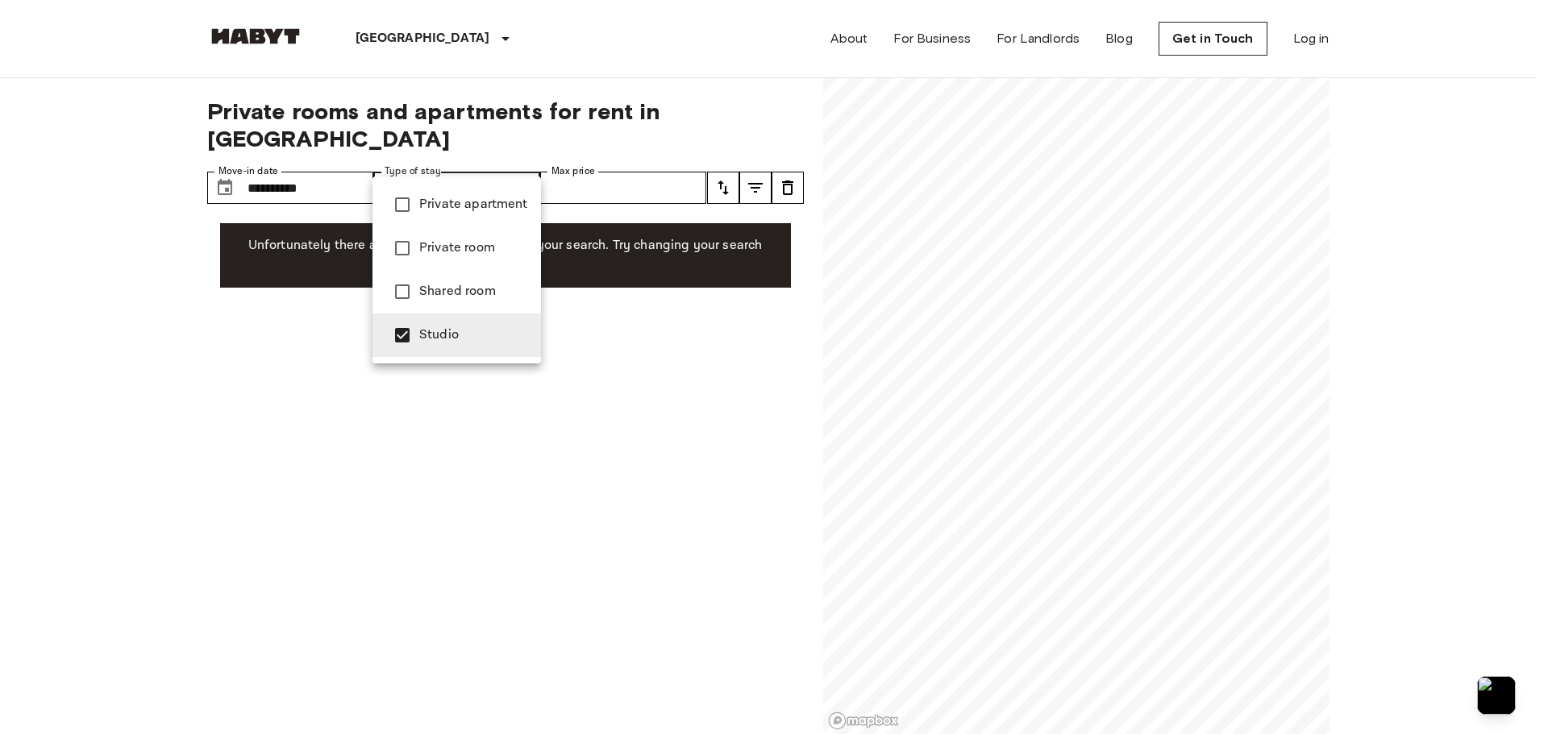
click at [314, 170] on div at bounding box center [774, 367] width 1548 height 734
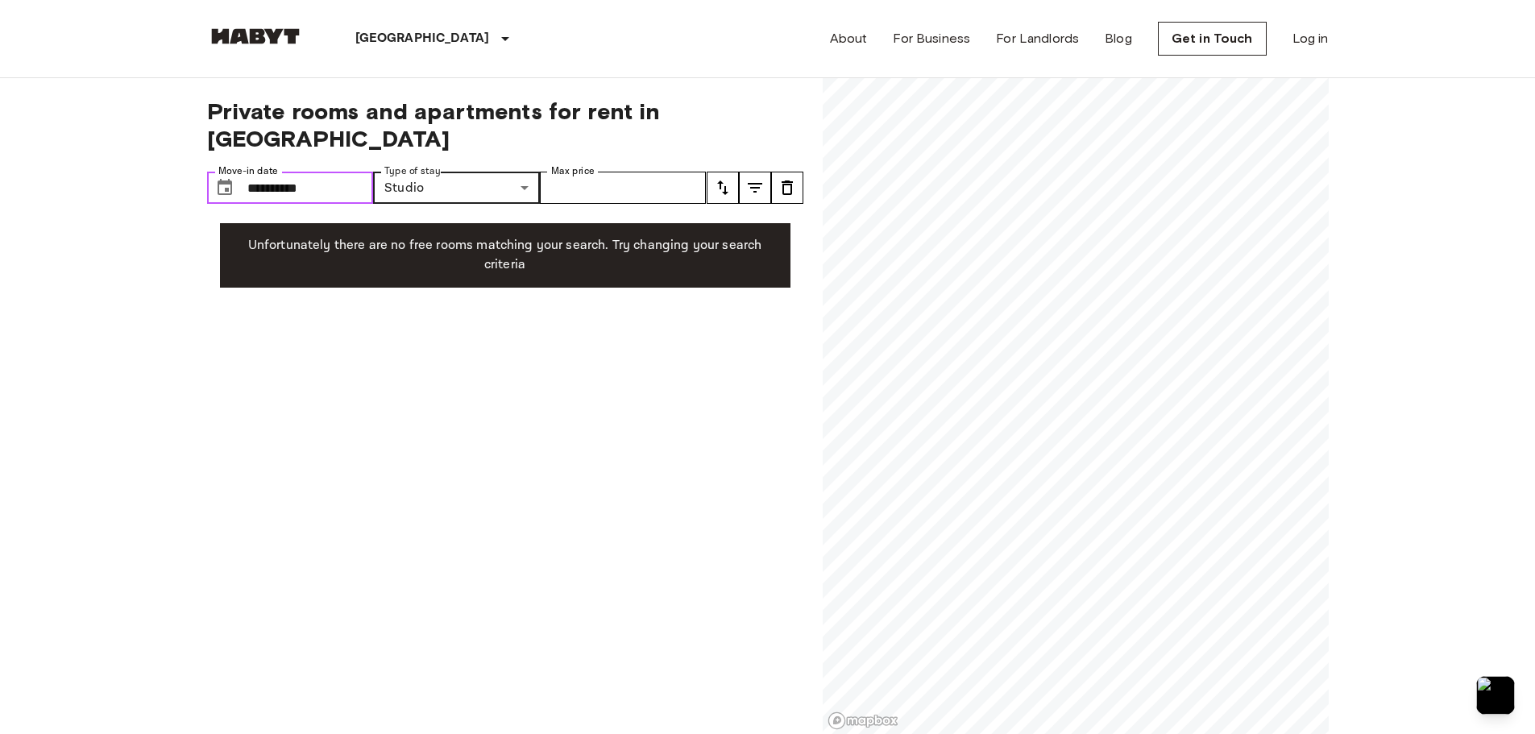
click at [318, 172] on input "**********" at bounding box center [310, 188] width 127 height 32
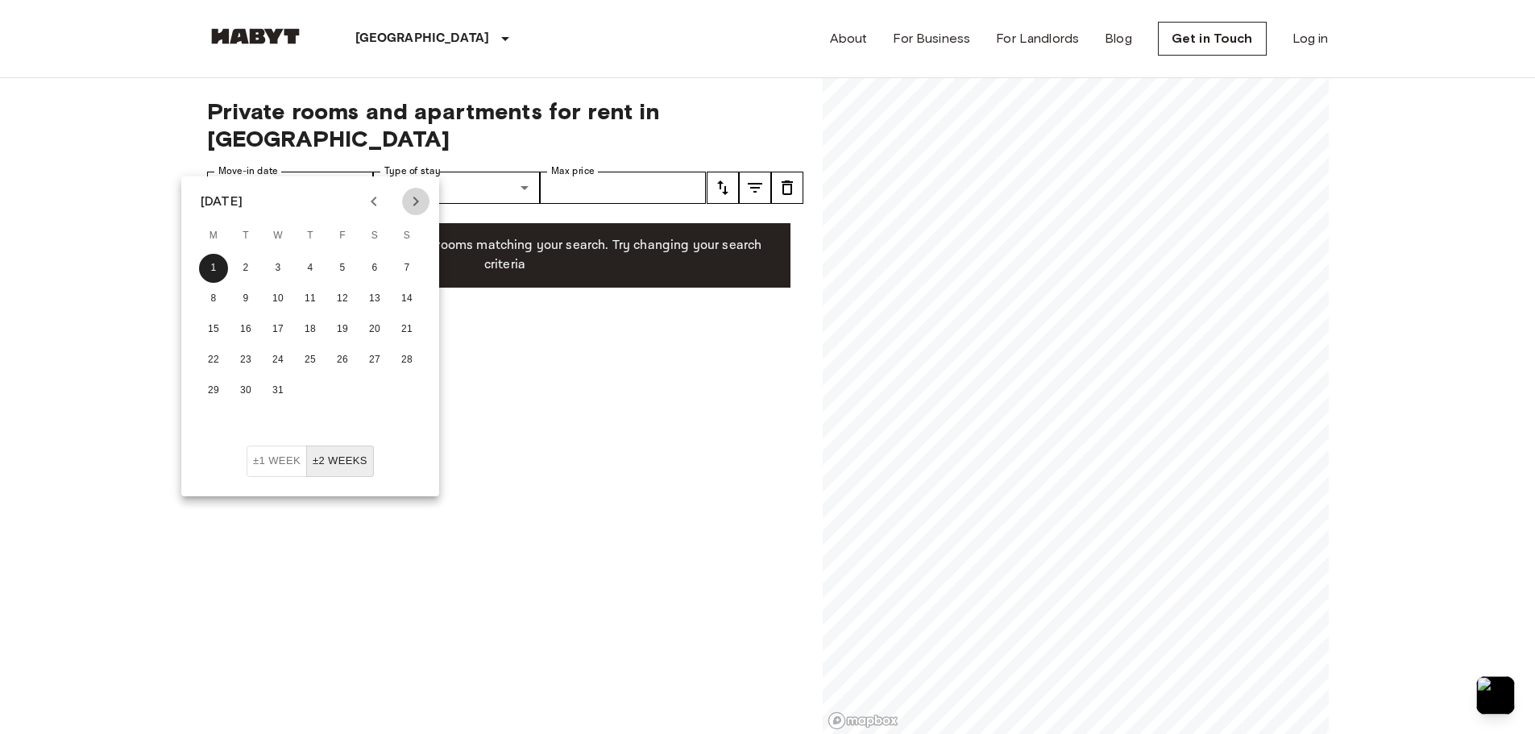
click at [422, 201] on icon "Next month" at bounding box center [415, 201] width 19 height 19
click at [301, 257] on button "1" at bounding box center [310, 268] width 29 height 29
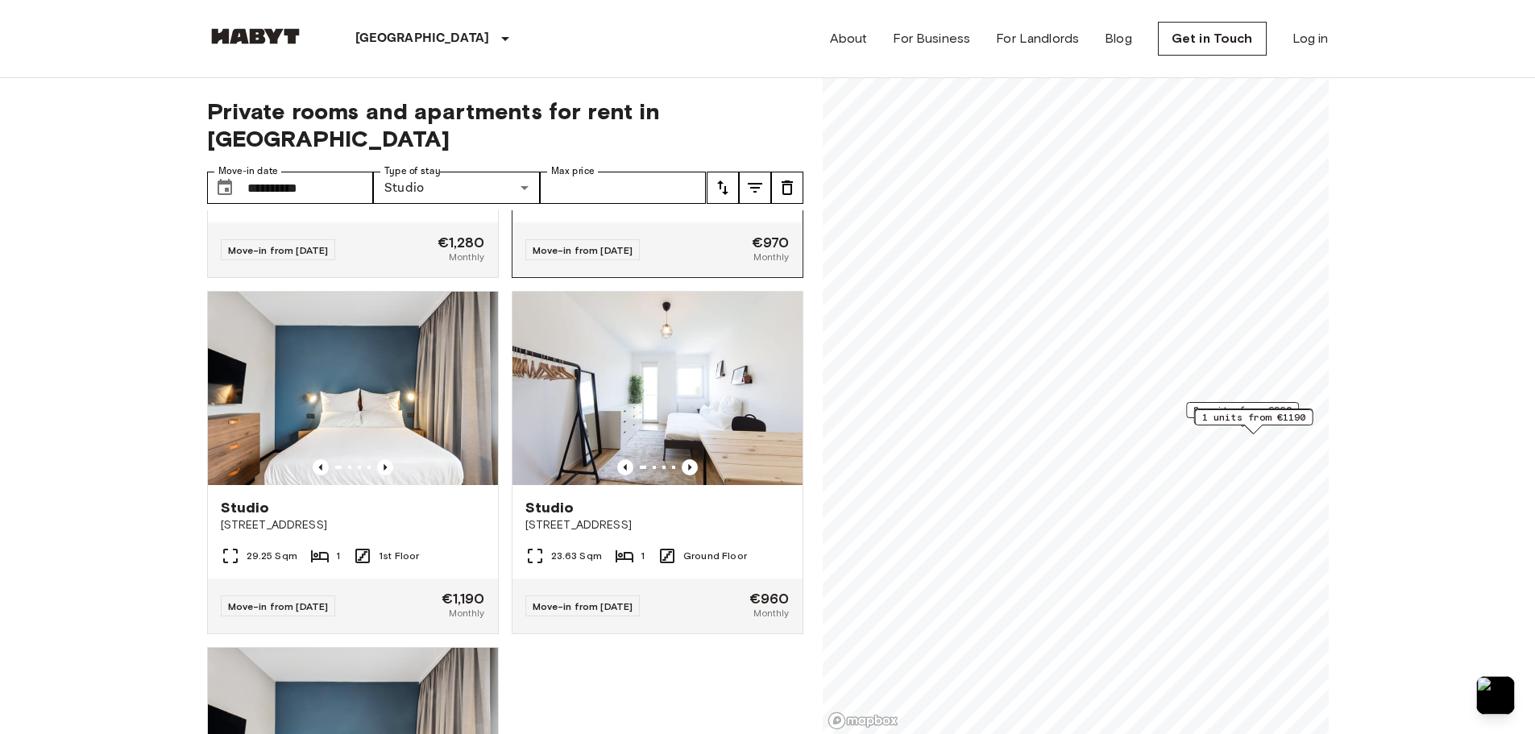
scroll to position [949, 0]
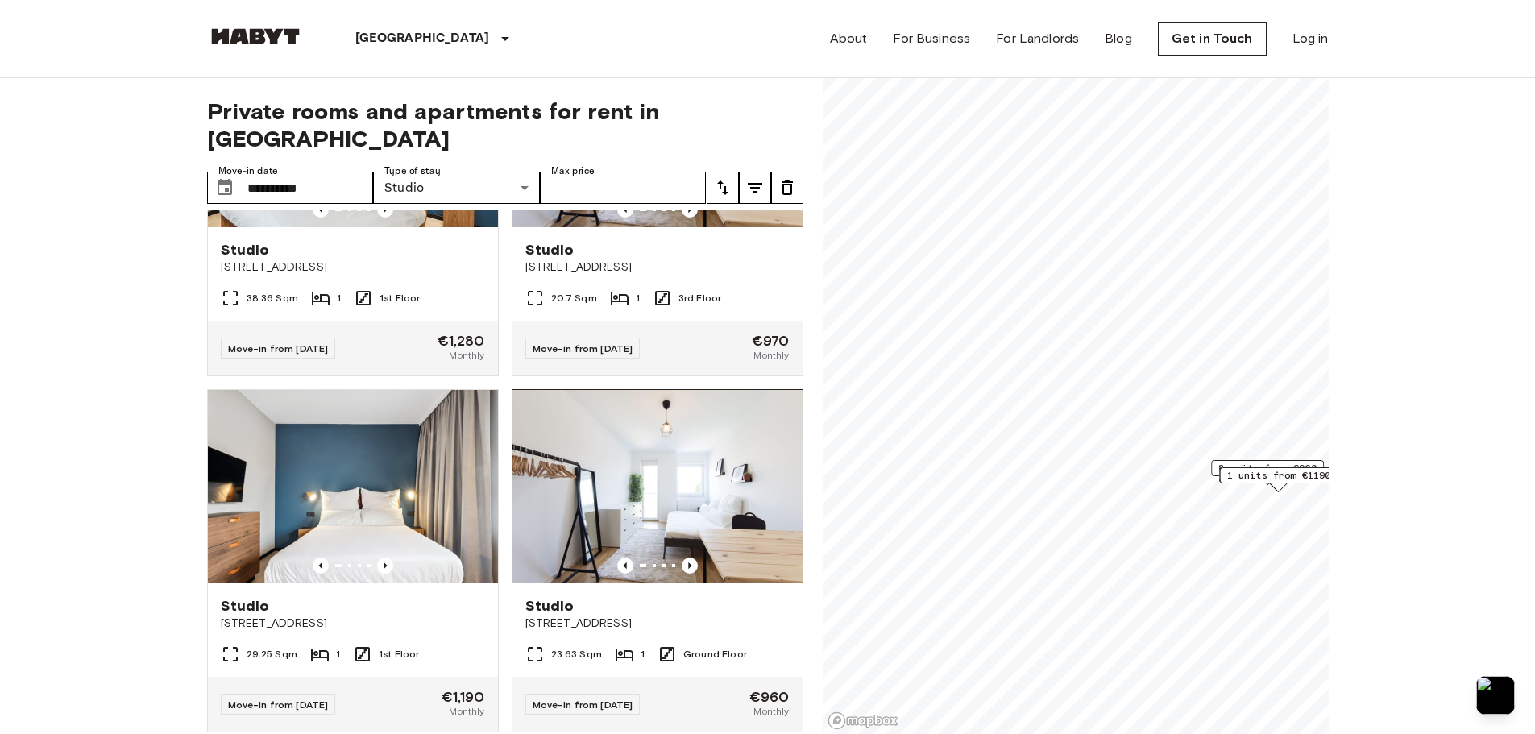
scroll to position [385, 0]
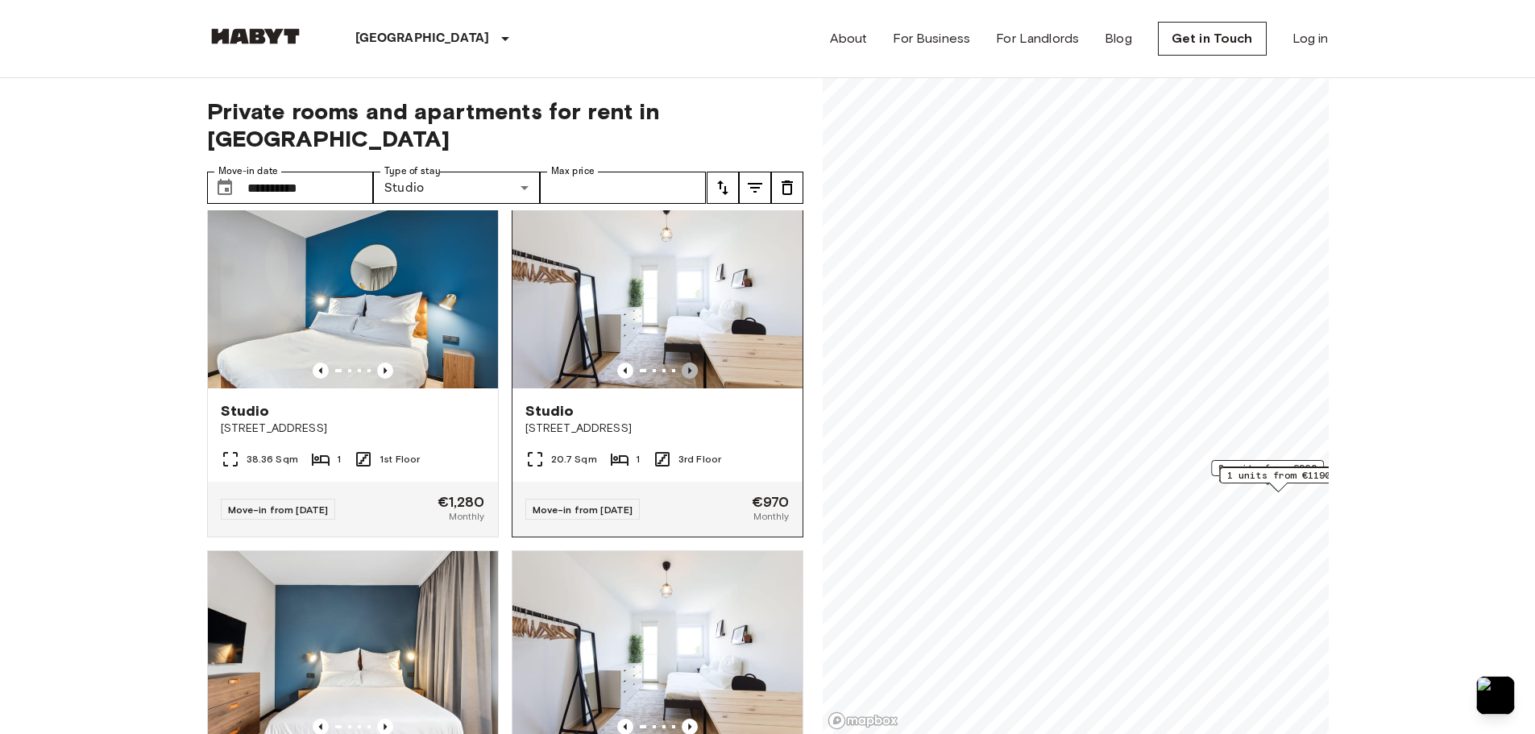
click at [683, 363] on icon "Previous image" at bounding box center [690, 371] width 16 height 16
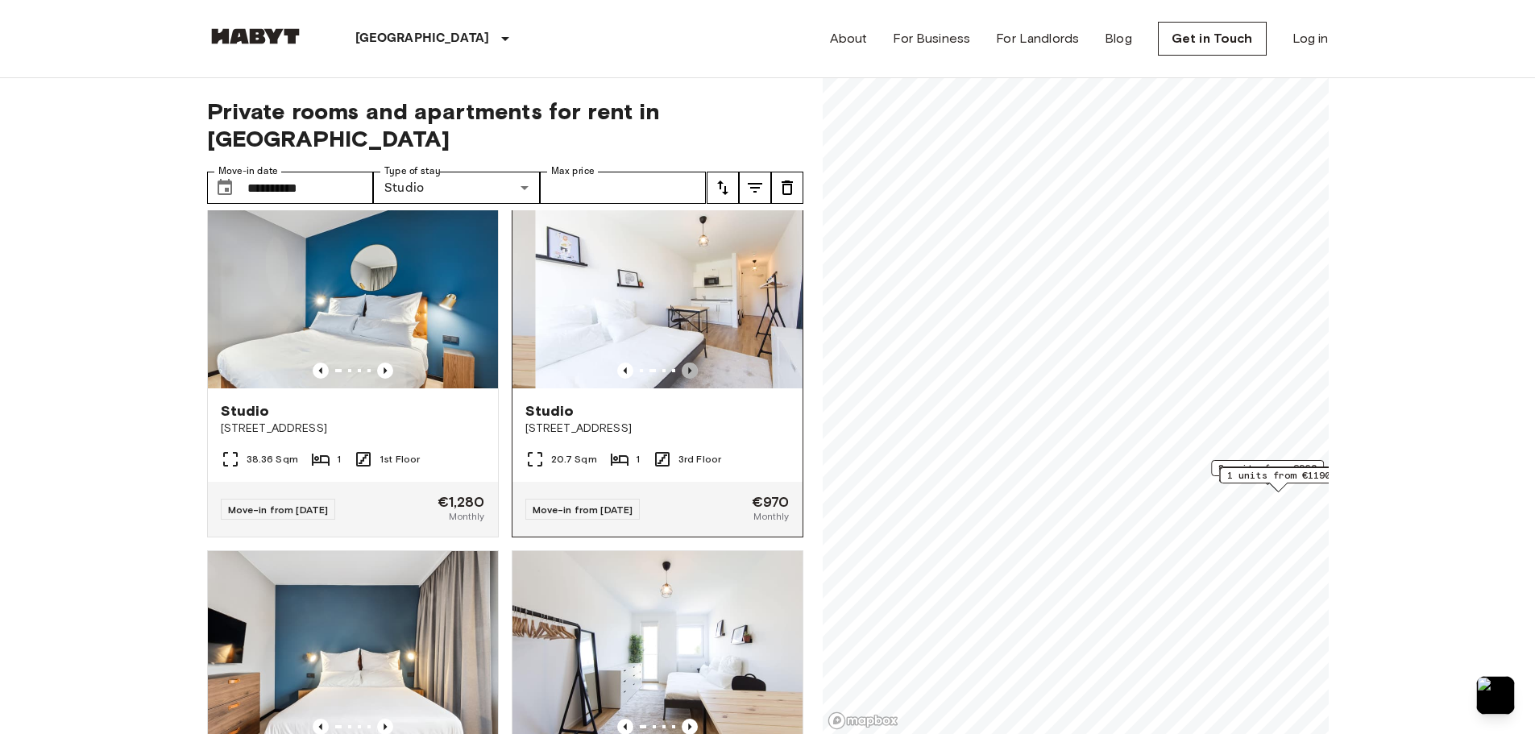
click at [683, 363] on icon "Previous image" at bounding box center [690, 371] width 16 height 16
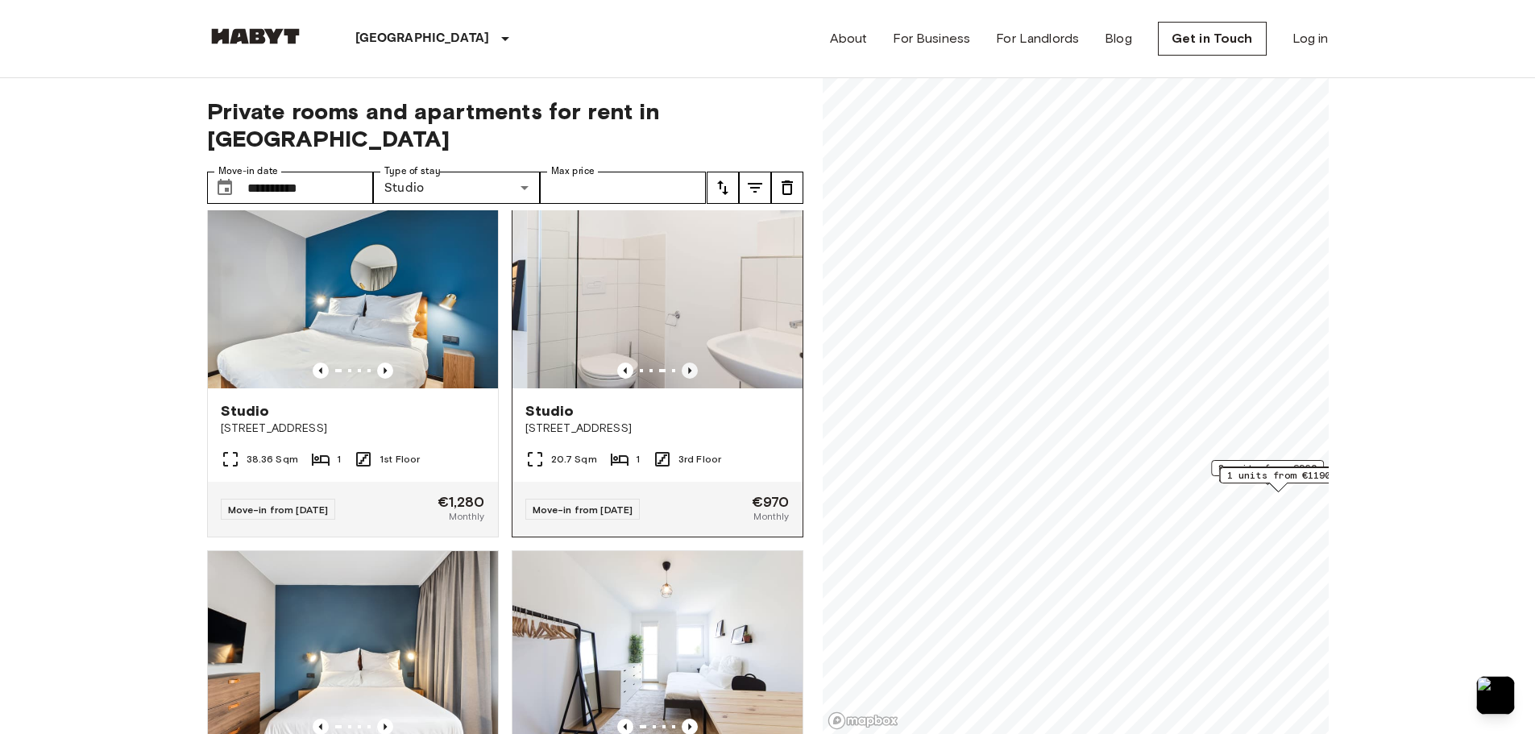
click at [683, 363] on icon "Previous image" at bounding box center [690, 371] width 16 height 16
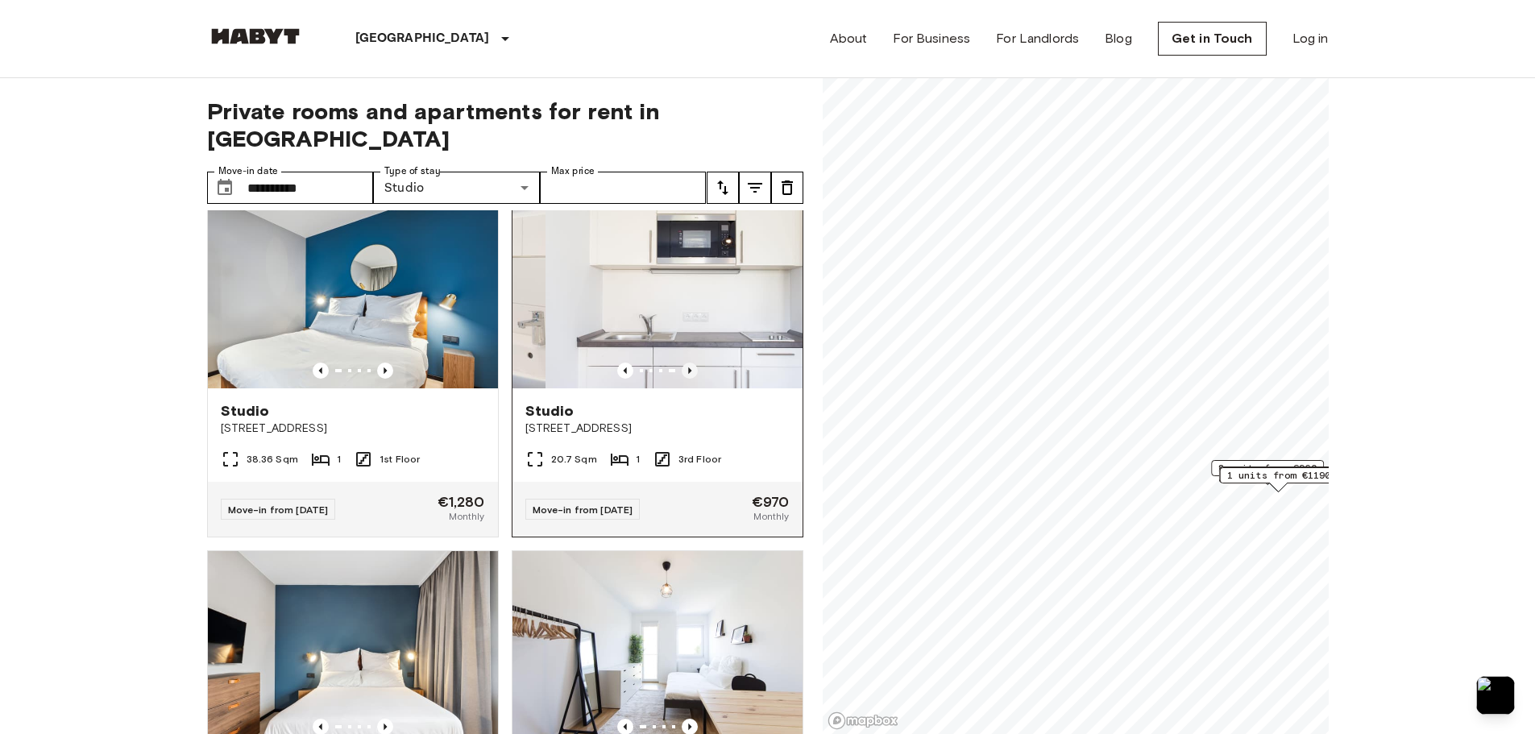
click at [683, 363] on icon "Previous image" at bounding box center [690, 371] width 16 height 16
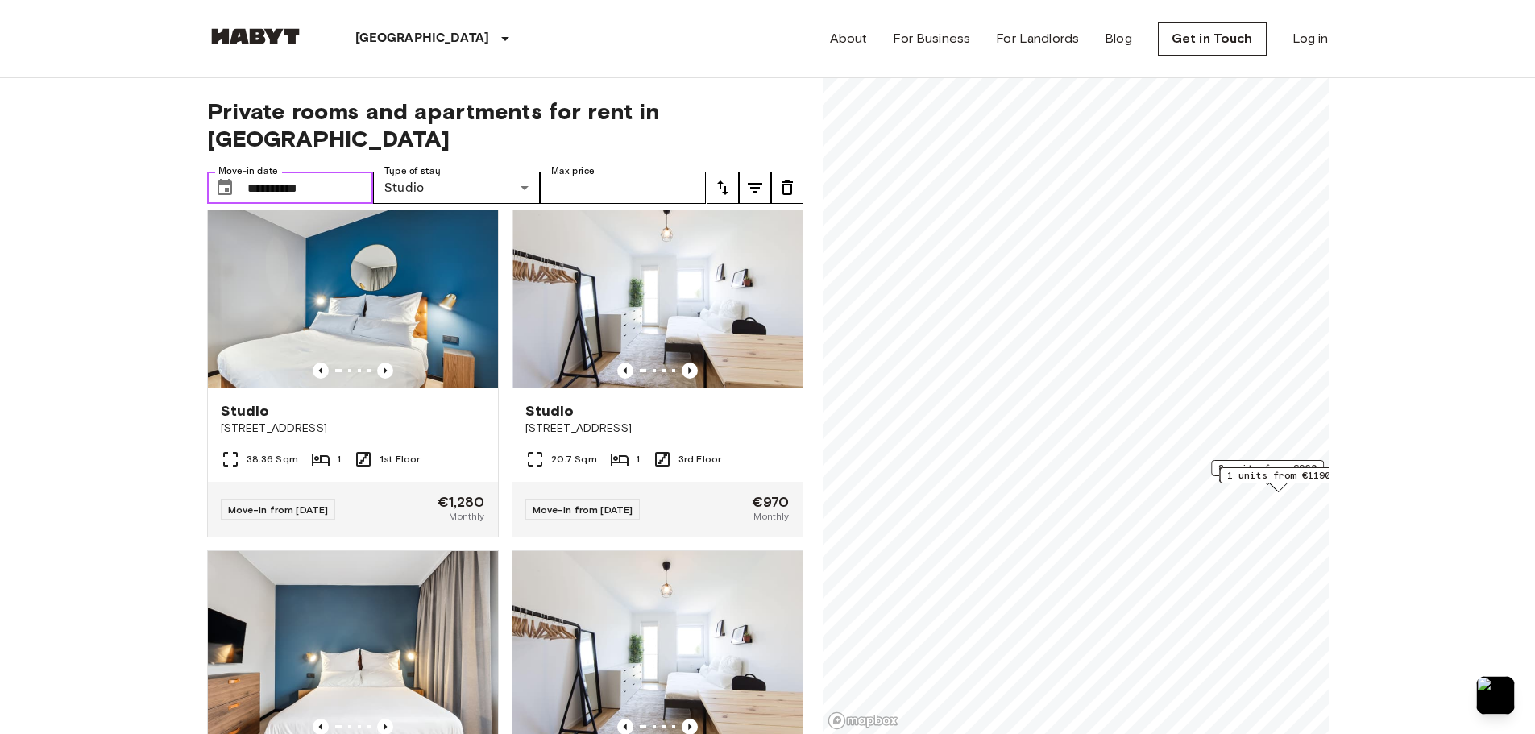
click at [345, 172] on input "**********" at bounding box center [310, 188] width 127 height 32
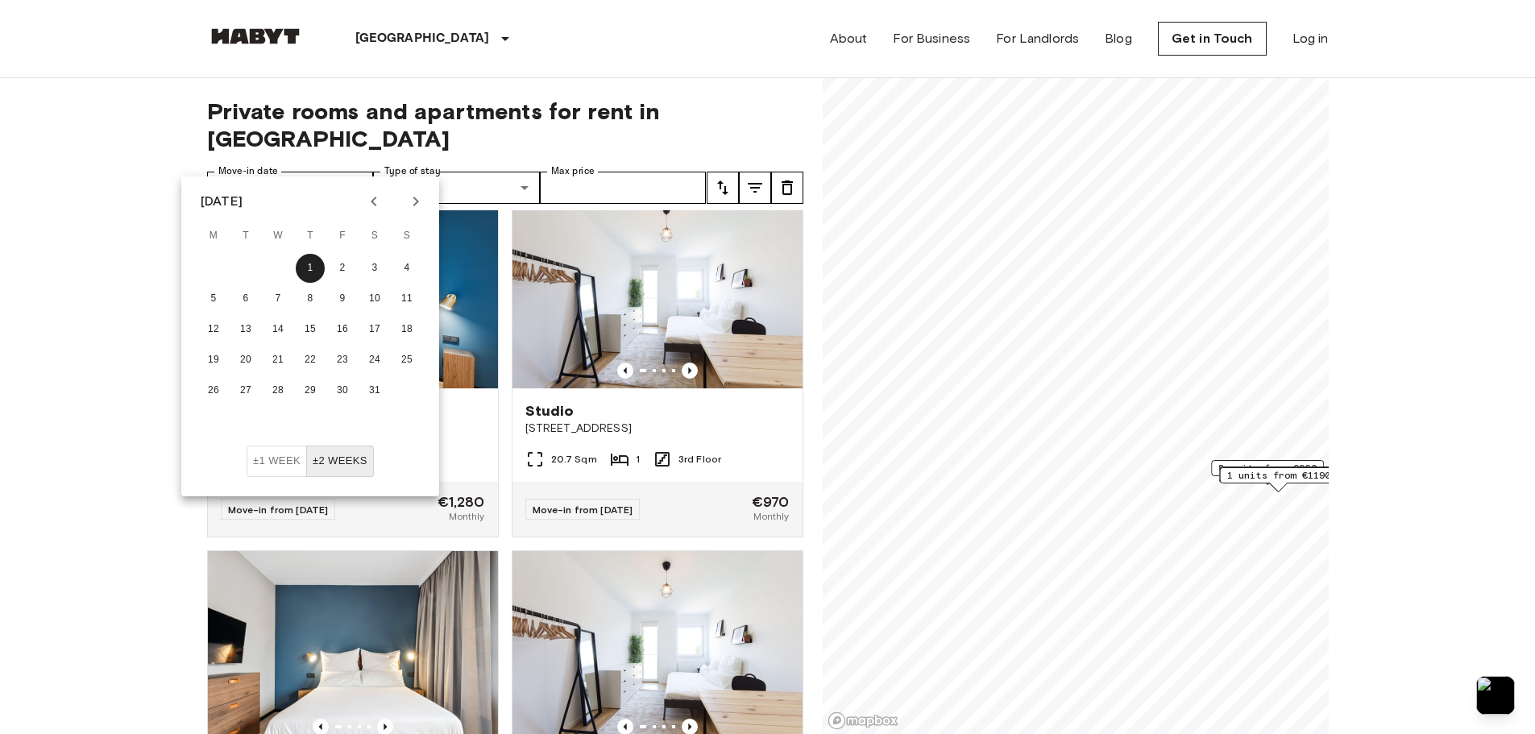
click at [416, 207] on icon "Next month" at bounding box center [415, 201] width 19 height 19
click at [410, 270] on button "1" at bounding box center [407, 268] width 29 height 29
type input "**********"
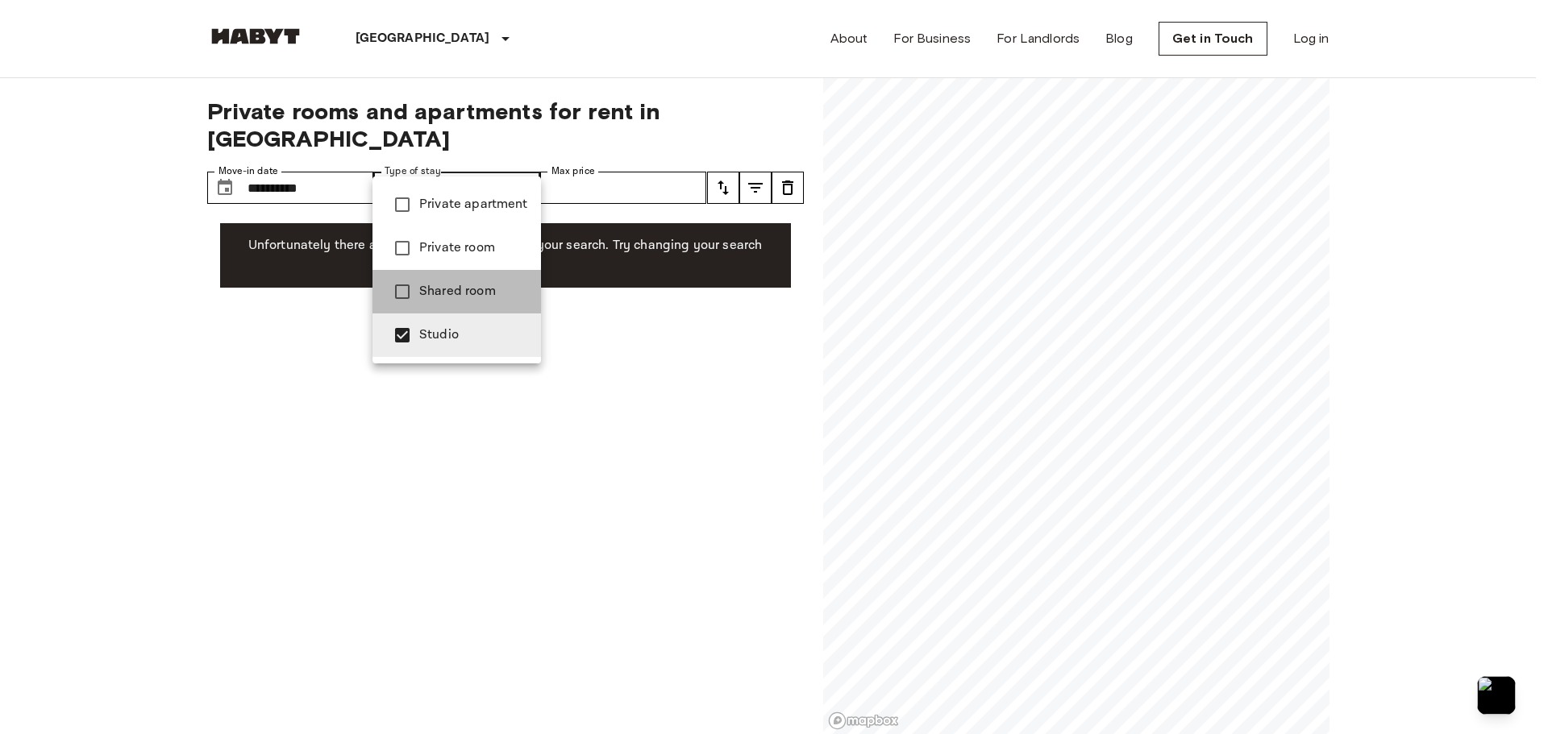
click at [479, 282] on span "Shared room" at bounding box center [473, 291] width 109 height 19
click at [467, 335] on span "Studio" at bounding box center [473, 335] width 109 height 19
type input "**********"
click at [309, 164] on div at bounding box center [774, 367] width 1548 height 734
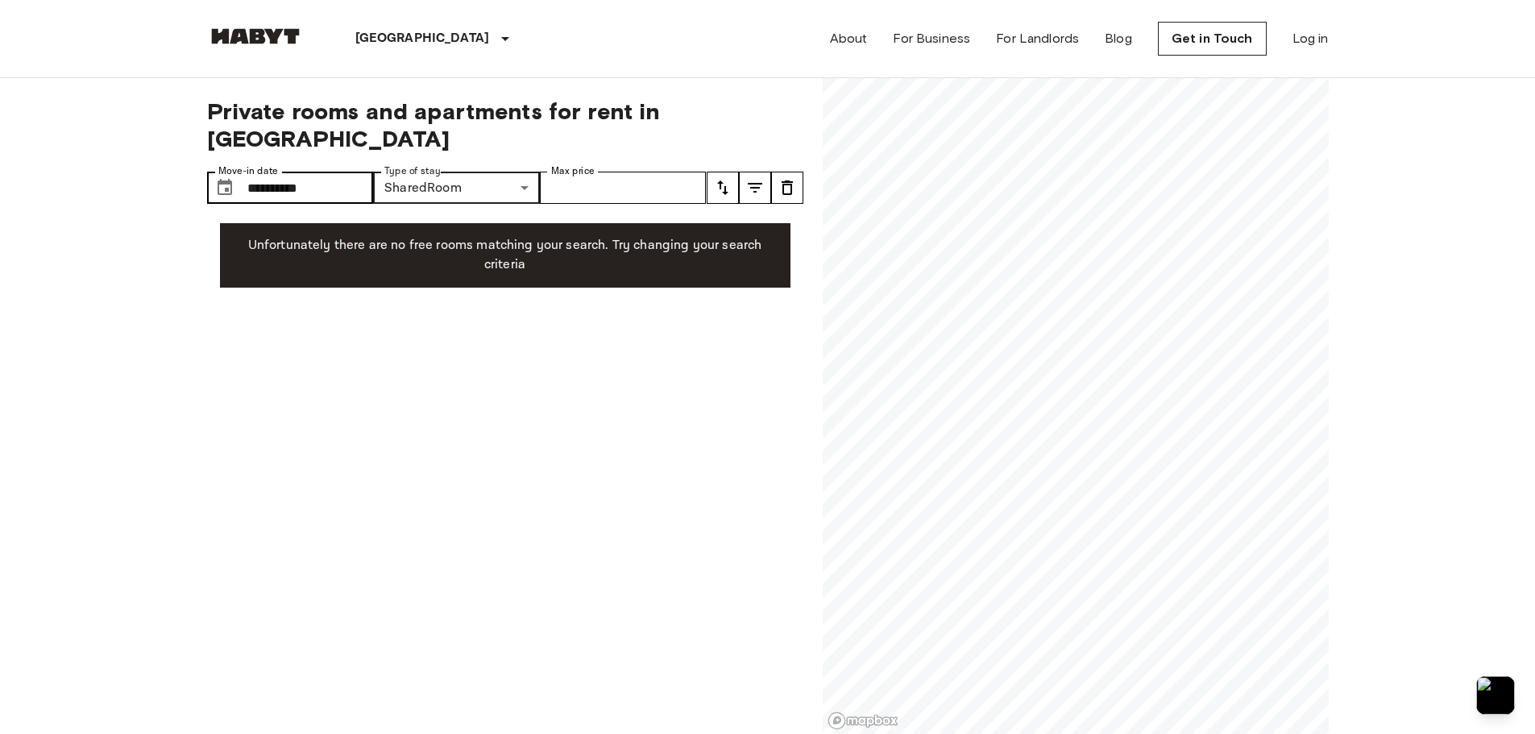
click at [248, 164] on label "Move-in date" at bounding box center [248, 171] width 60 height 14
click at [248, 172] on input "**********" at bounding box center [310, 188] width 127 height 32
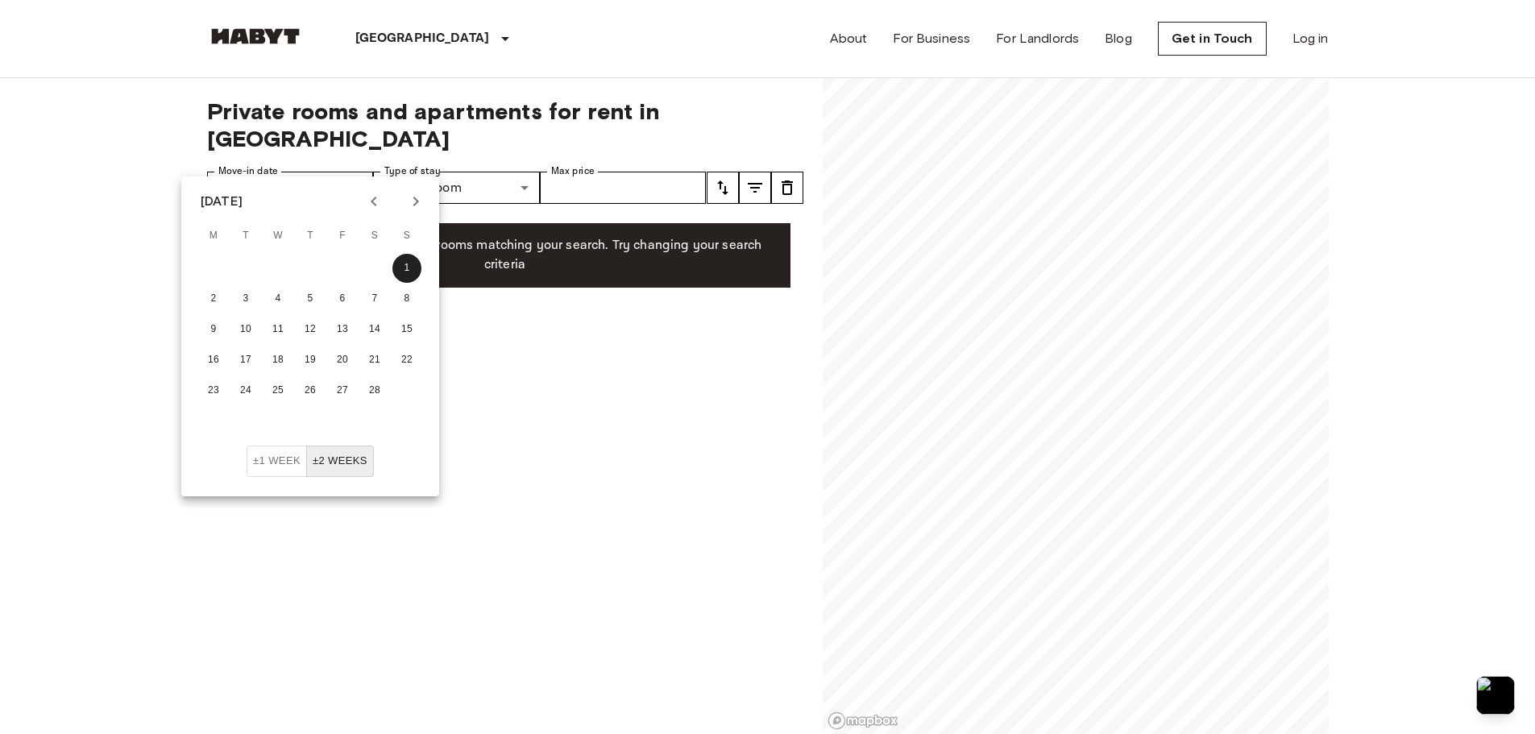
click at [381, 199] on icon "Previous month" at bounding box center [373, 201] width 19 height 19
click at [316, 267] on button "1" at bounding box center [310, 268] width 29 height 29
type input "**********"
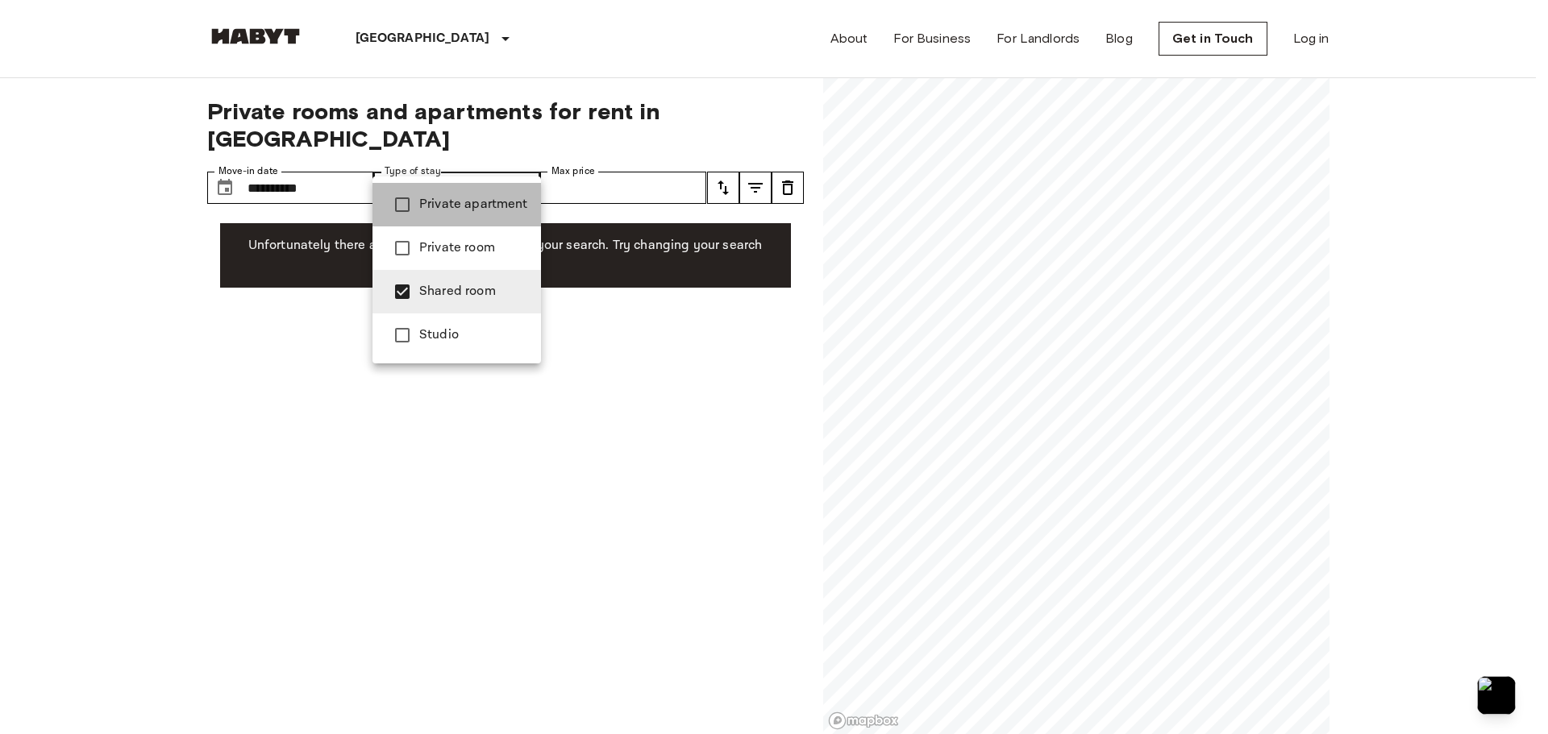
click at [463, 213] on span "Private apartment" at bounding box center [473, 204] width 109 height 19
click at [466, 244] on span "Private room" at bounding box center [473, 248] width 109 height 19
type input "**********"
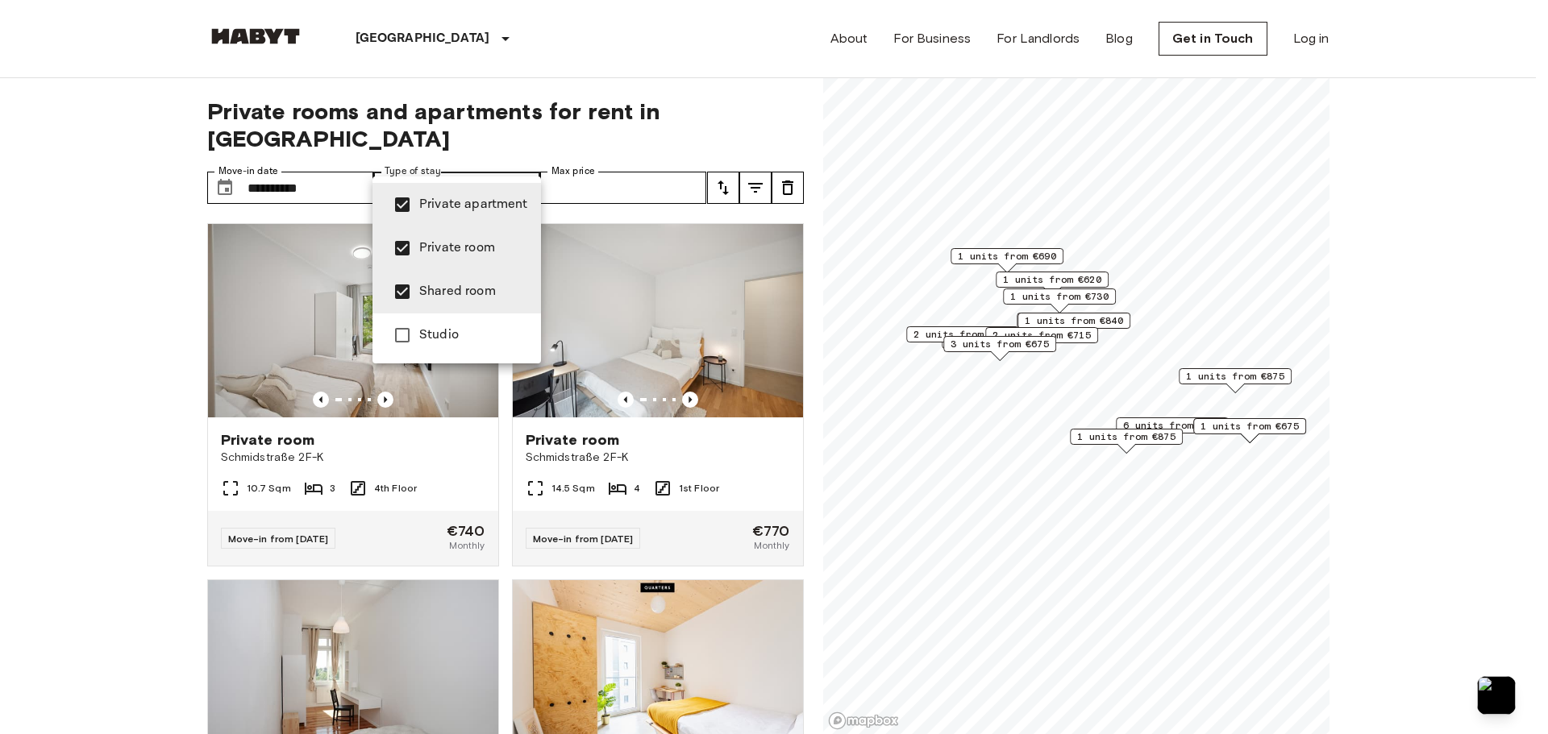
click at [131, 507] on div at bounding box center [774, 367] width 1548 height 734
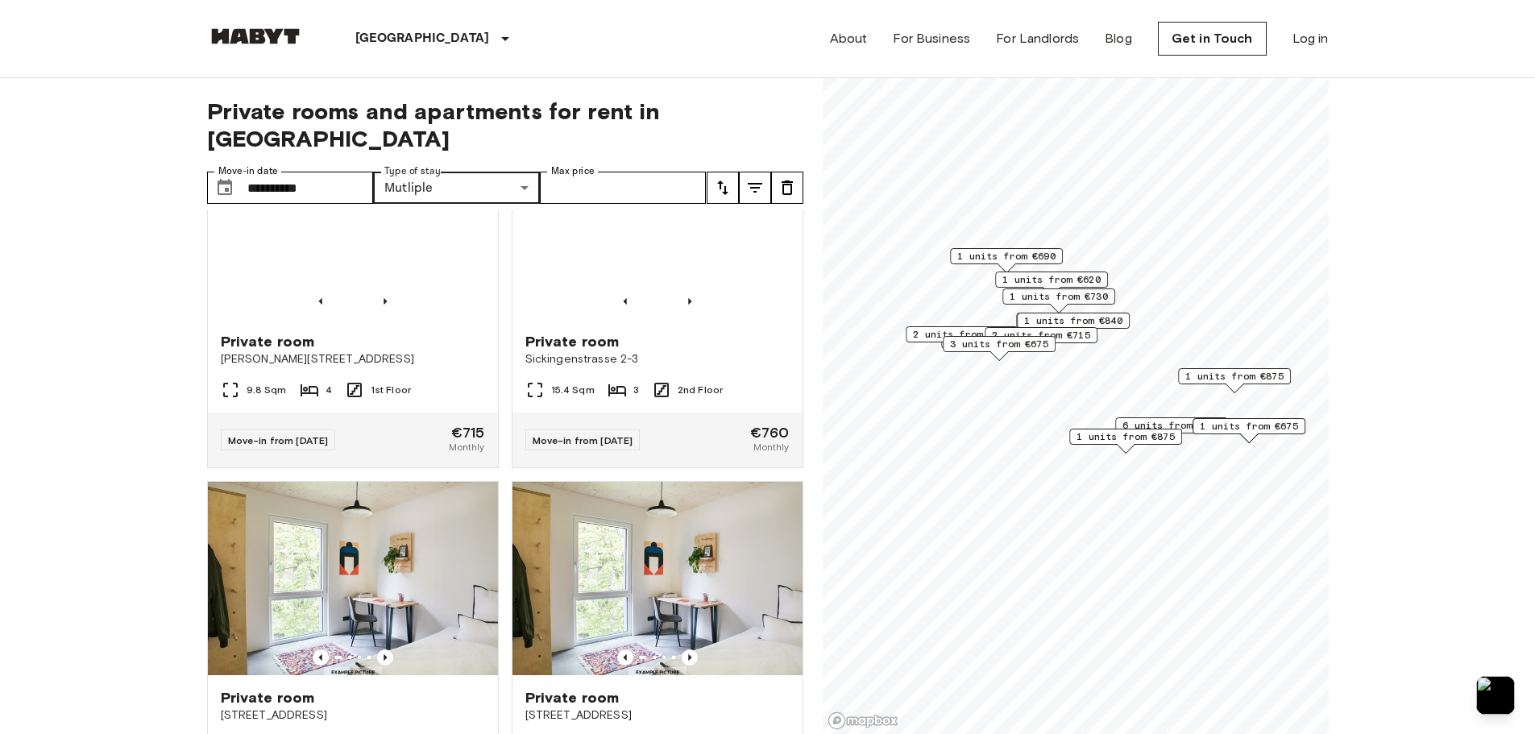
scroll to position [3627, 0]
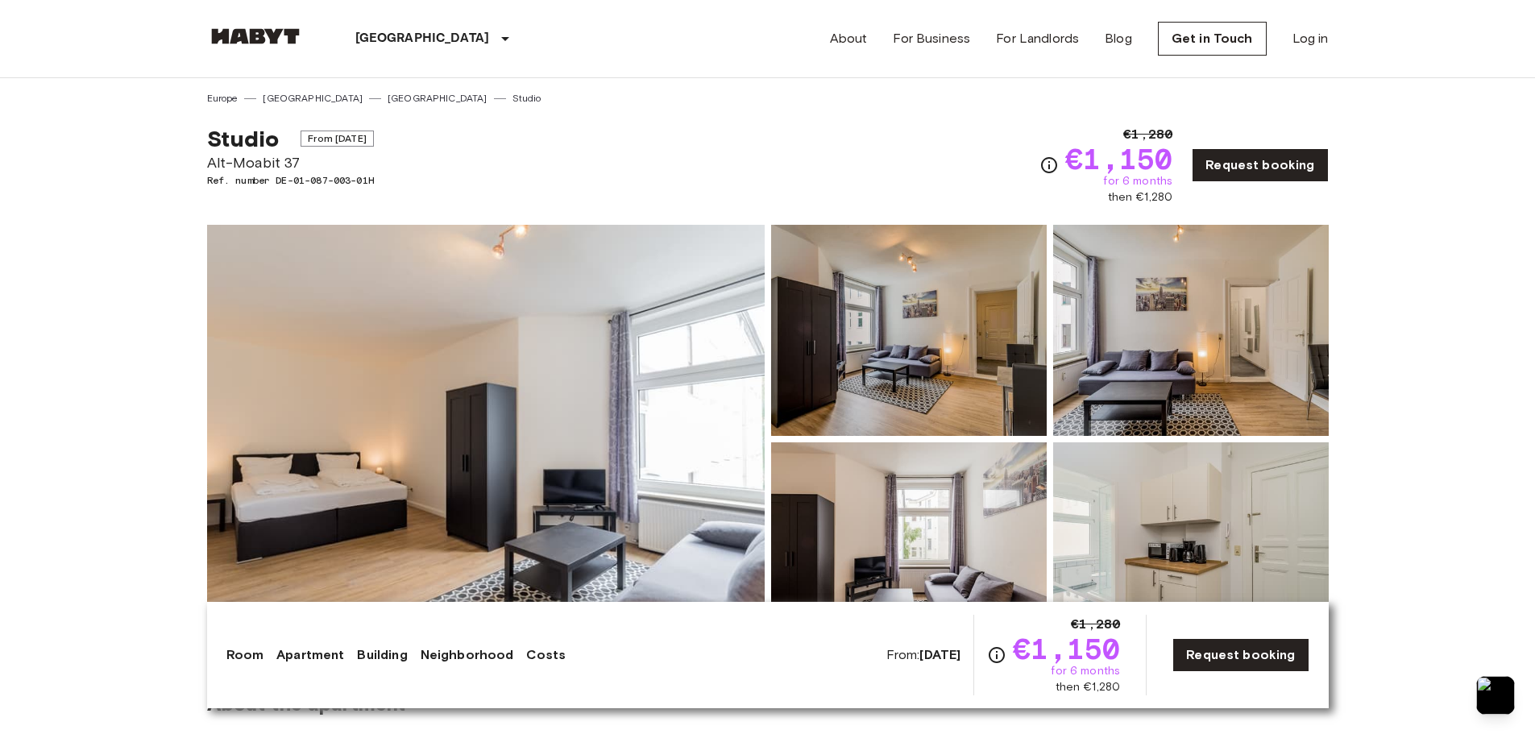
scroll to position [161, 0]
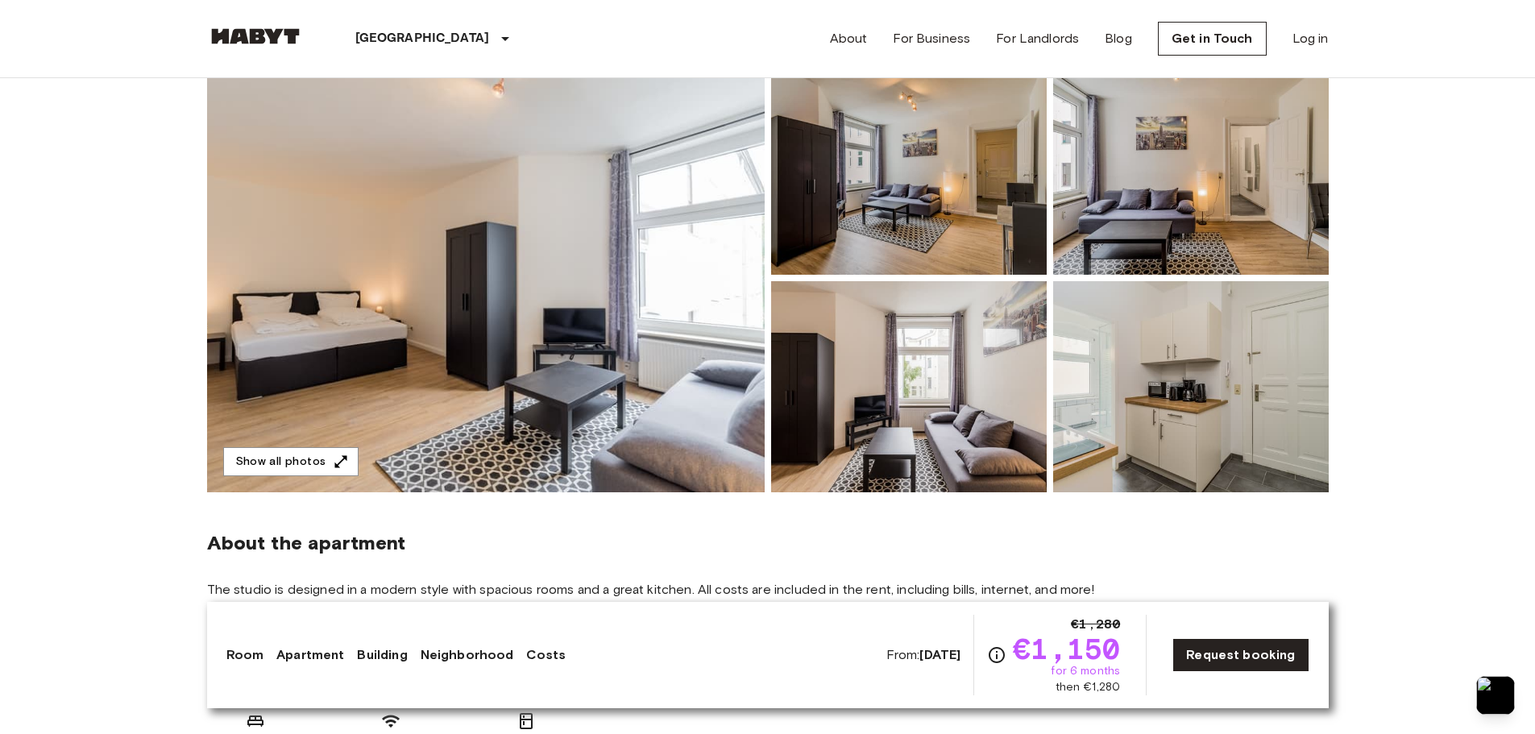
click at [1102, 408] on img at bounding box center [1191, 386] width 276 height 211
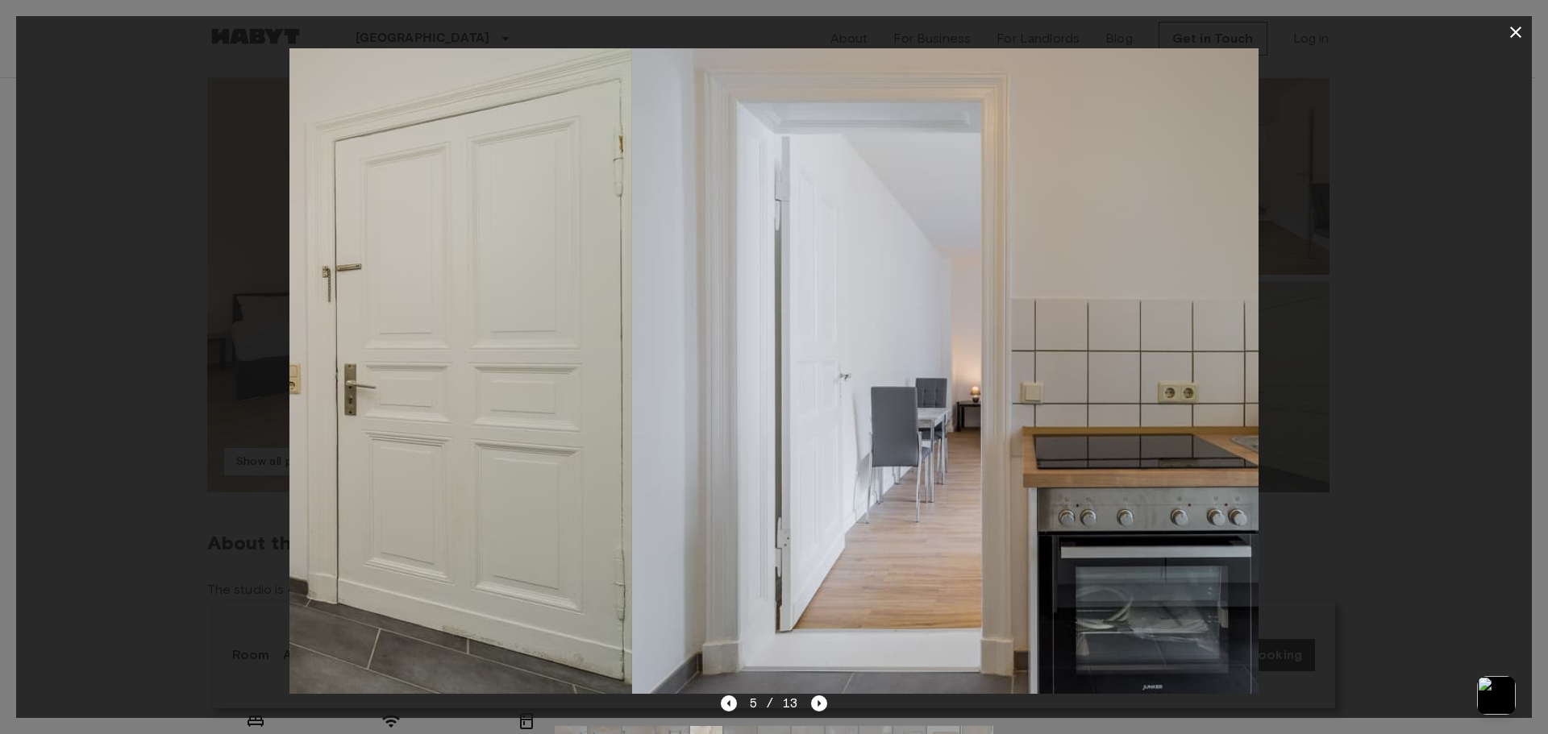
drag, startPoint x: 1102, startPoint y: 406, endPoint x: 444, endPoint y: 472, distance: 660.9
click at [443, 472] on img at bounding box center [148, 371] width 968 height 646
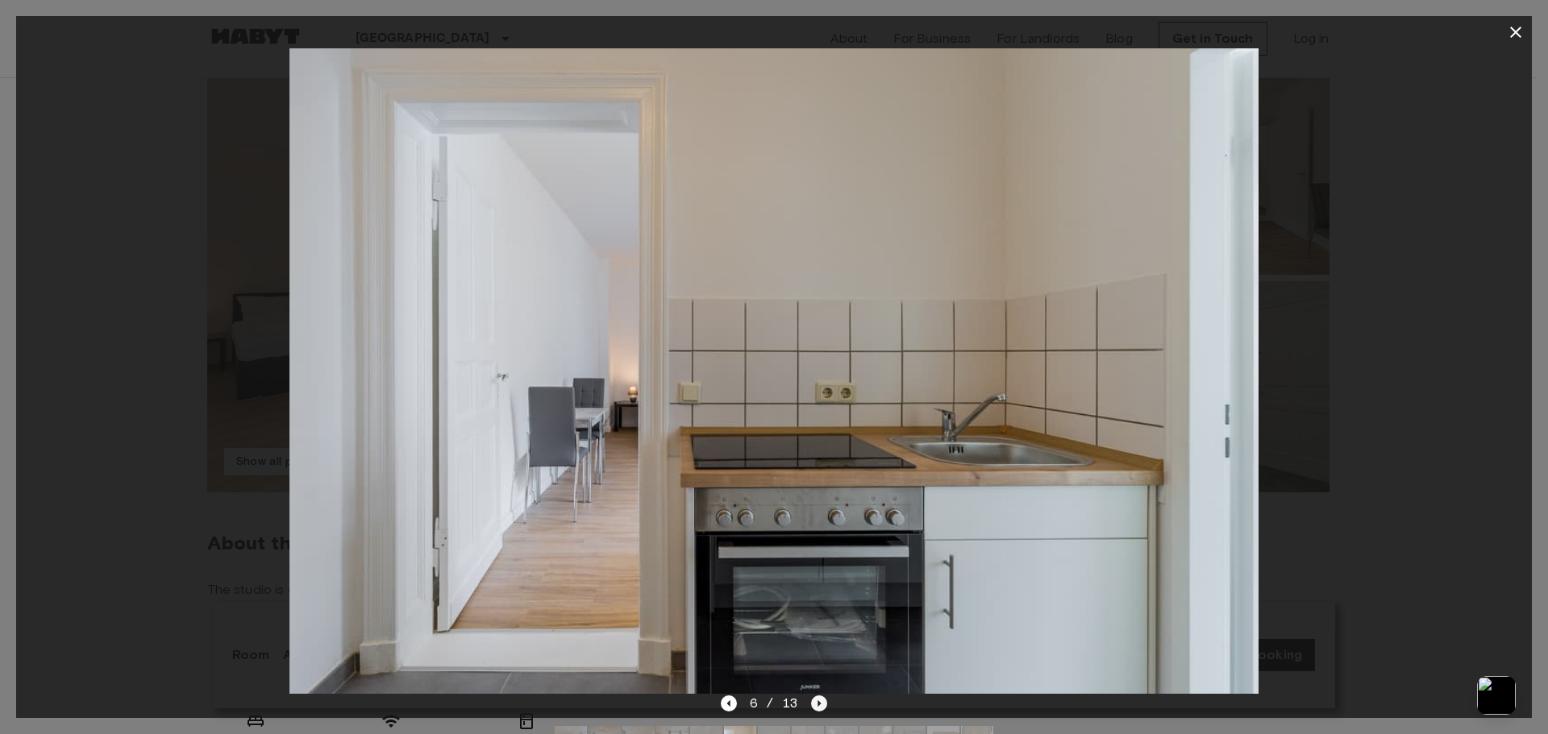
click at [821, 707] on icon "Next image" at bounding box center [819, 704] width 16 height 16
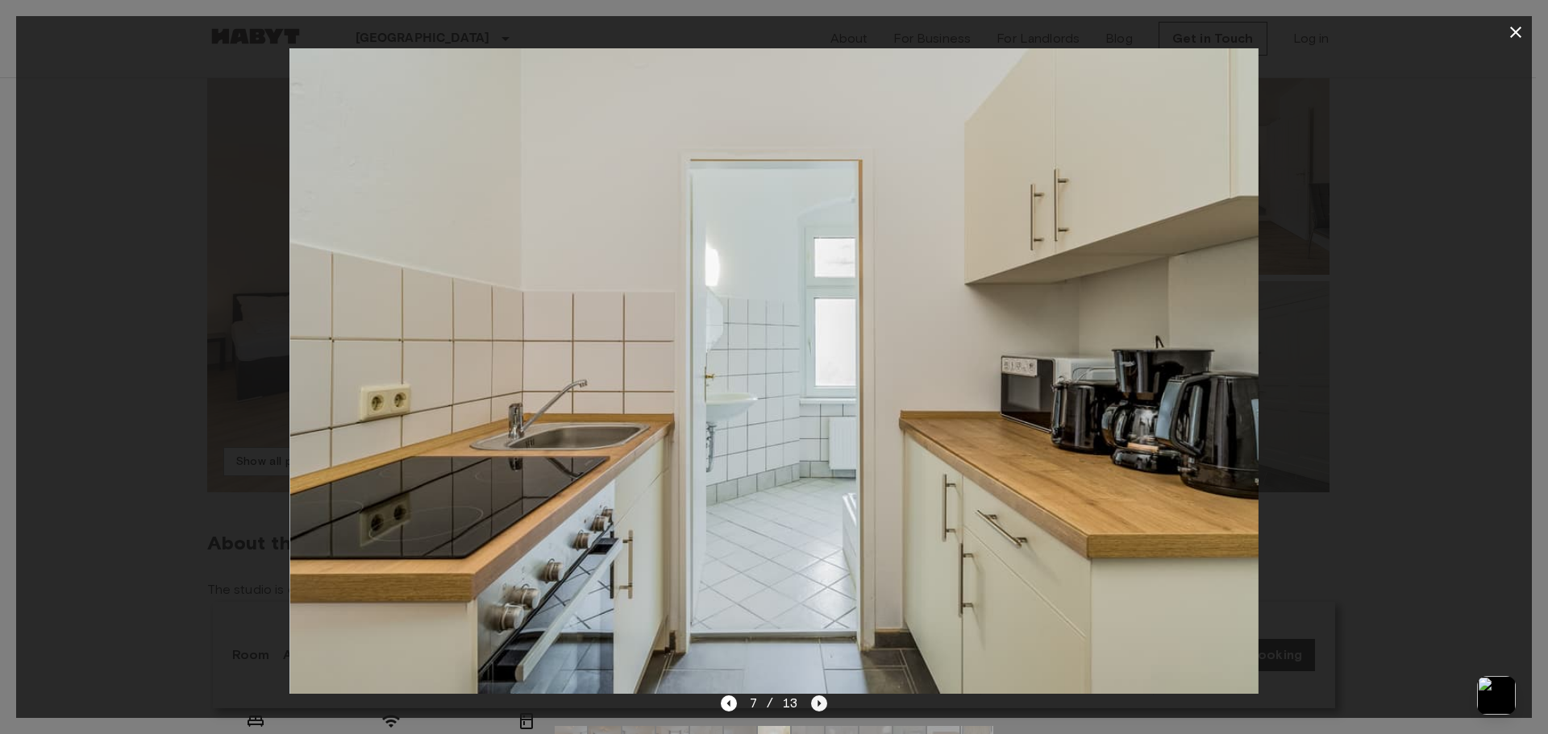
click at [821, 707] on icon "Next image" at bounding box center [819, 704] width 16 height 16
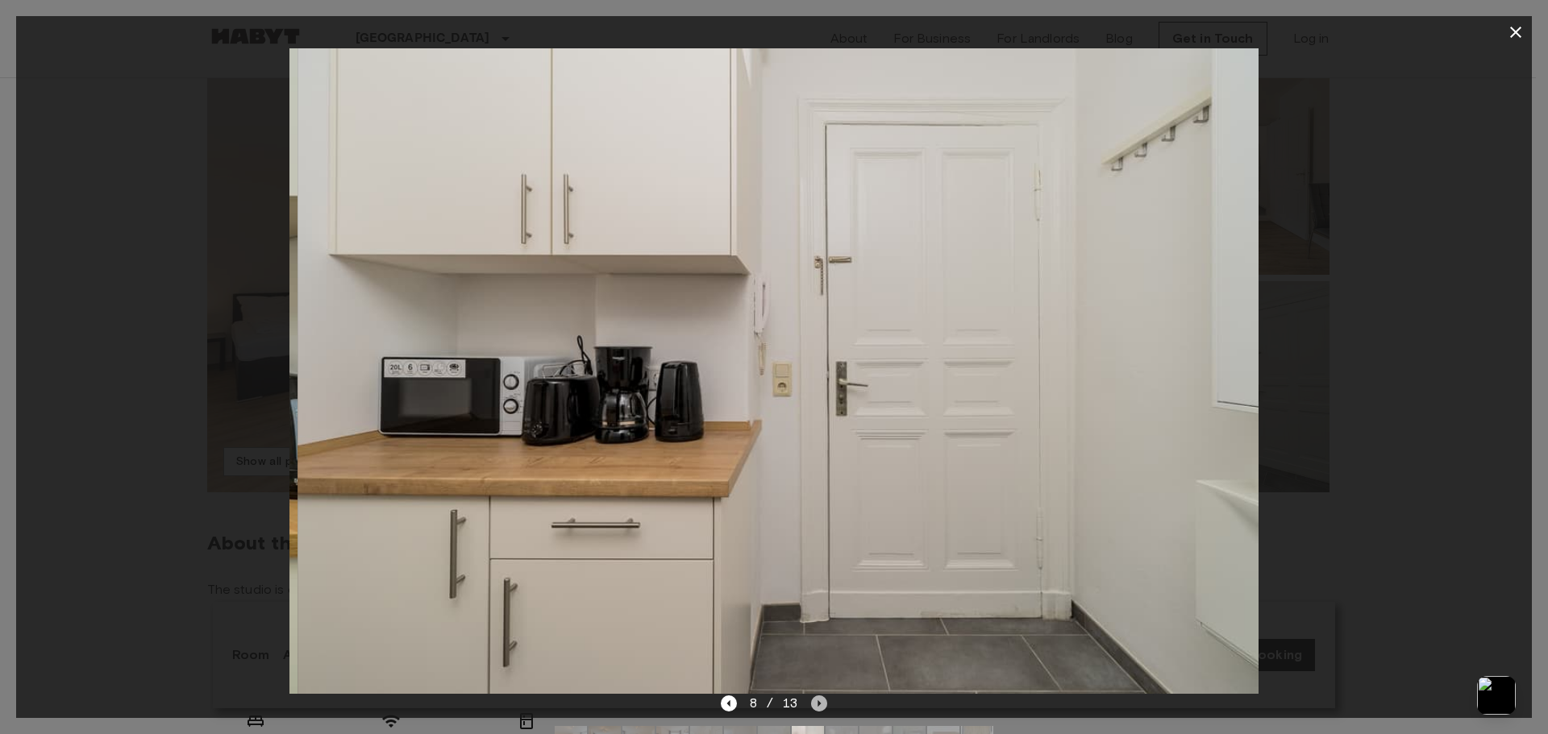
click at [821, 707] on icon "Next image" at bounding box center [819, 704] width 16 height 16
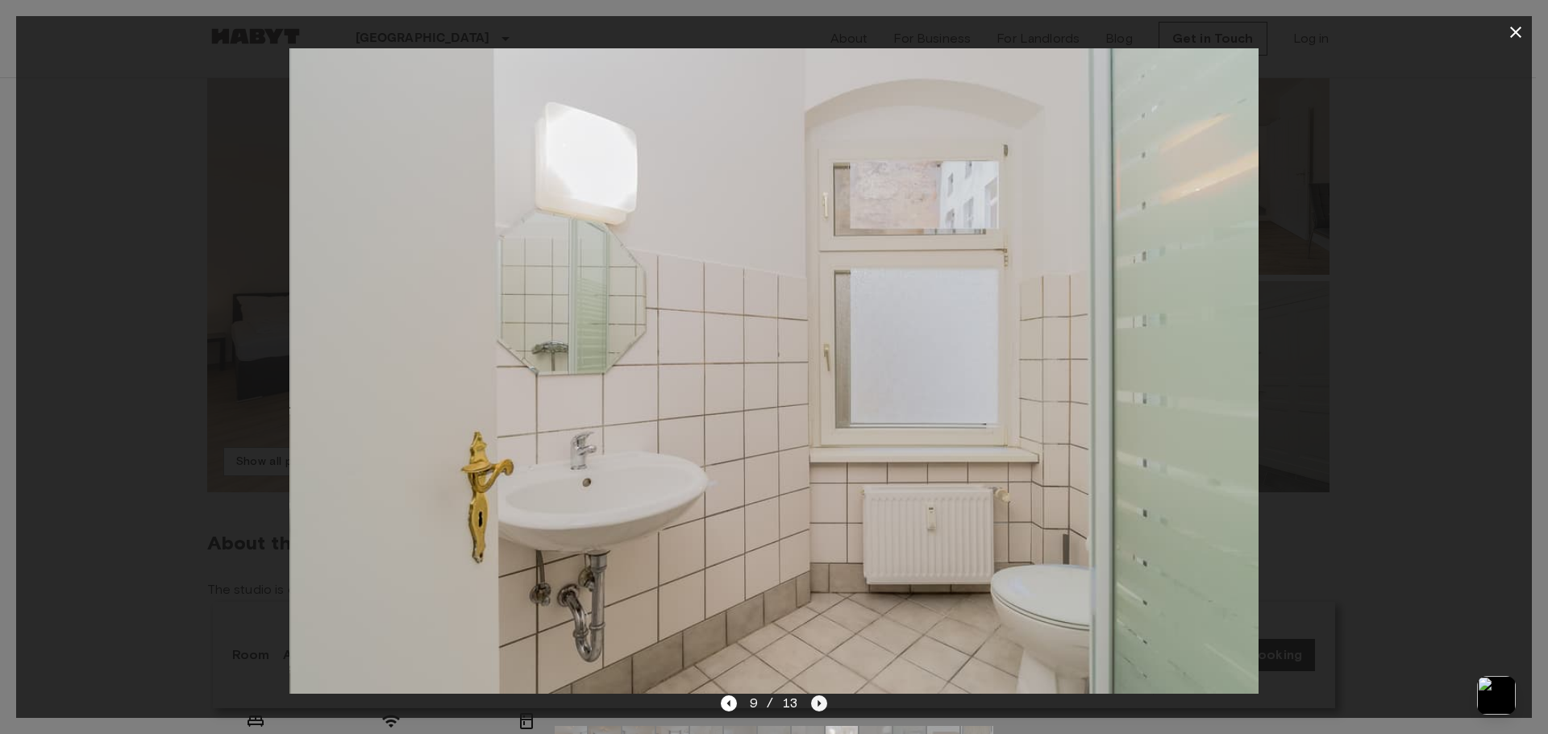
click at [821, 707] on icon "Next image" at bounding box center [819, 704] width 16 height 16
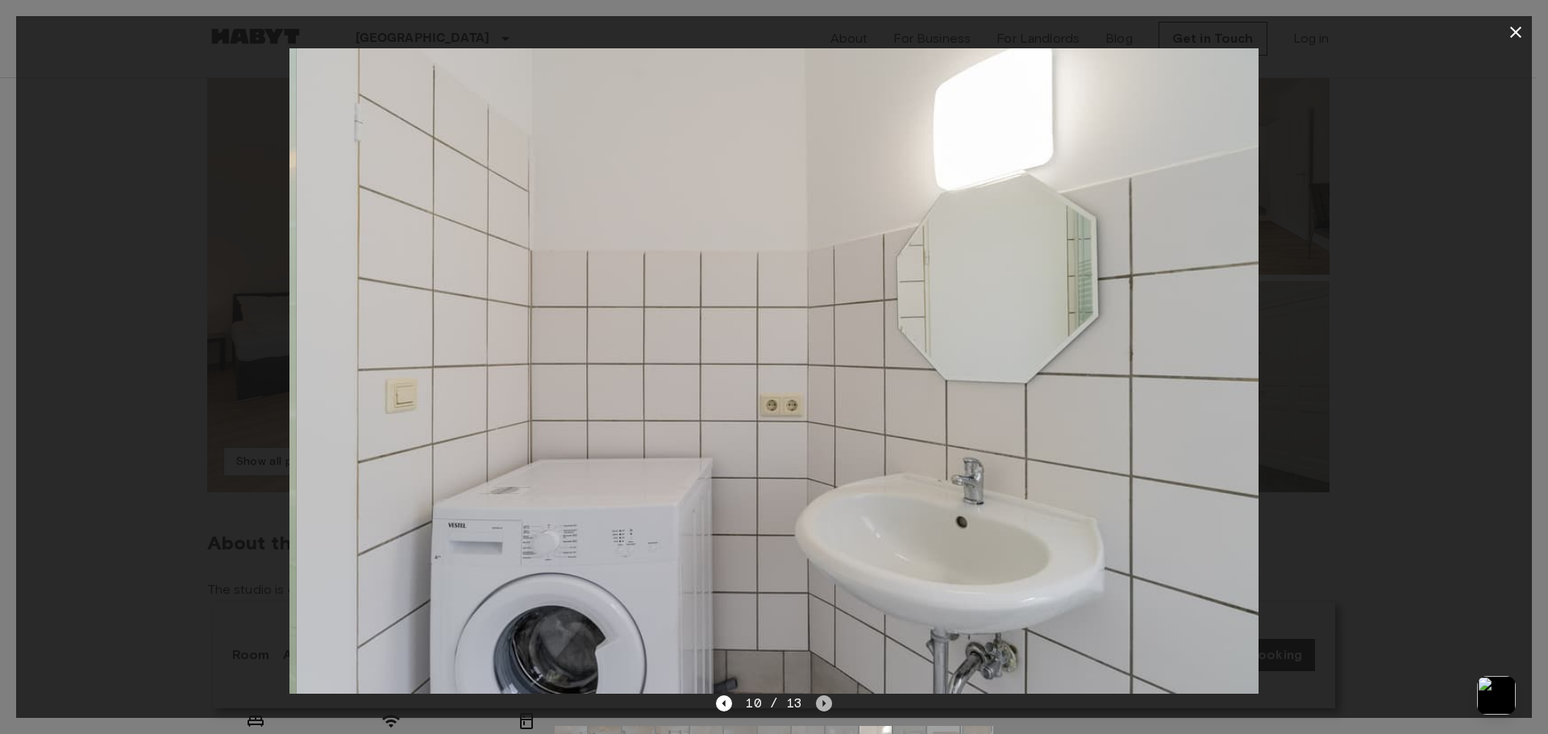
click at [821, 707] on icon "Next image" at bounding box center [824, 704] width 16 height 16
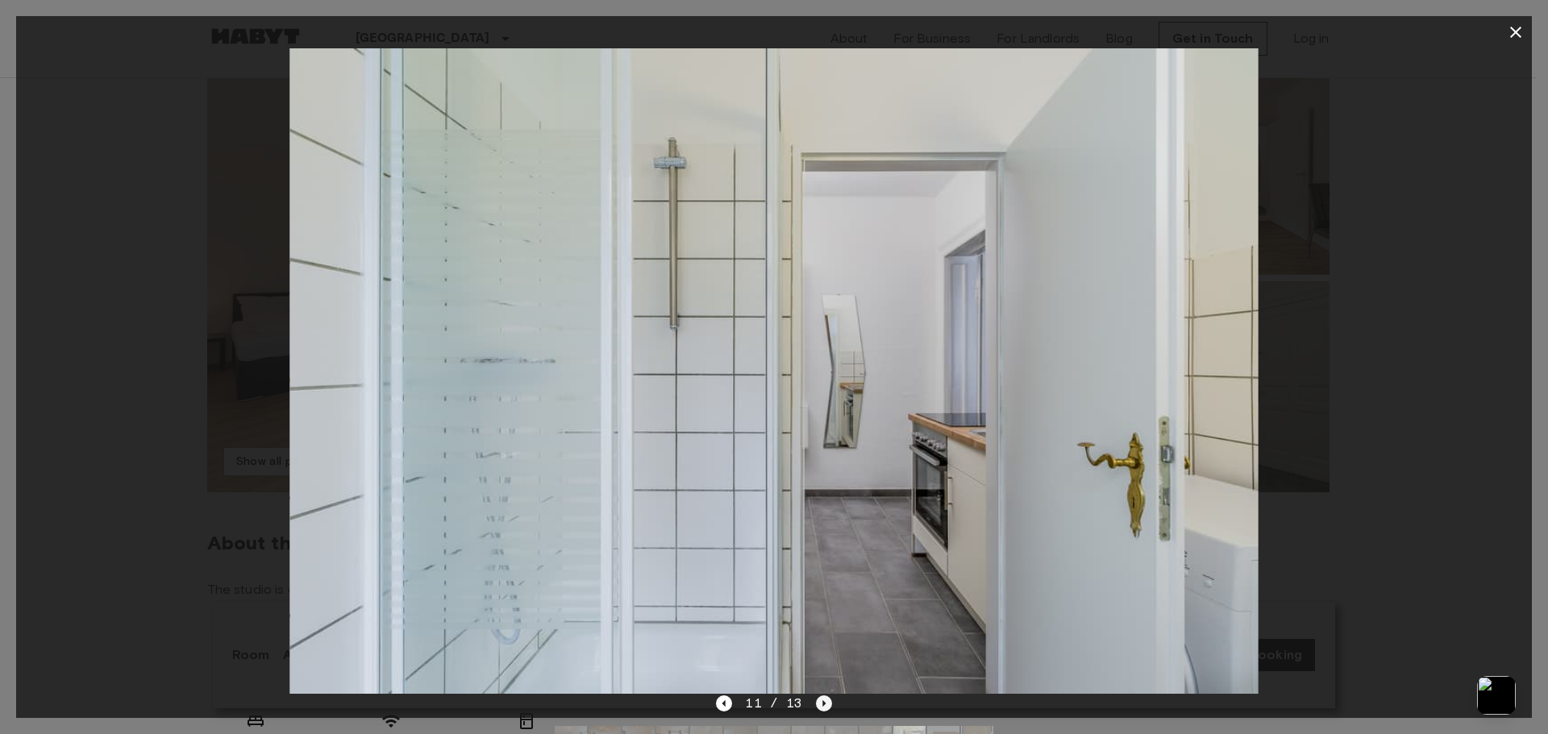
click at [821, 707] on icon "Next image" at bounding box center [824, 704] width 16 height 16
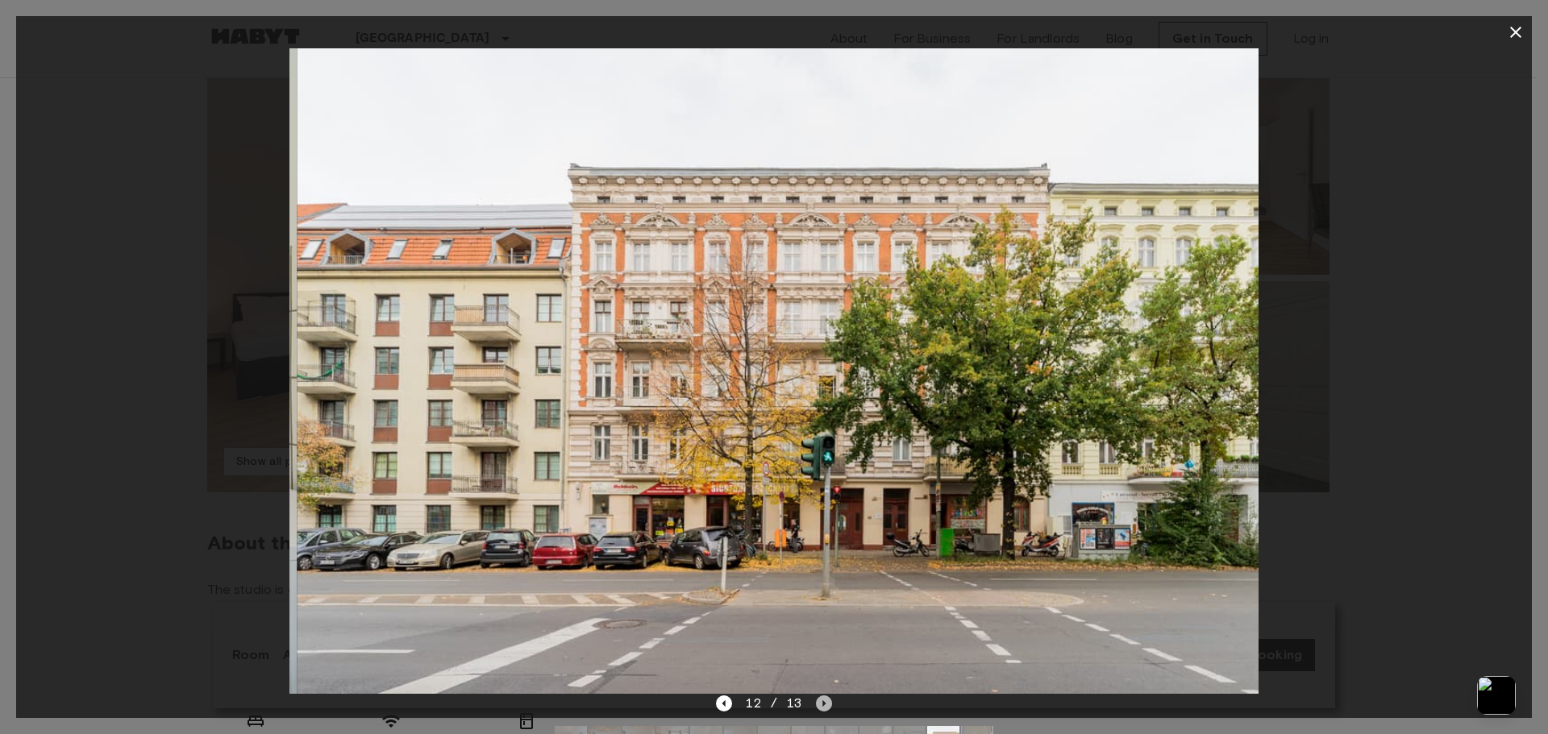
click at [821, 707] on icon "Next image" at bounding box center [824, 704] width 16 height 16
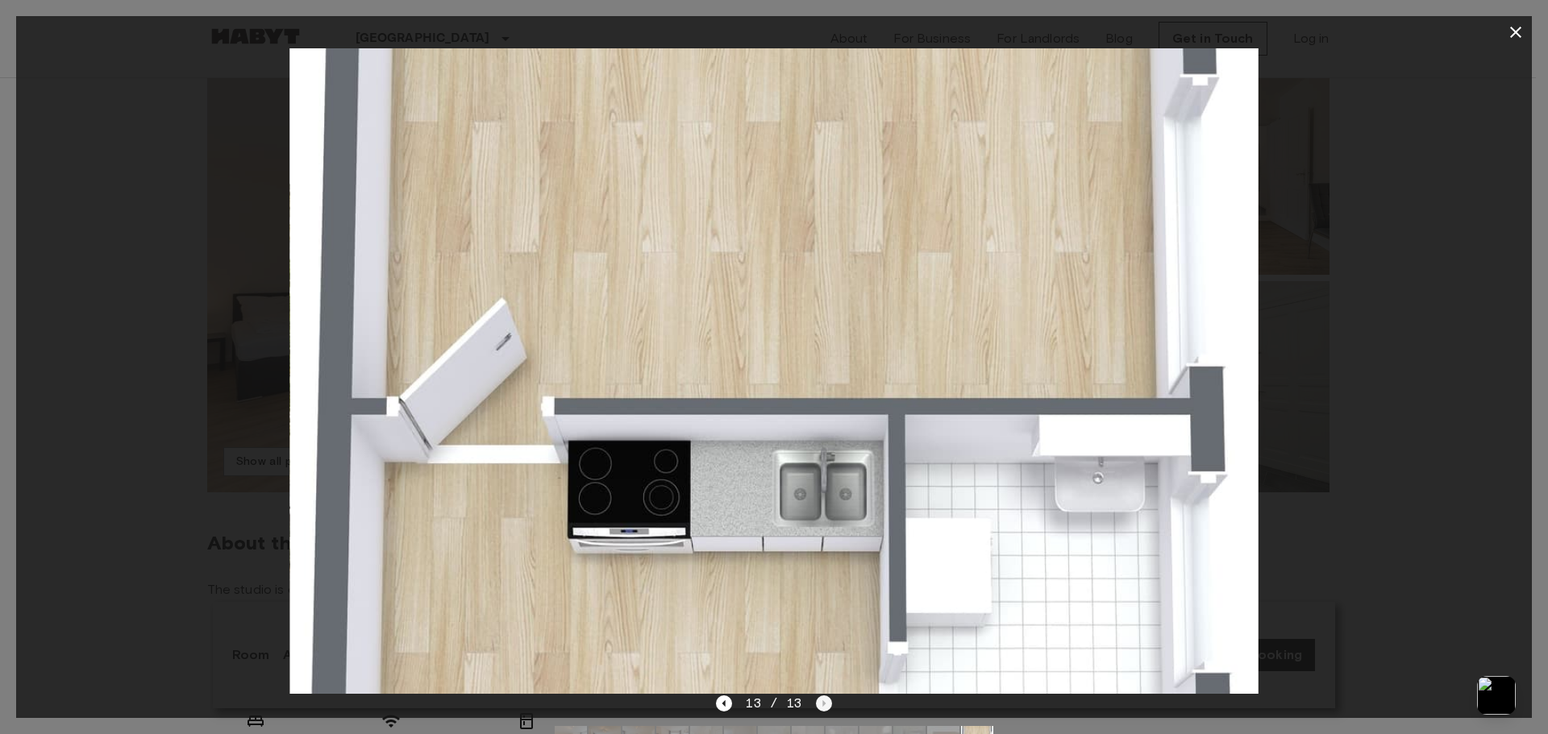
click at [821, 707] on div "13 / 13" at bounding box center [773, 703] width 115 height 19
click at [723, 702] on icon "Previous image" at bounding box center [724, 704] width 16 height 16
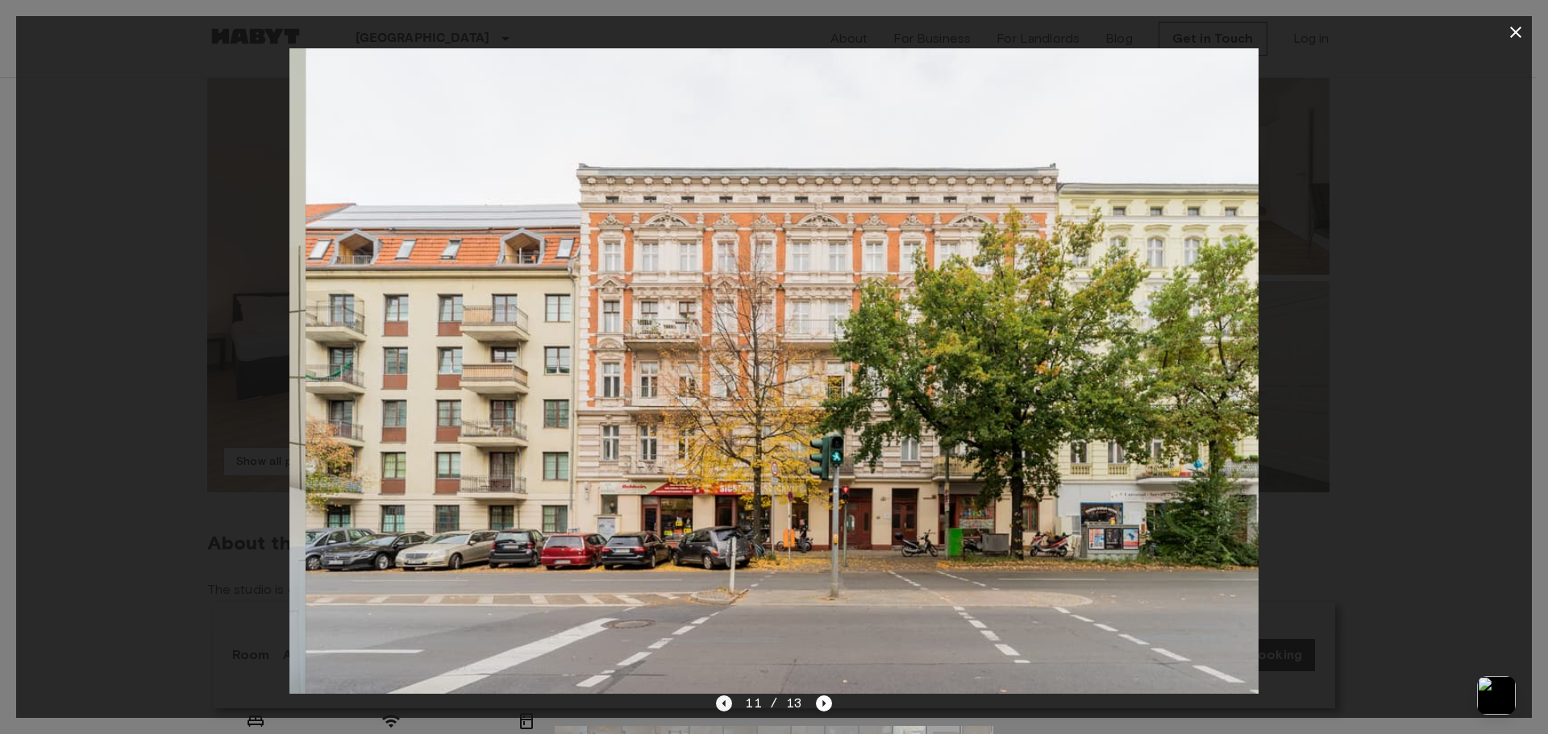
click at [723, 702] on icon "Previous image" at bounding box center [724, 704] width 16 height 16
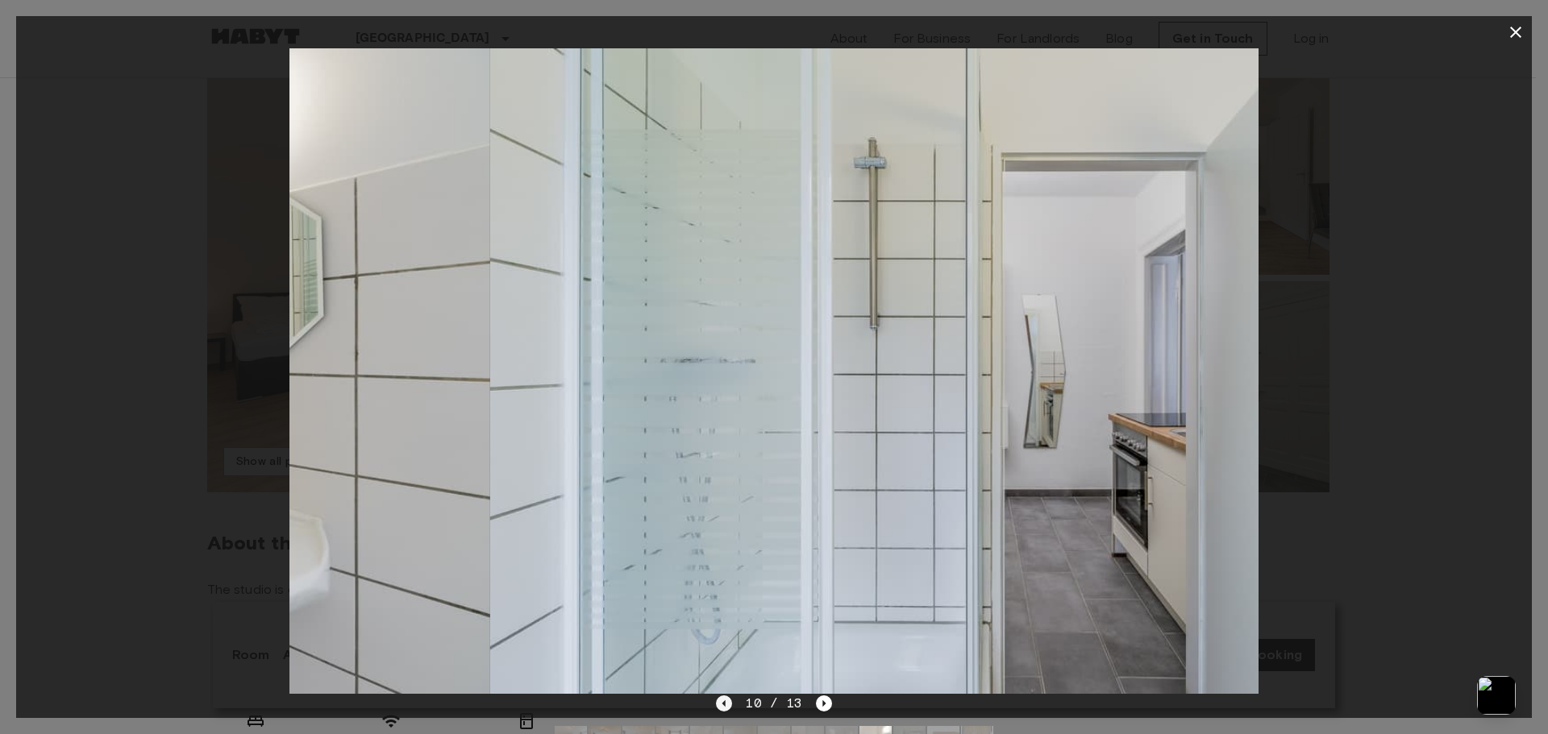
click at [723, 702] on icon "Previous image" at bounding box center [724, 704] width 16 height 16
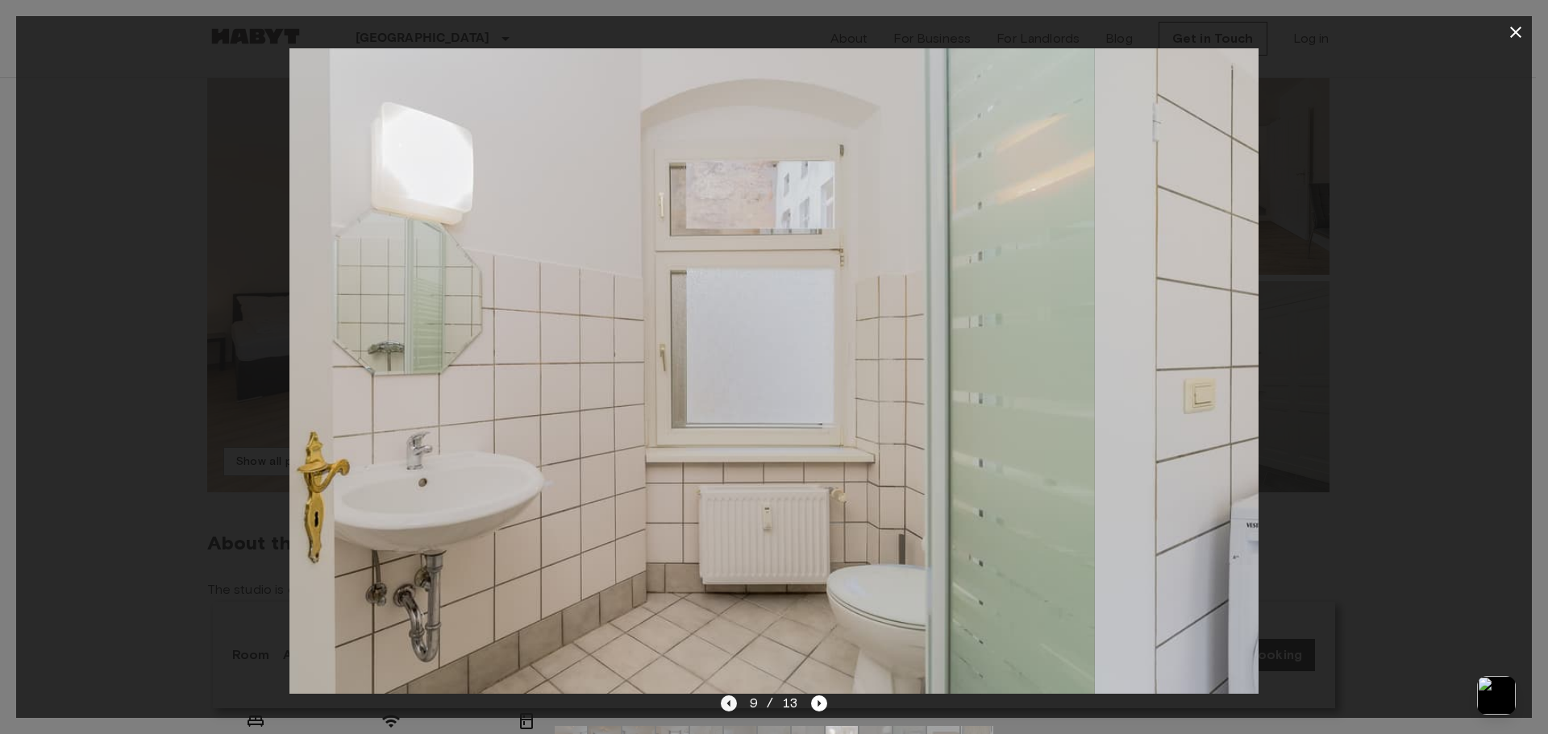
click at [723, 702] on icon "Previous image" at bounding box center [729, 704] width 16 height 16
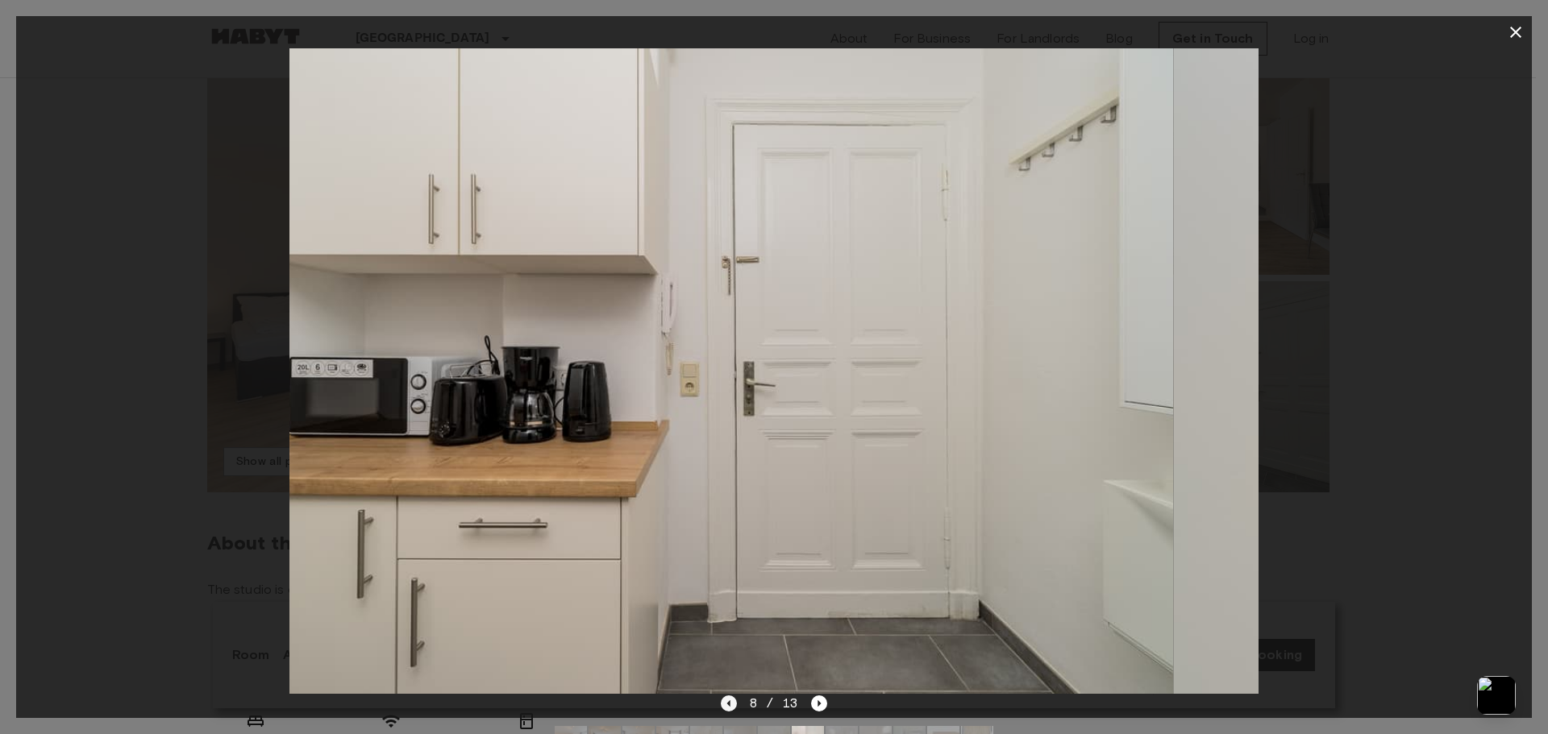
click at [723, 702] on icon "Previous image" at bounding box center [729, 704] width 16 height 16
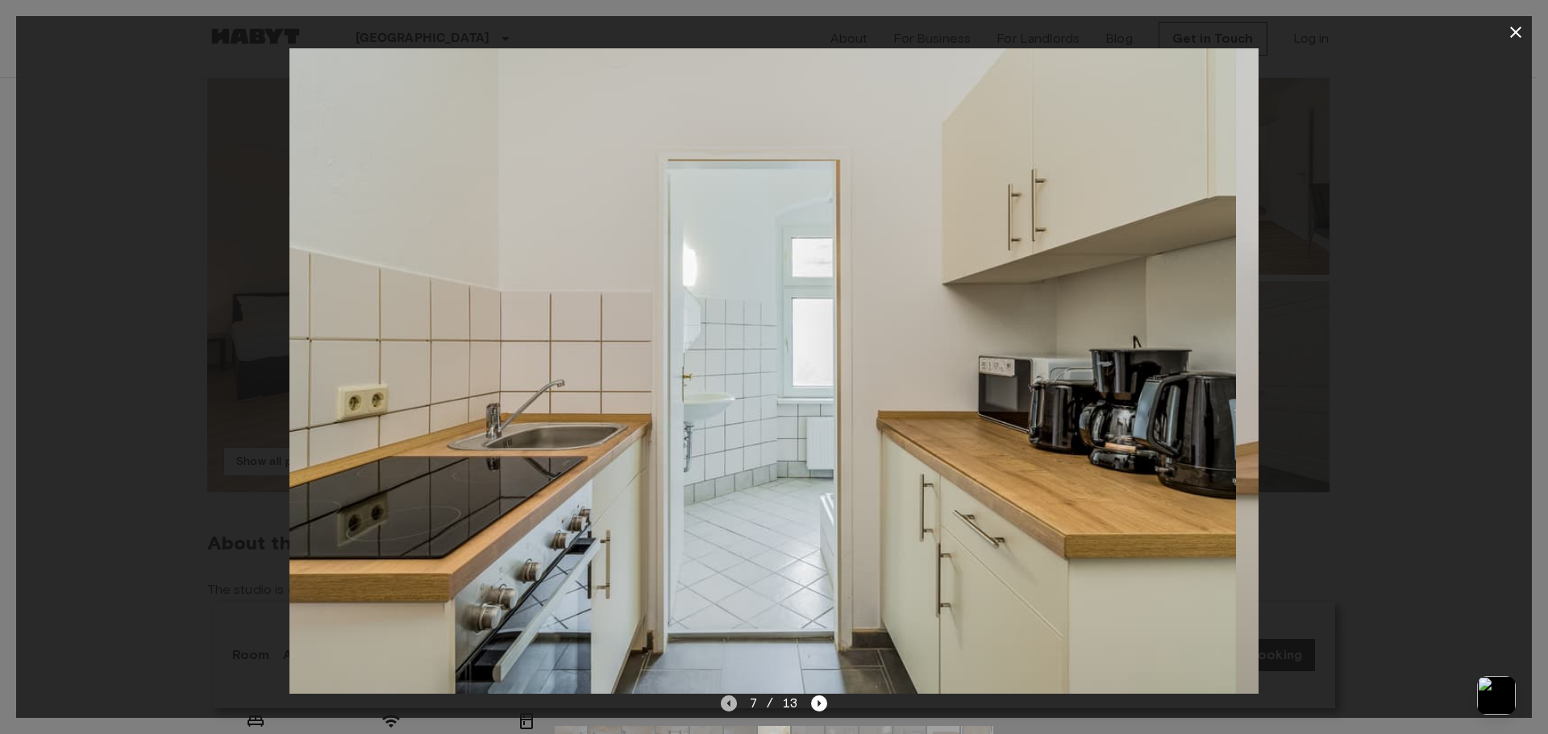
click at [723, 702] on icon "Previous image" at bounding box center [729, 704] width 16 height 16
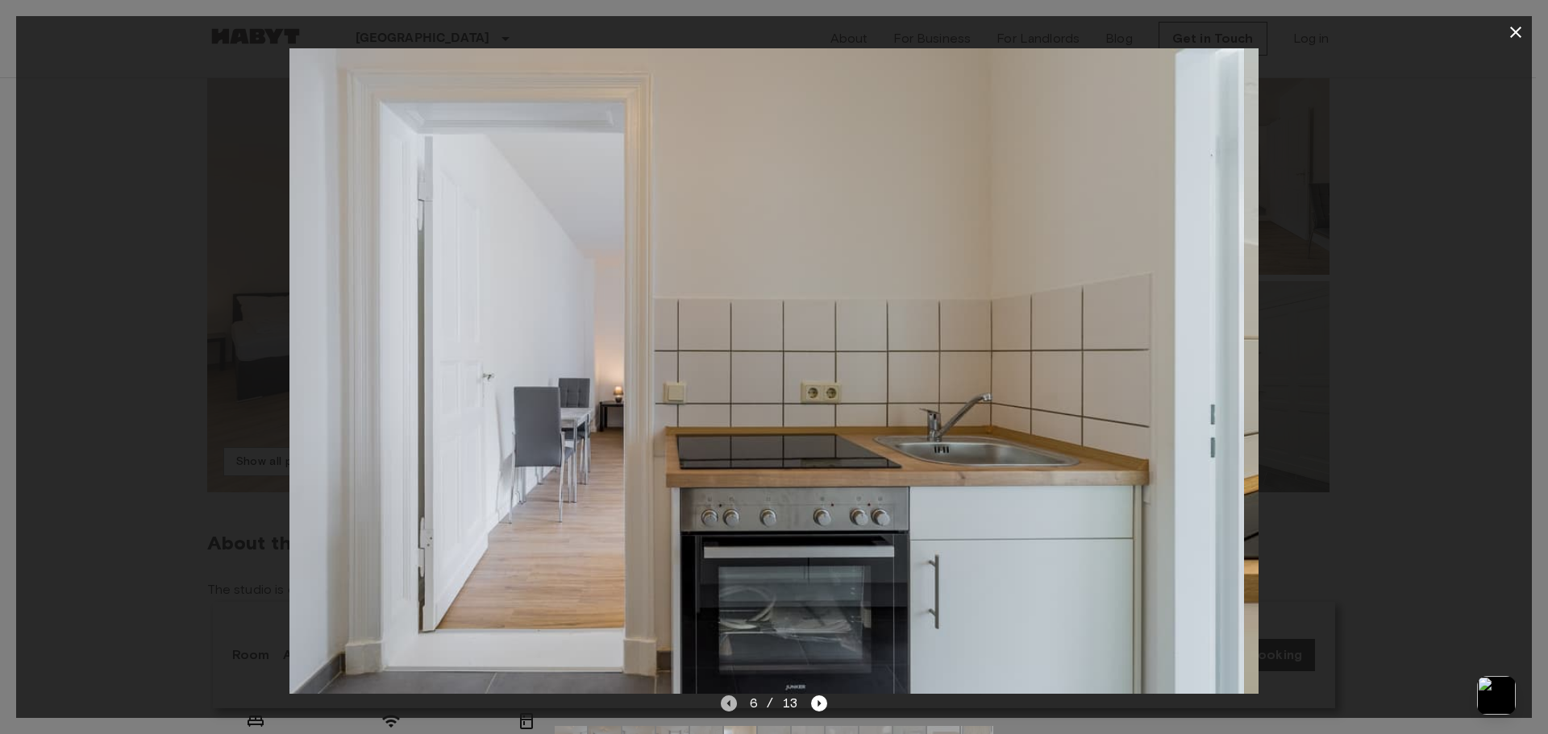
click at [723, 702] on icon "Previous image" at bounding box center [729, 704] width 16 height 16
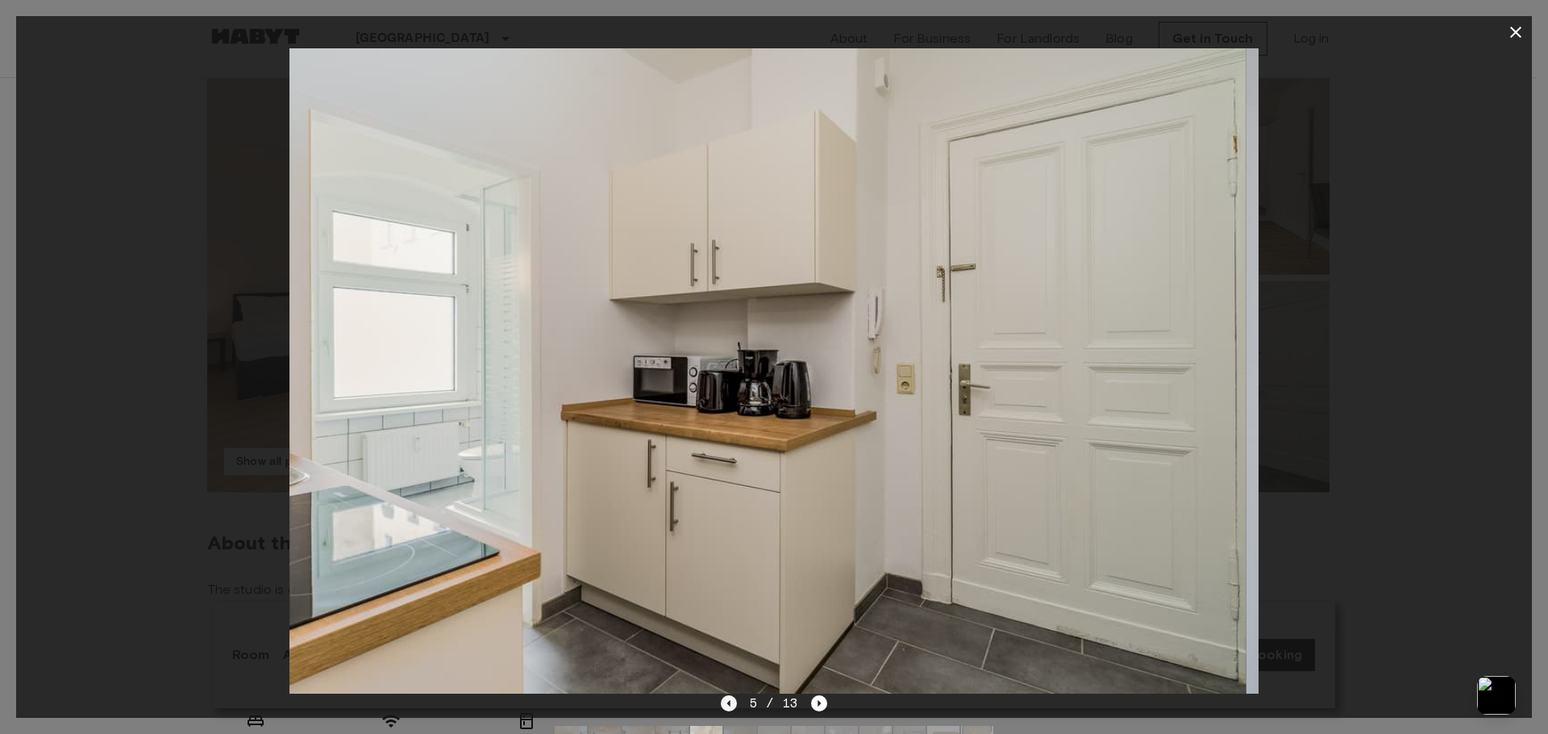
click at [723, 702] on icon "Previous image" at bounding box center [729, 704] width 16 height 16
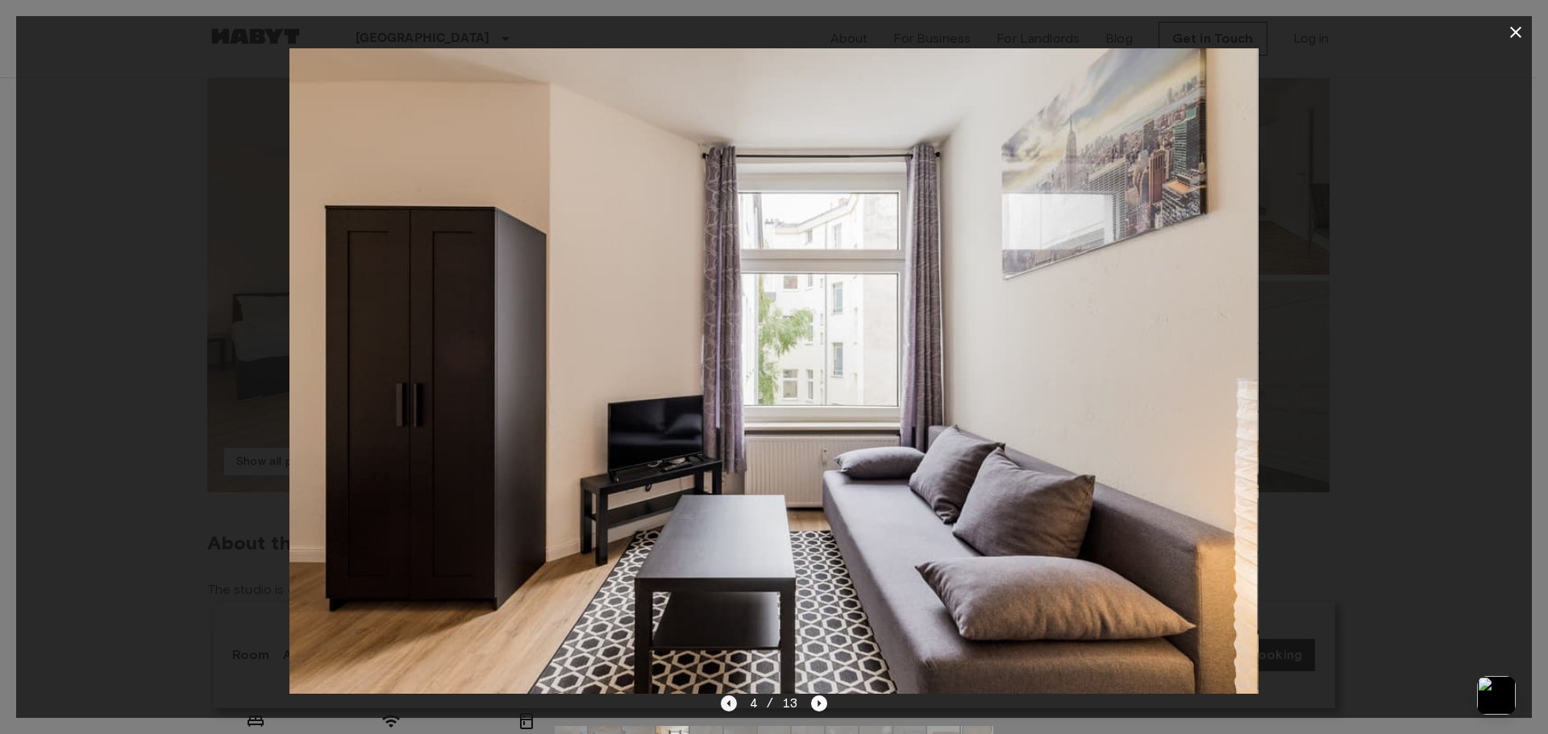
click at [723, 702] on icon "Previous image" at bounding box center [729, 704] width 16 height 16
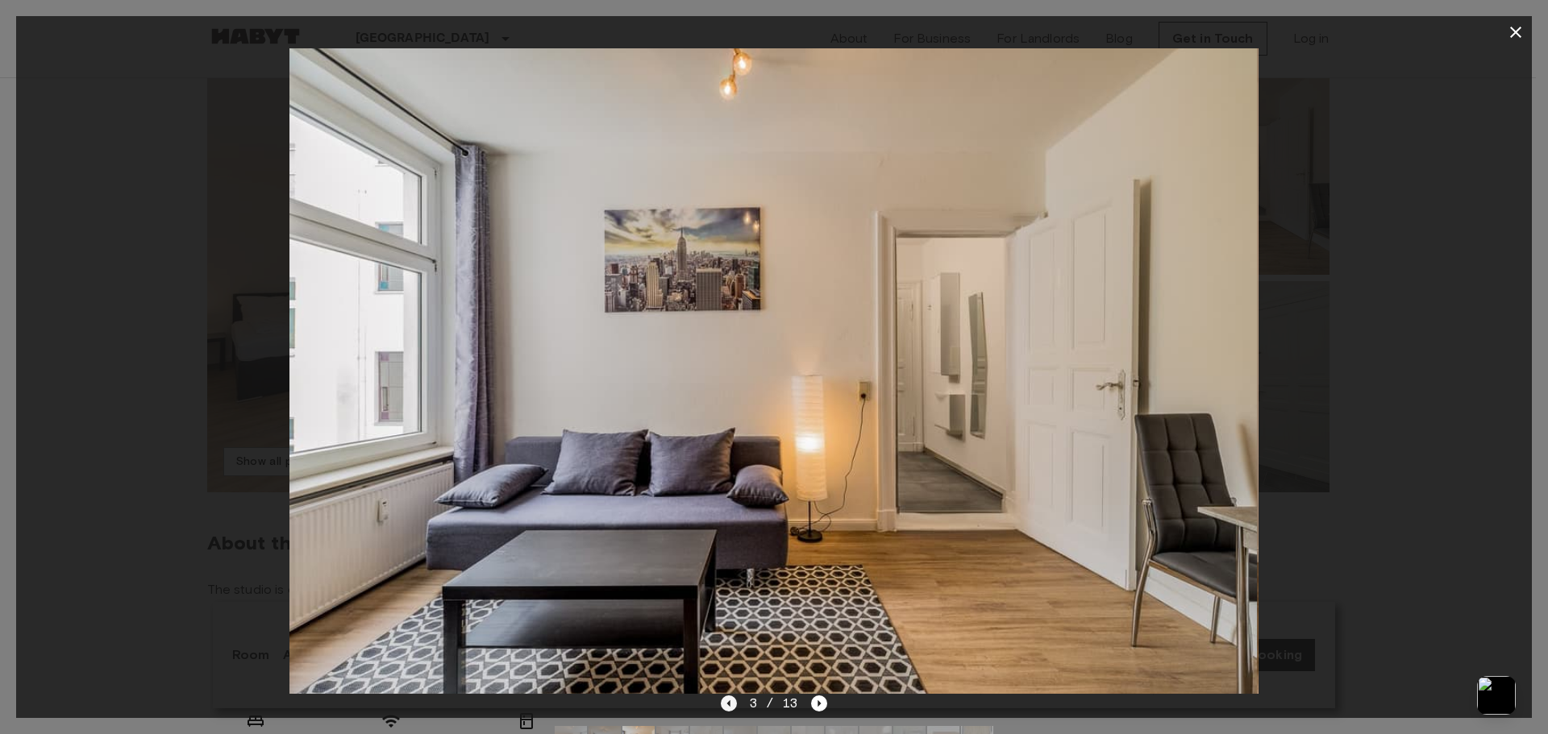
click at [723, 702] on icon "Previous image" at bounding box center [729, 704] width 16 height 16
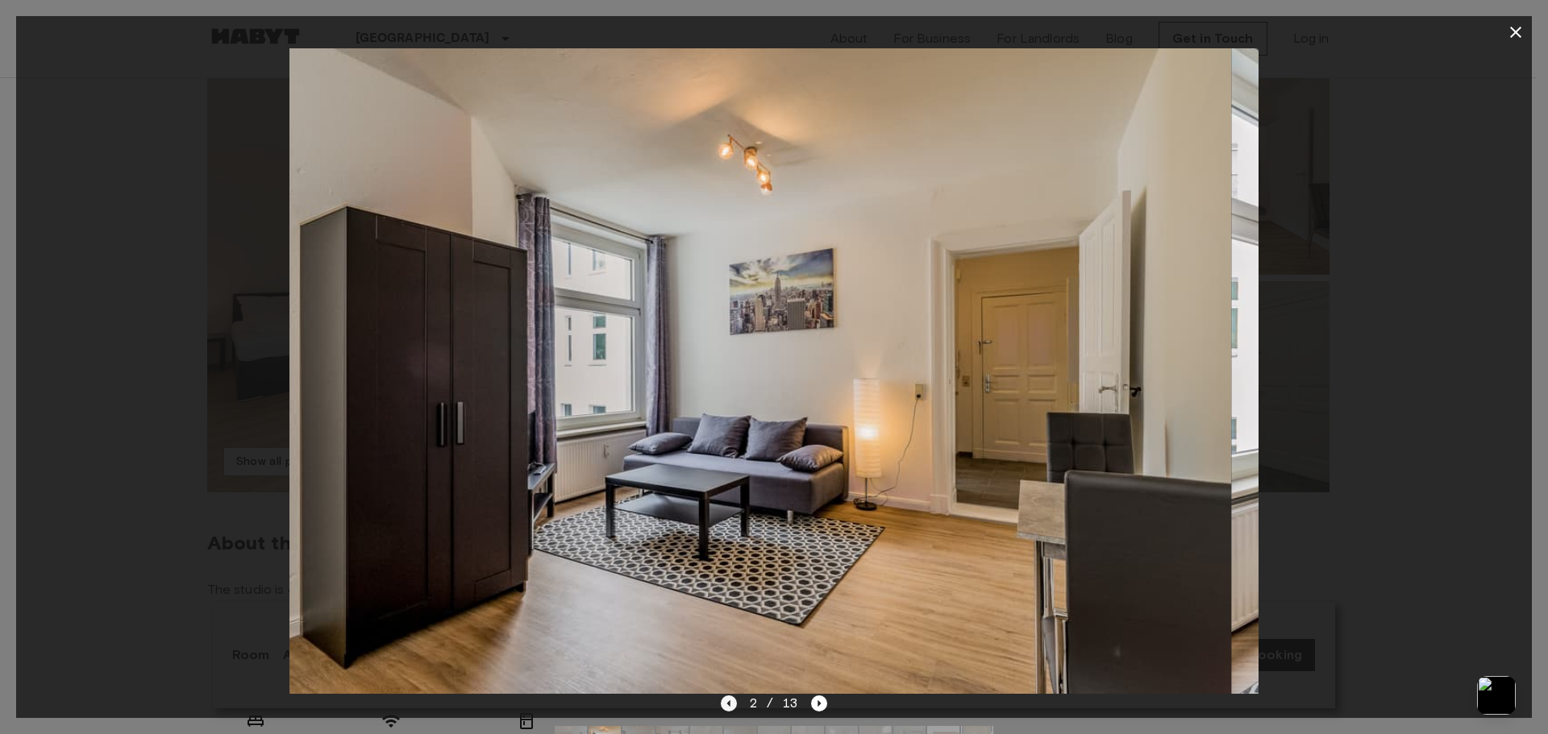
click at [723, 702] on icon "Previous image" at bounding box center [729, 704] width 16 height 16
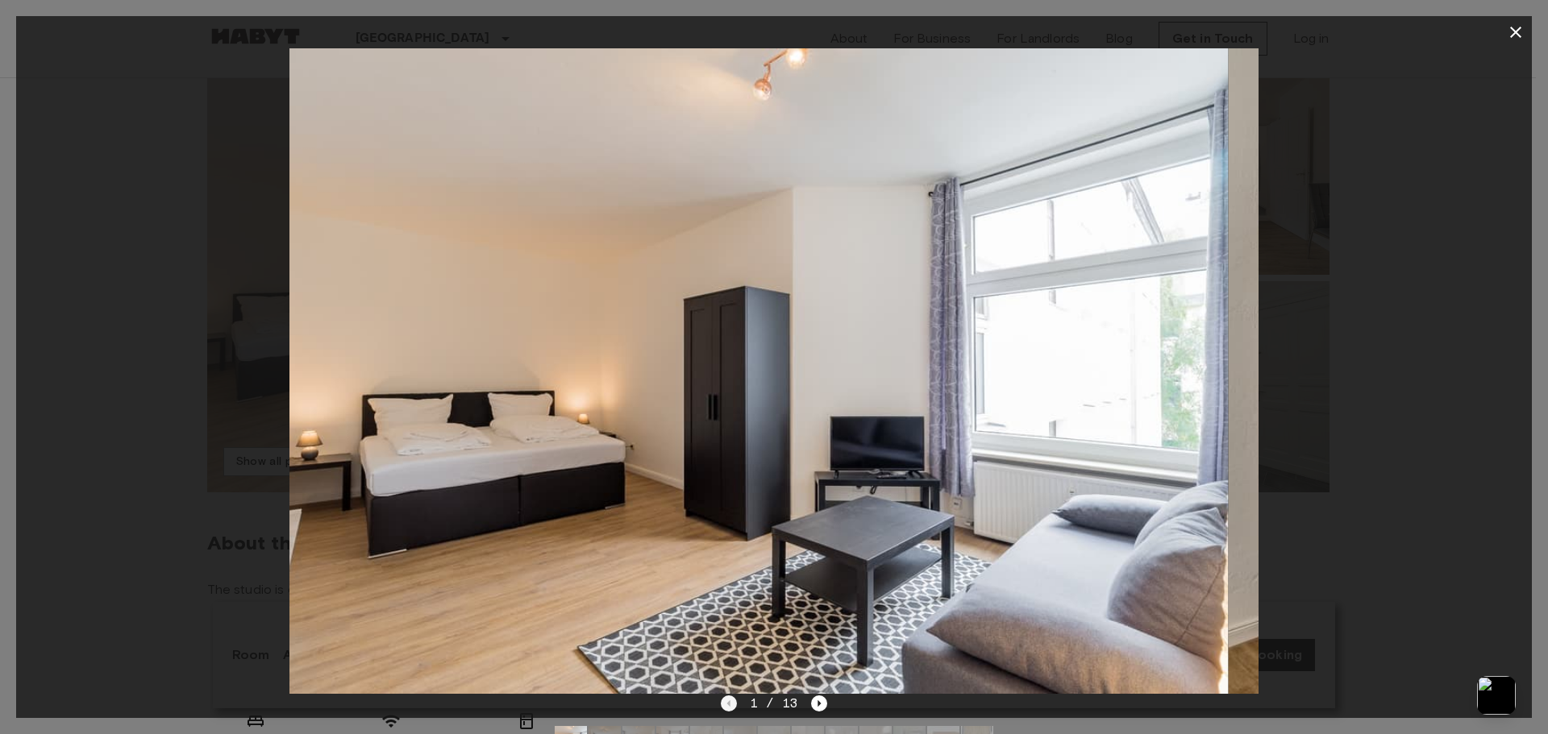
click at [723, 702] on div "1 / 13" at bounding box center [774, 703] width 107 height 19
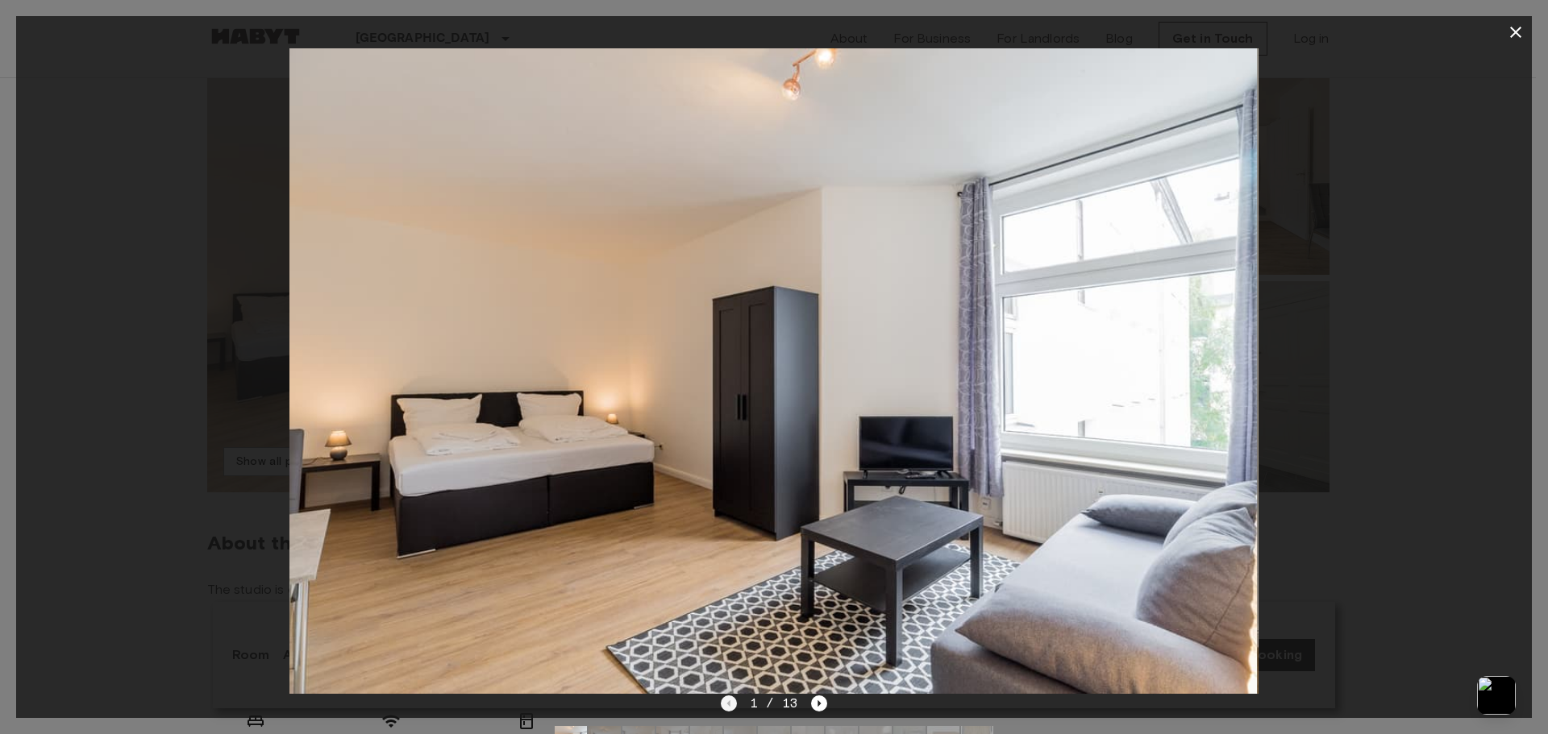
click at [723, 702] on div "1 / 13" at bounding box center [774, 703] width 107 height 19
click at [1505, 33] on button "button" at bounding box center [1515, 32] width 32 height 32
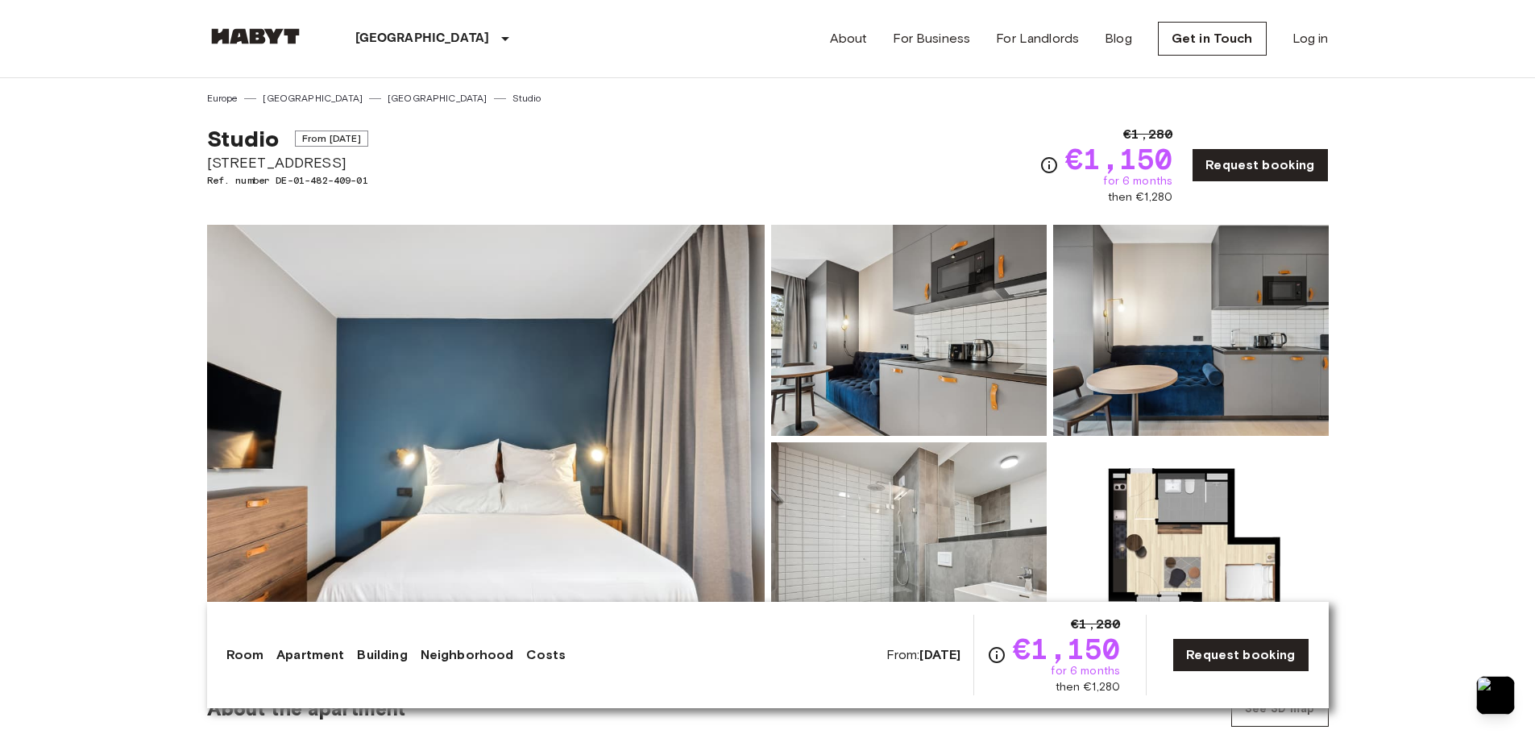
scroll to position [161, 0]
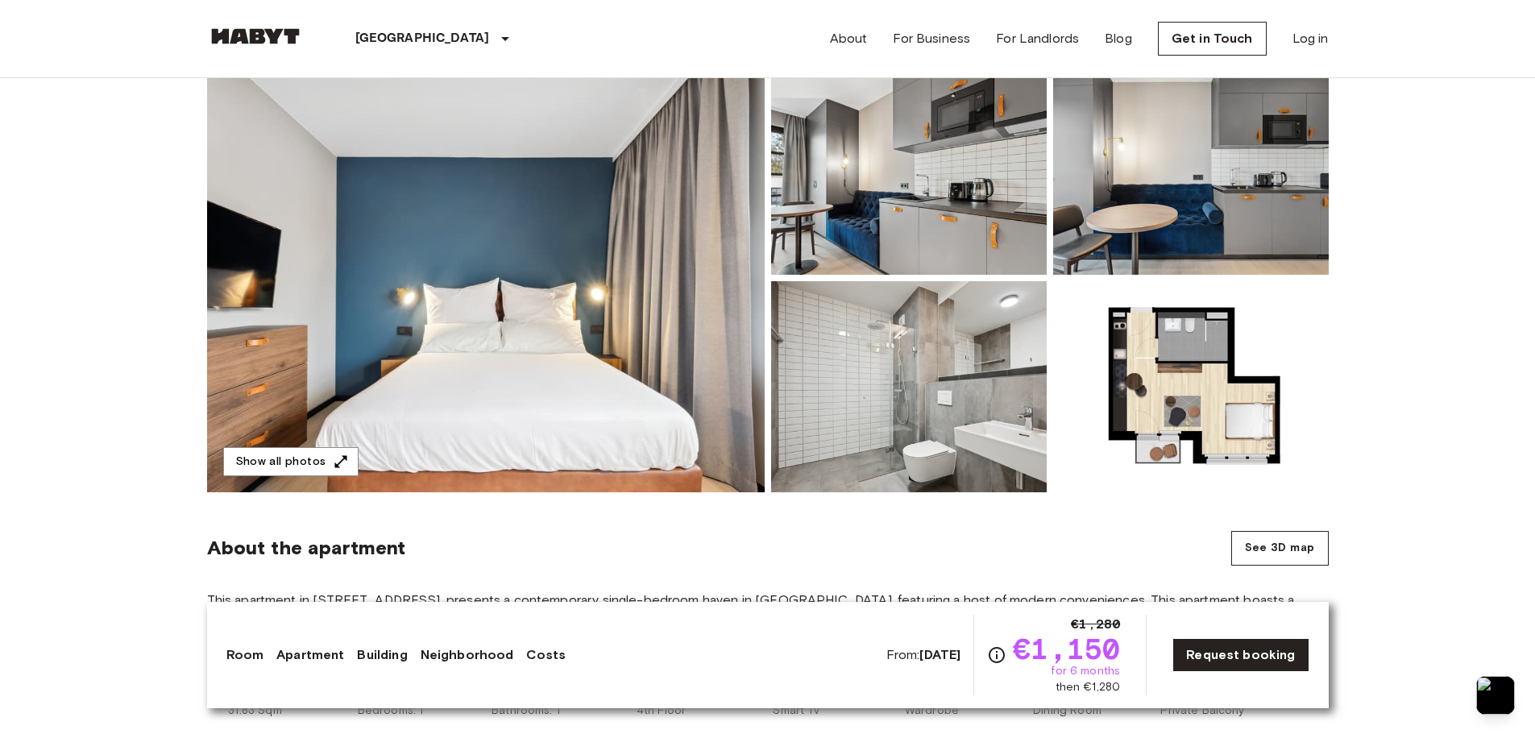
click at [986, 192] on img at bounding box center [909, 169] width 276 height 211
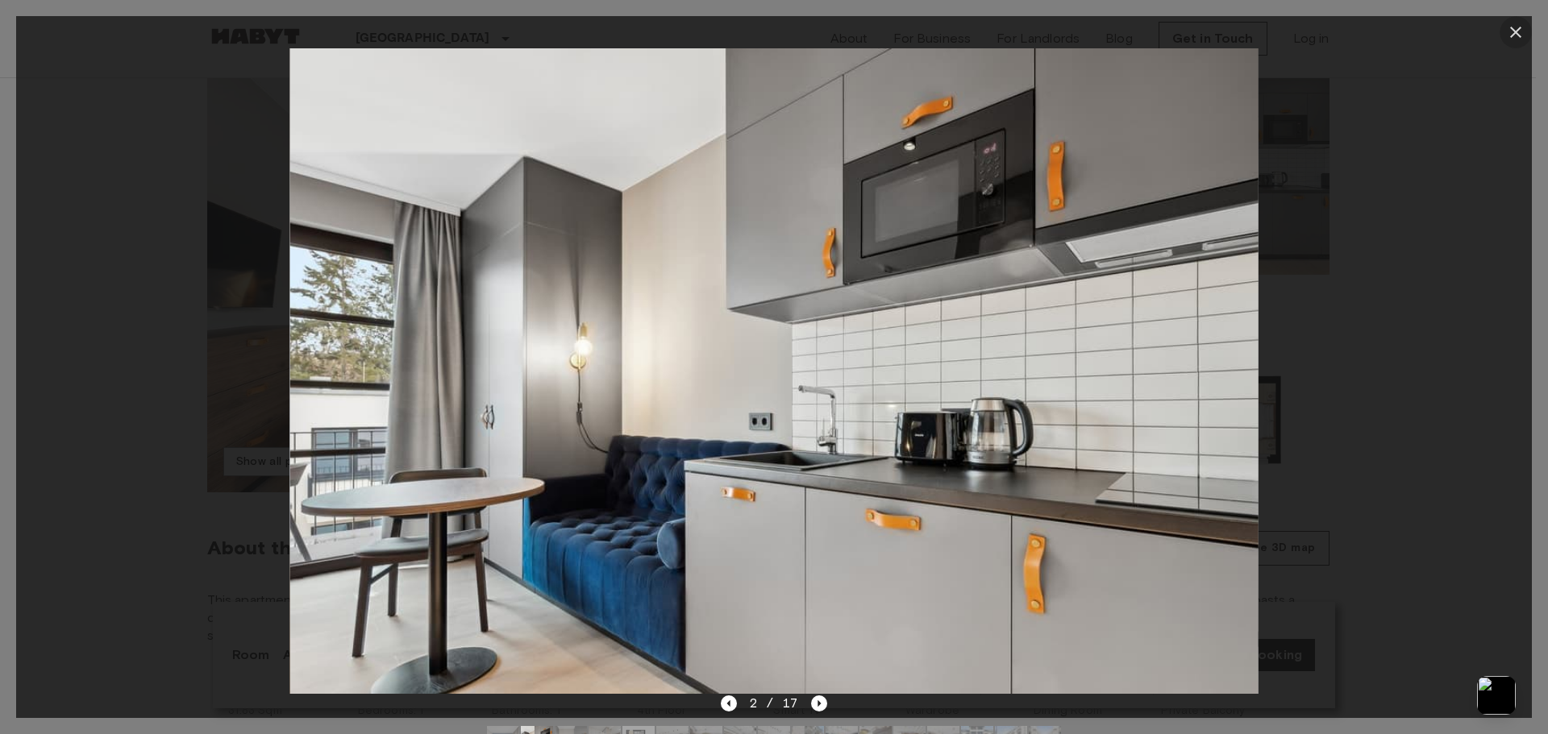
click at [1512, 24] on icon "button" at bounding box center [1515, 32] width 19 height 19
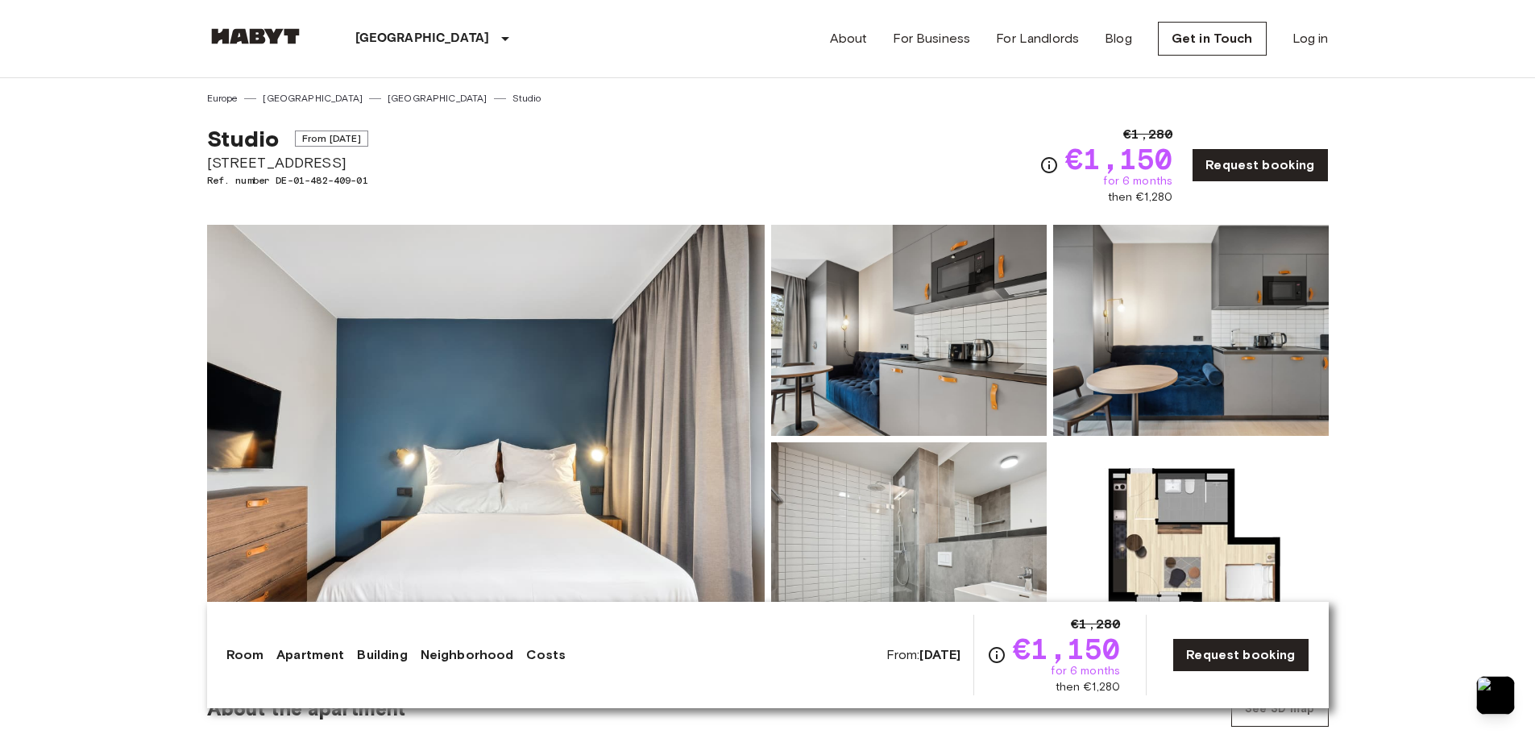
scroll to position [322, 0]
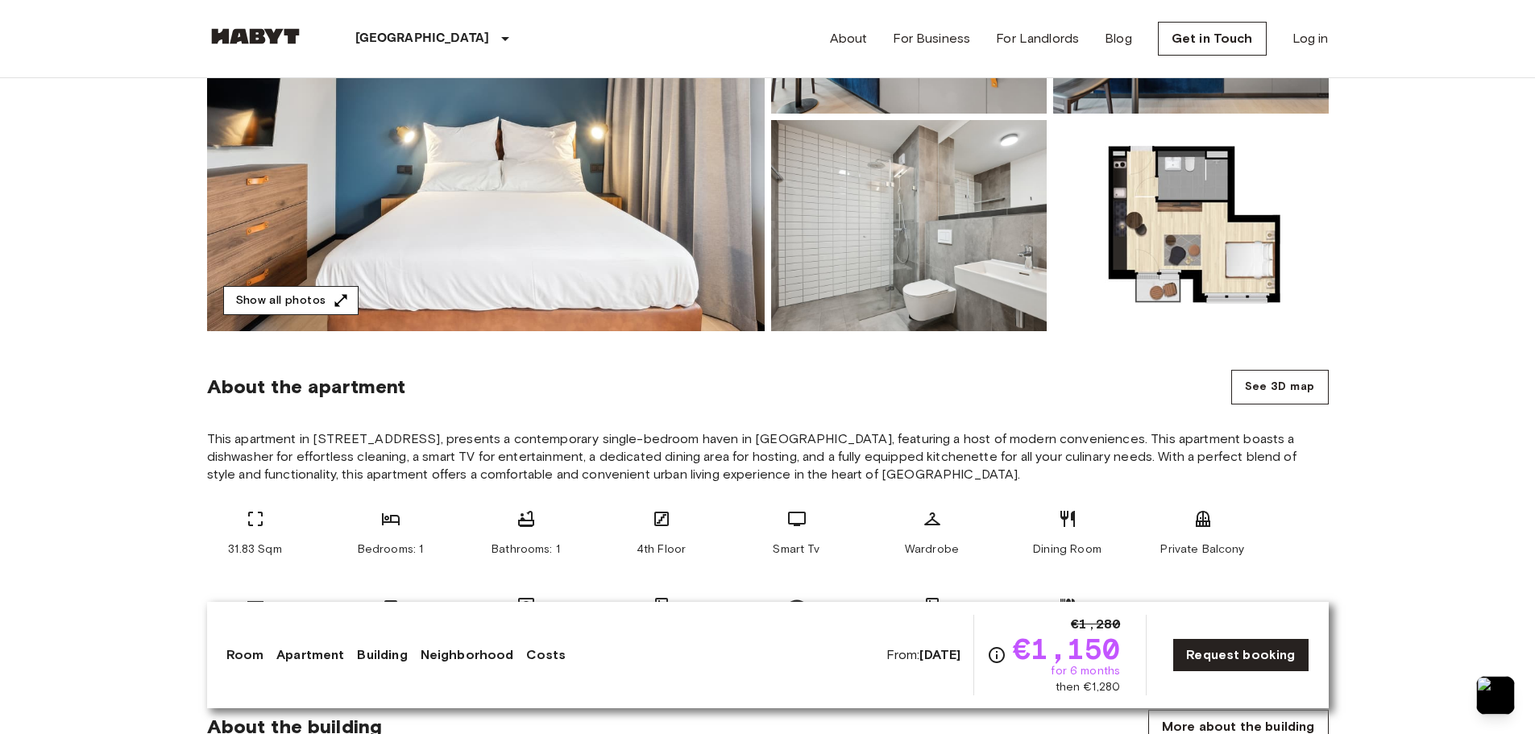
click at [344, 301] on icon "button" at bounding box center [341, 301] width 16 height 16
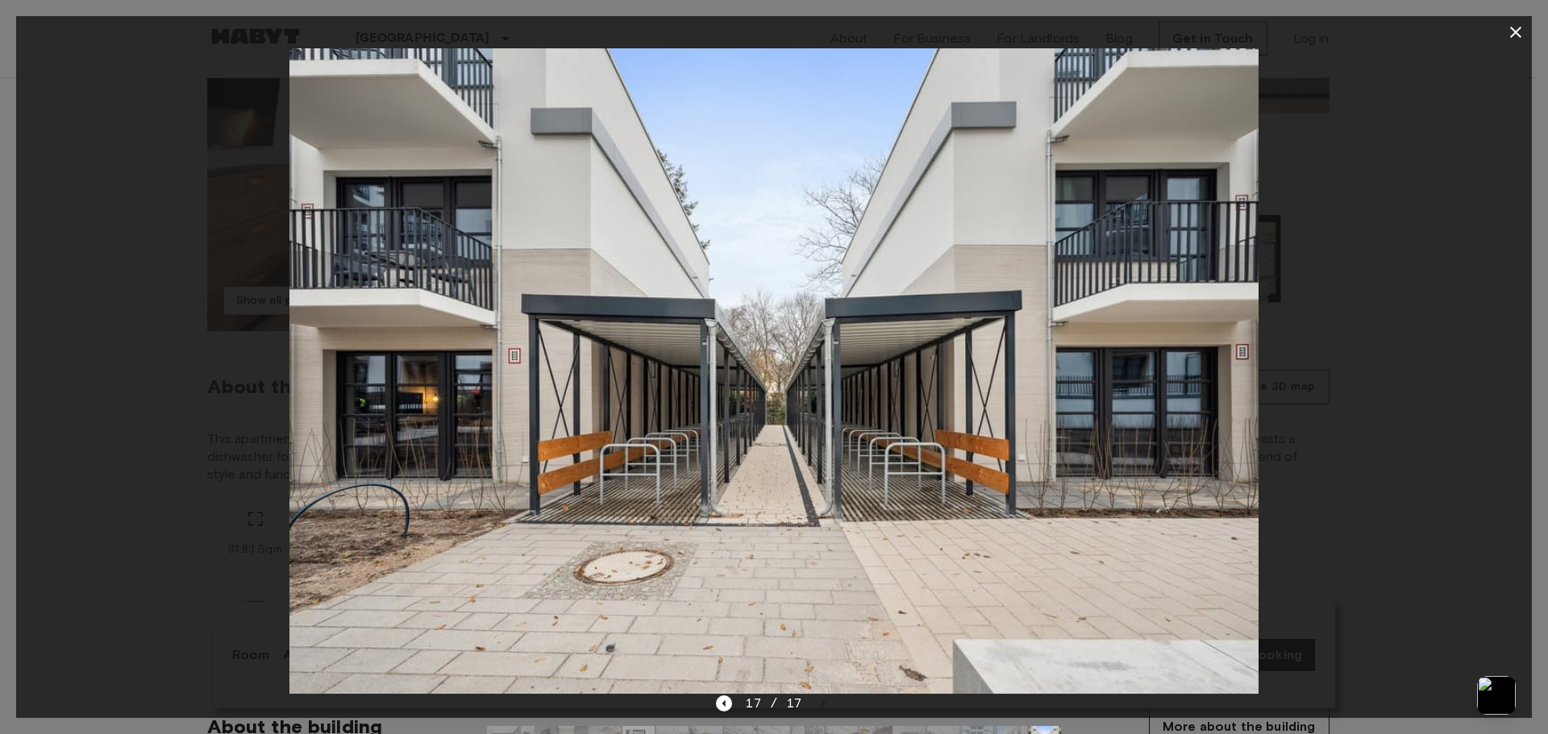
click at [1510, 33] on icon "button" at bounding box center [1515, 32] width 19 height 19
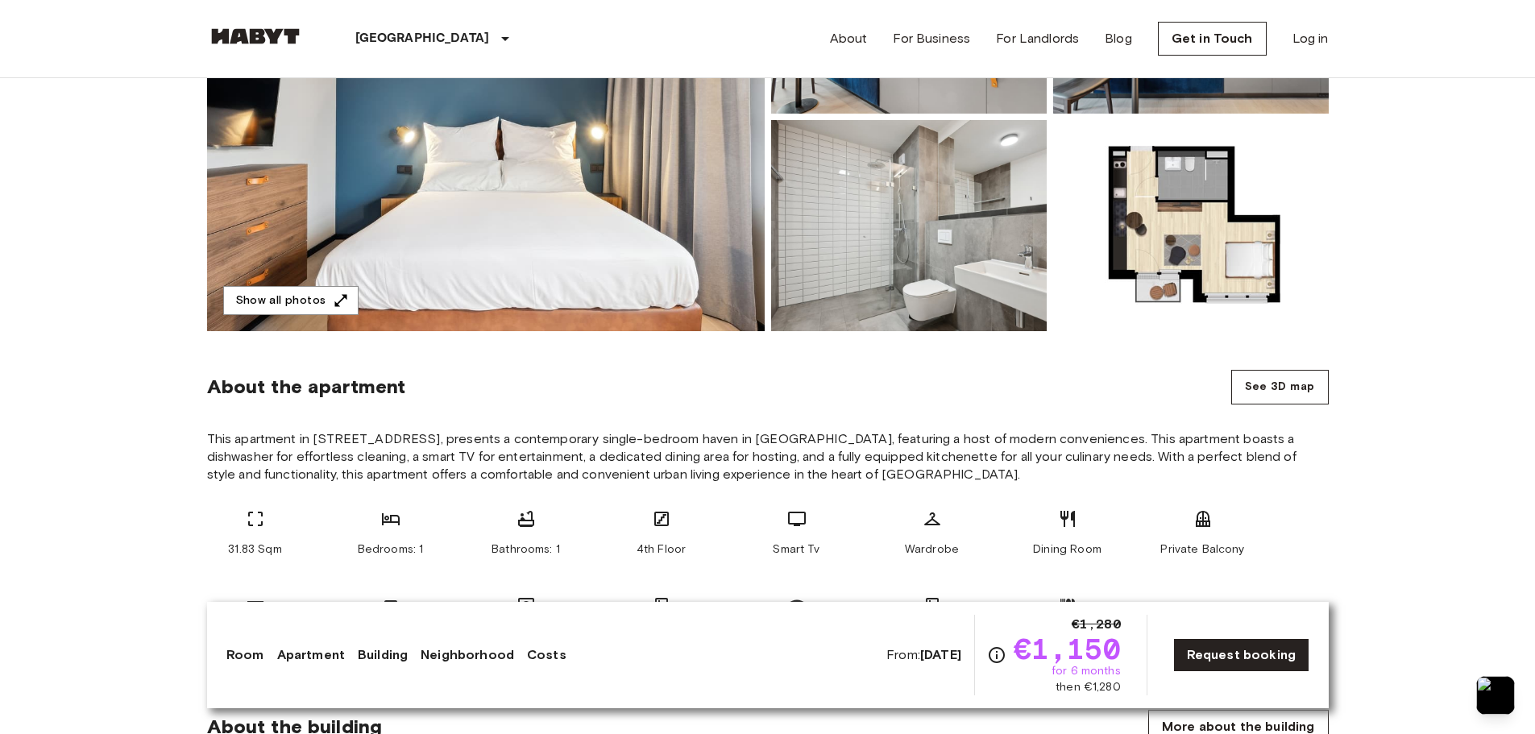
click at [1250, 246] on img at bounding box center [1191, 225] width 276 height 211
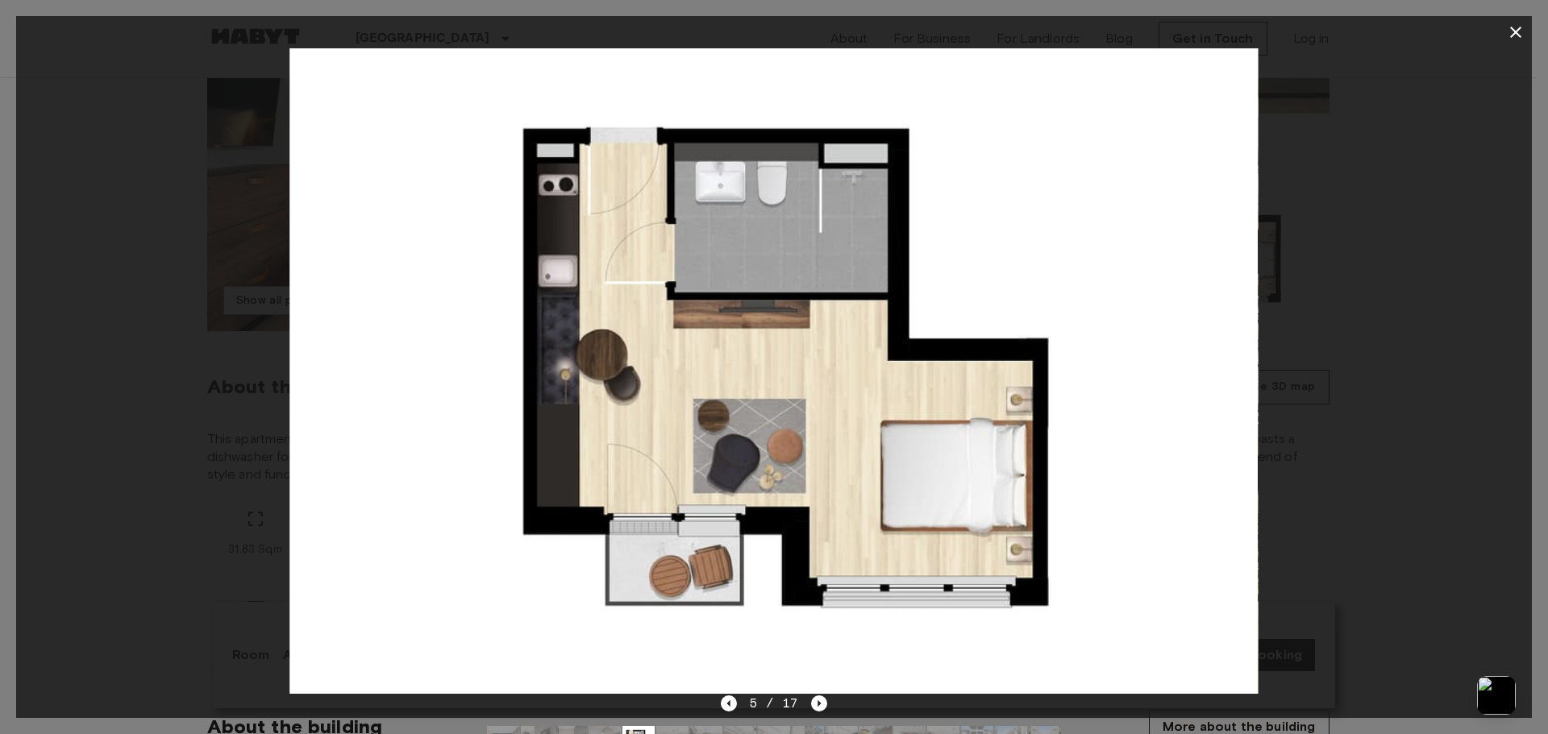
click at [1512, 27] on icon "button" at bounding box center [1515, 32] width 19 height 19
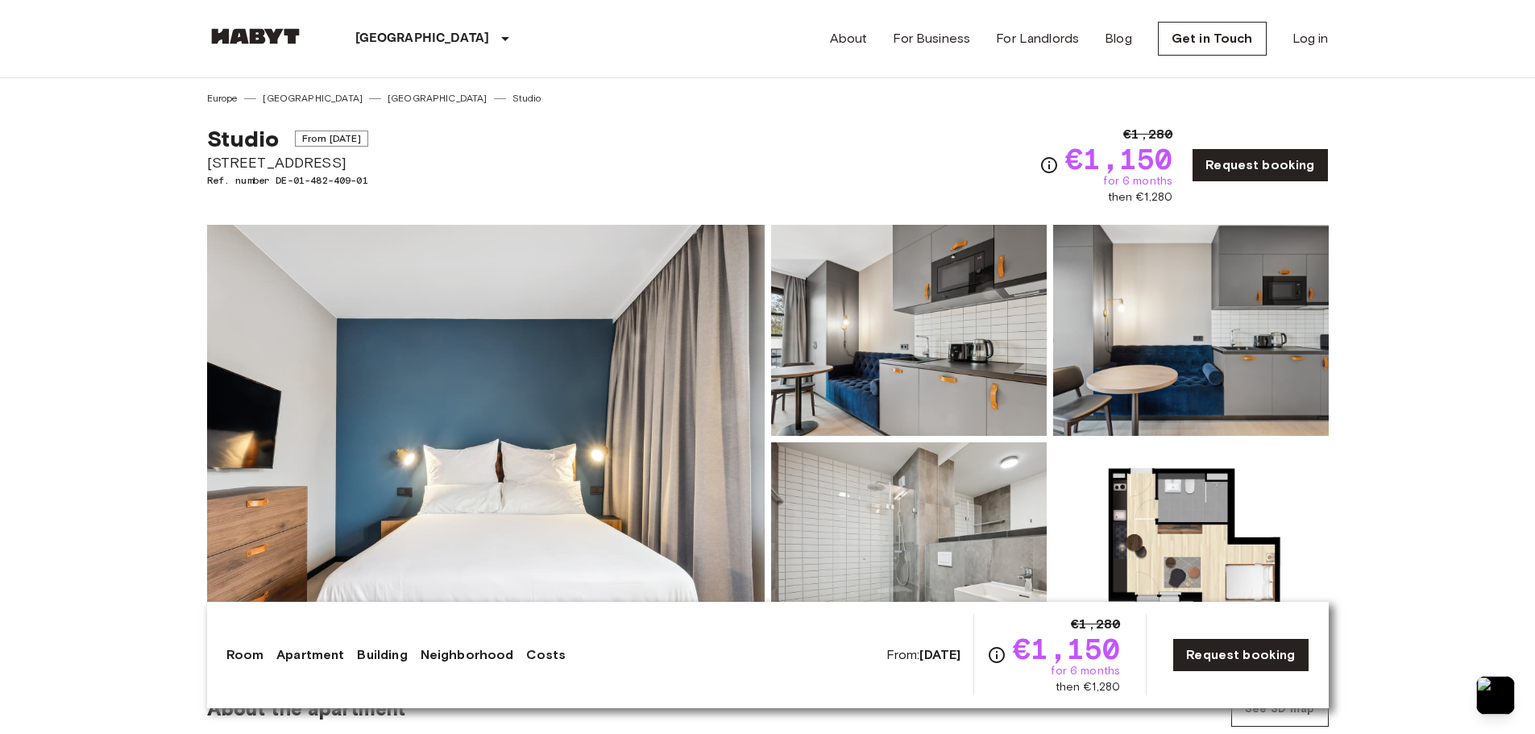
scroll to position [161, 0]
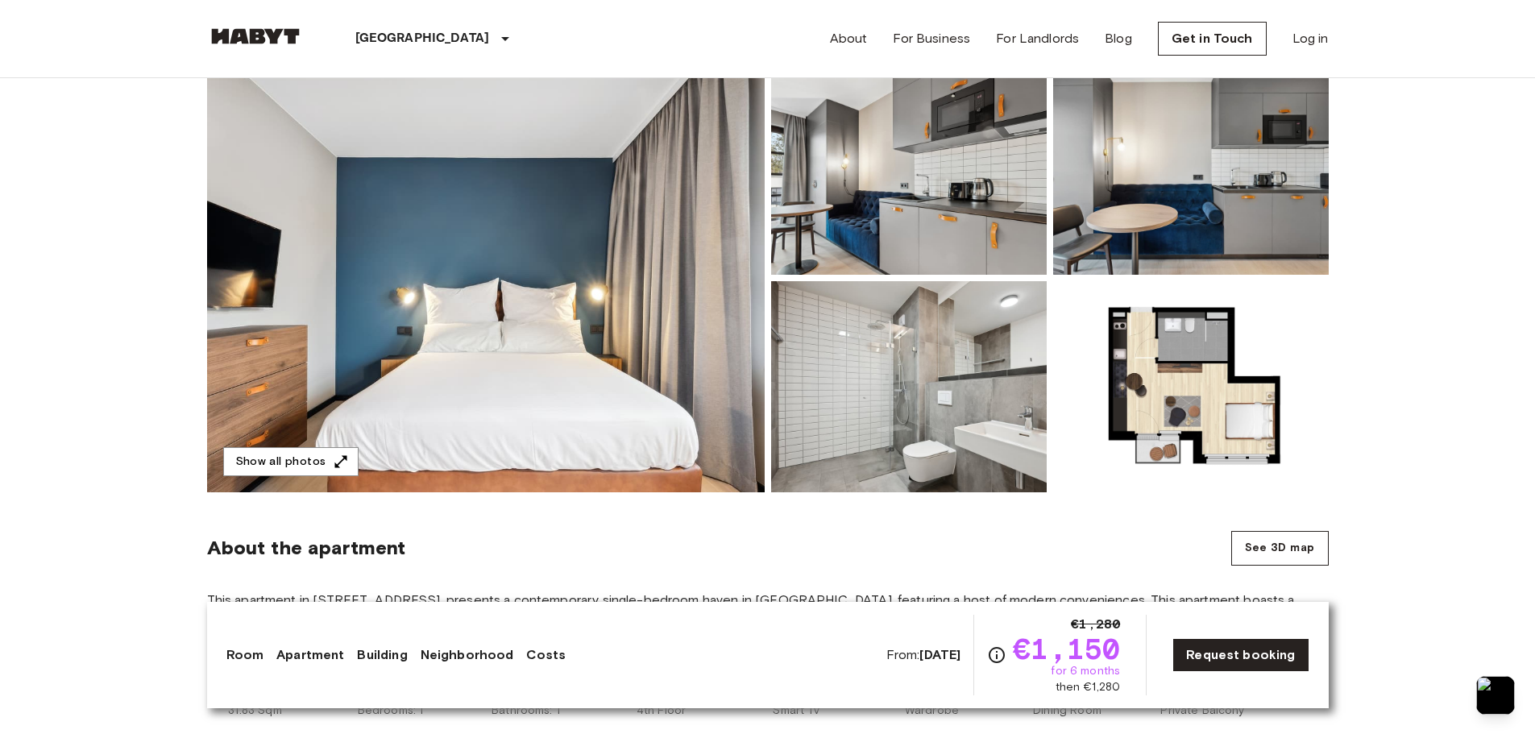
click at [555, 358] on img at bounding box center [486, 278] width 558 height 429
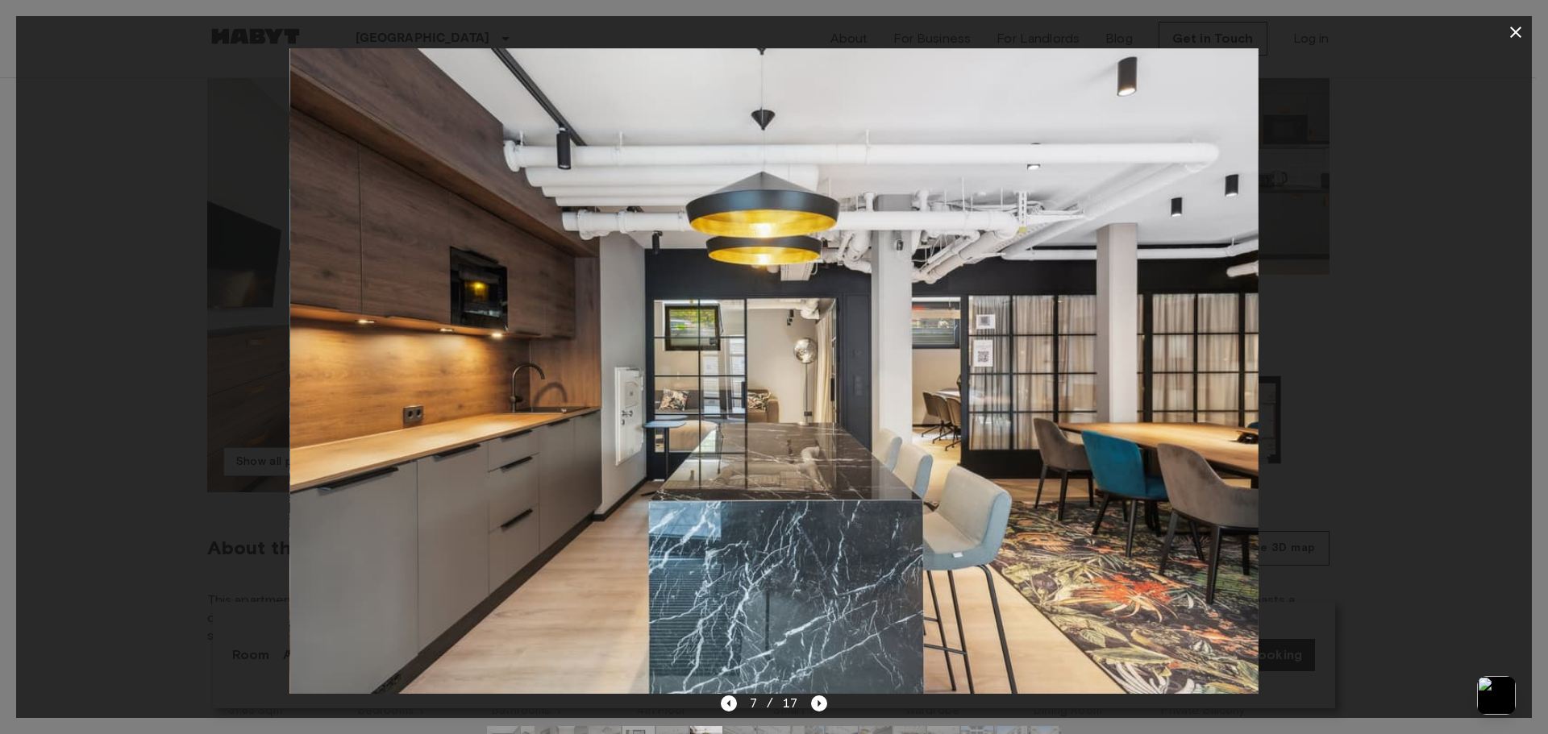
click at [1498, 32] on div at bounding box center [773, 32] width 1515 height 32
click at [1502, 31] on button "button" at bounding box center [1515, 32] width 32 height 32
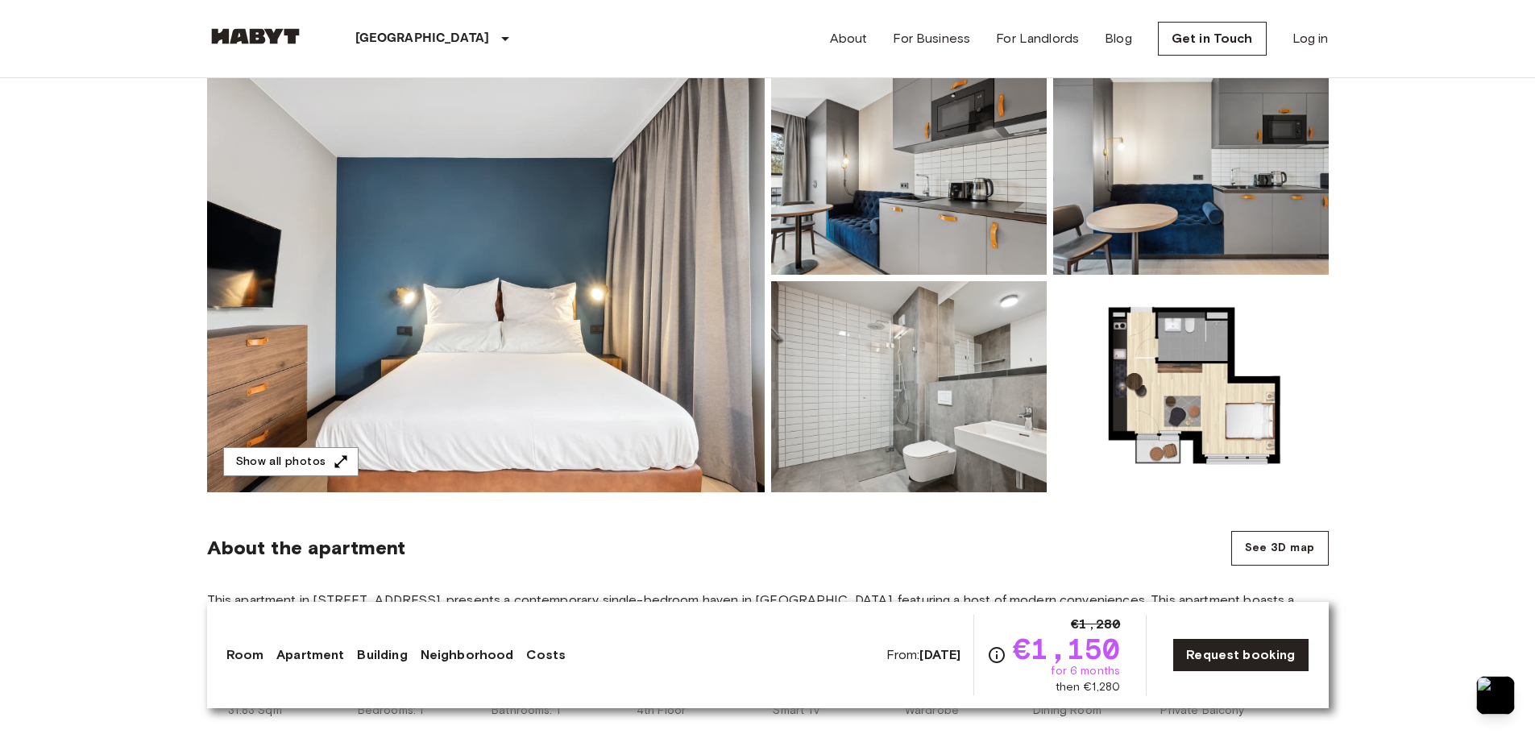
scroll to position [403, 0]
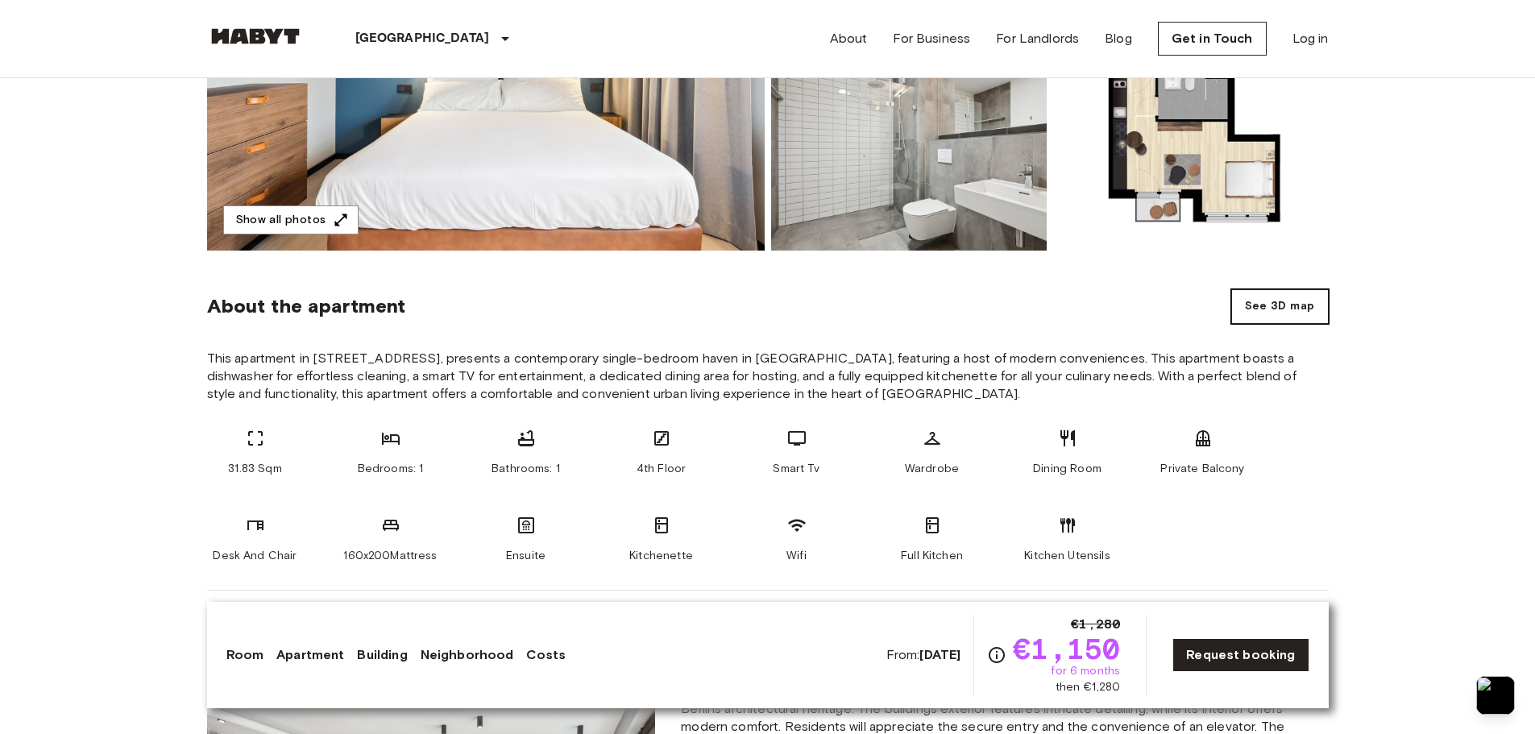
click at [1304, 307] on button "See 3D map" at bounding box center [1281, 306] width 98 height 35
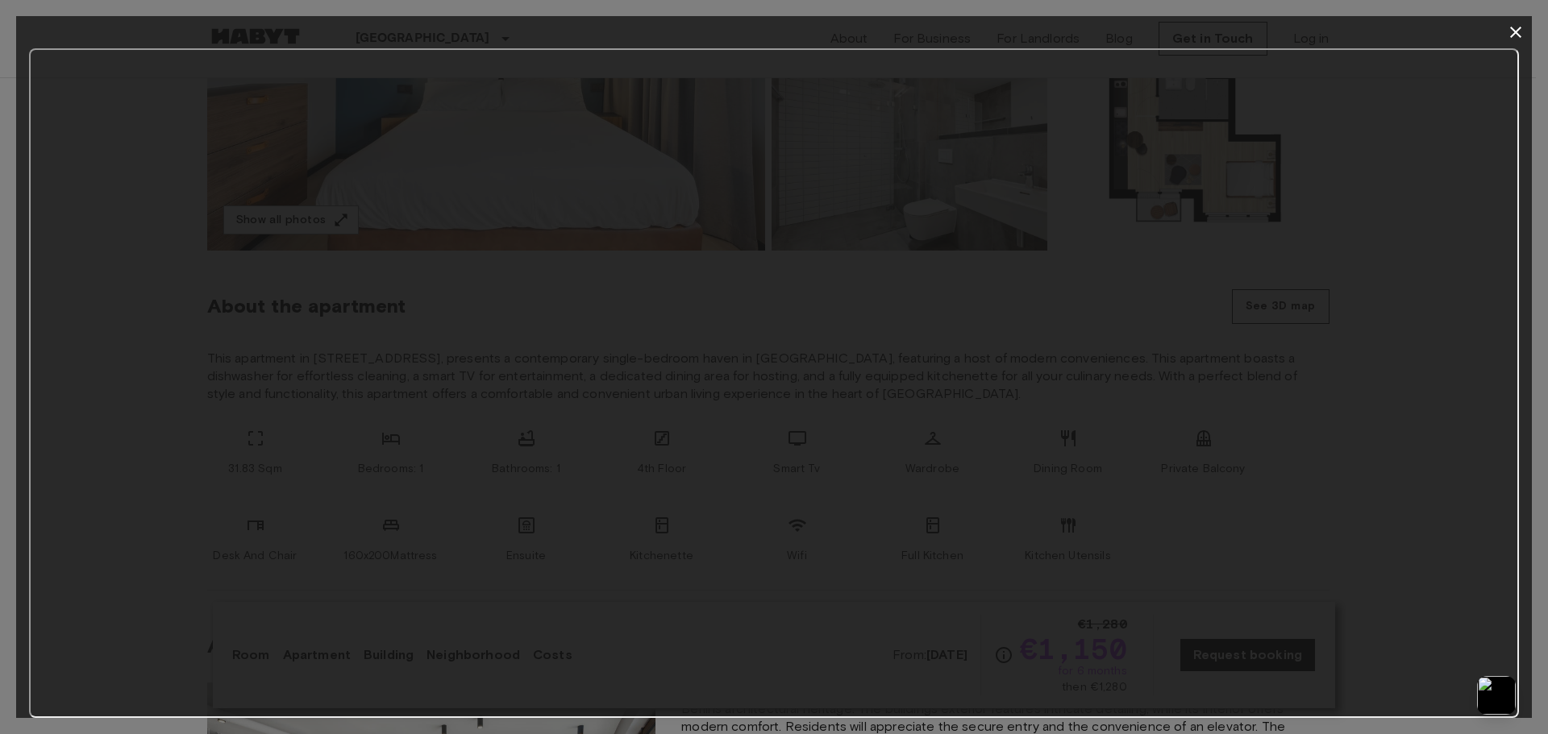
drag, startPoint x: 0, startPoint y: 418, endPoint x: 1547, endPoint y: 325, distance: 1549.5
click at [1535, 325] on div at bounding box center [774, 367] width 1548 height 734
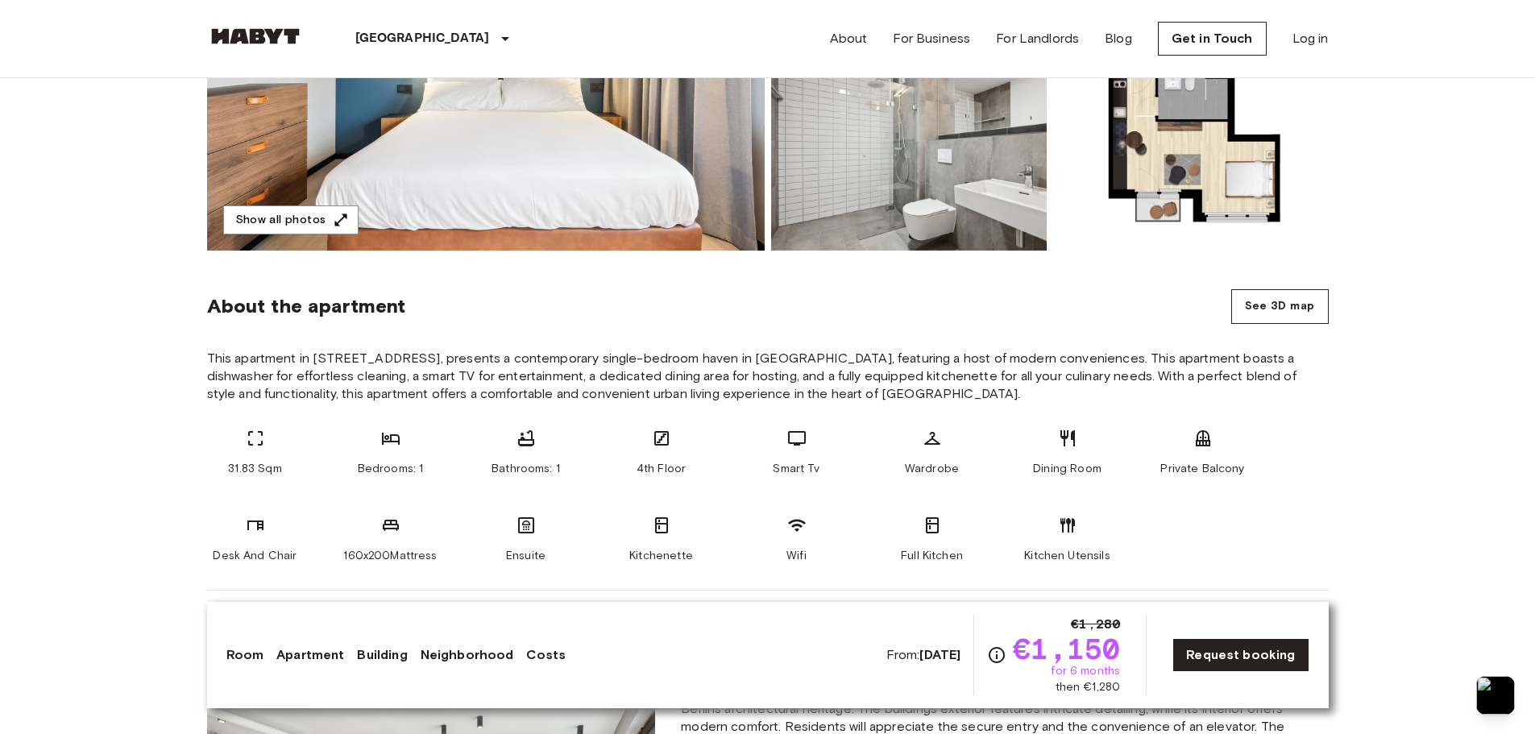
scroll to position [0, 0]
